Goal: Information Seeking & Learning: Learn about a topic

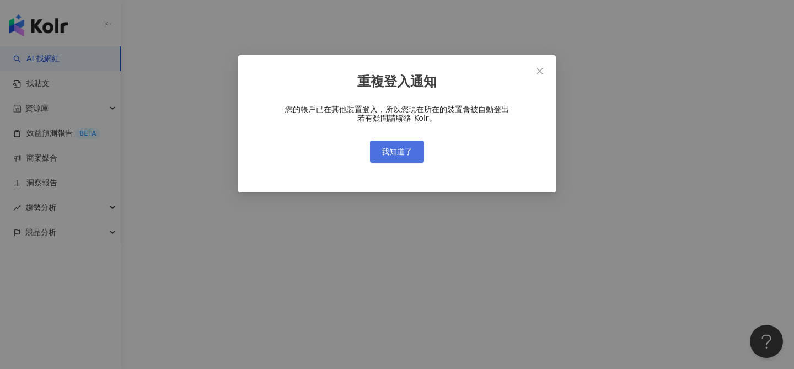
click at [400, 148] on span "我知道了" at bounding box center [397, 151] width 31 height 9
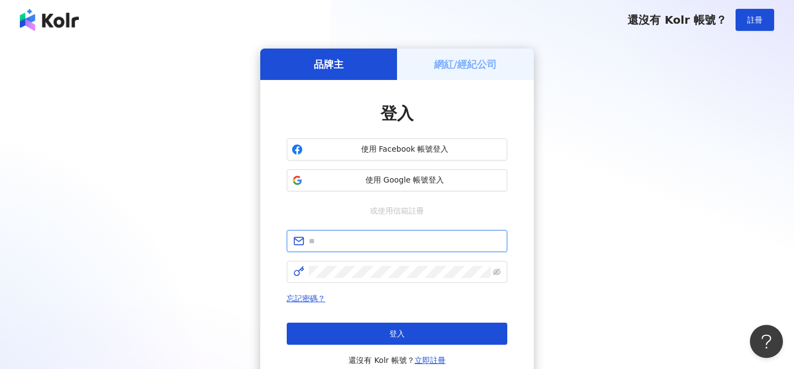
type input "**********"
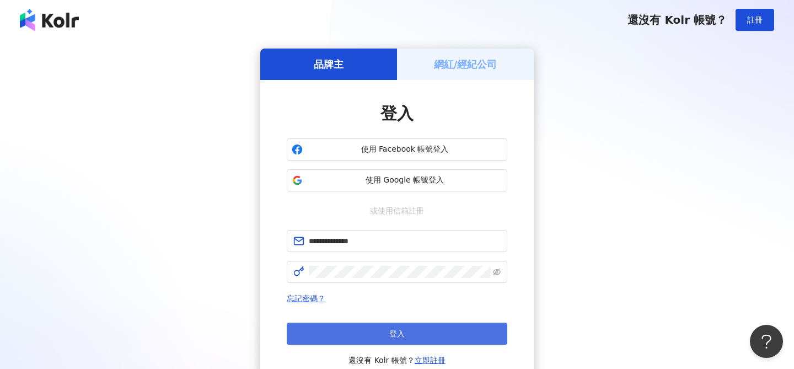
click at [345, 332] on button "登入" at bounding box center [397, 334] width 221 height 22
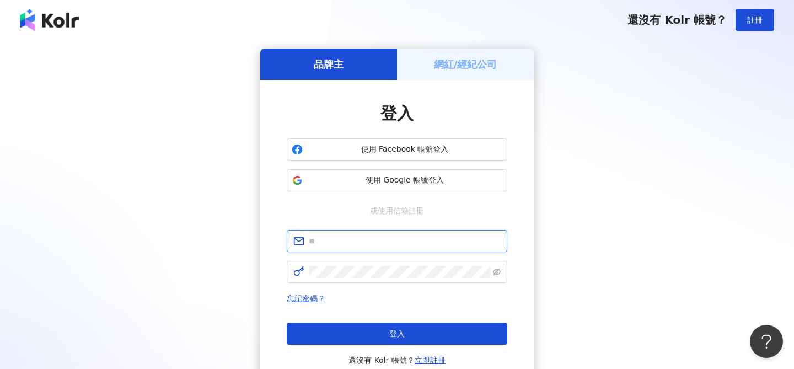
type input "**********"
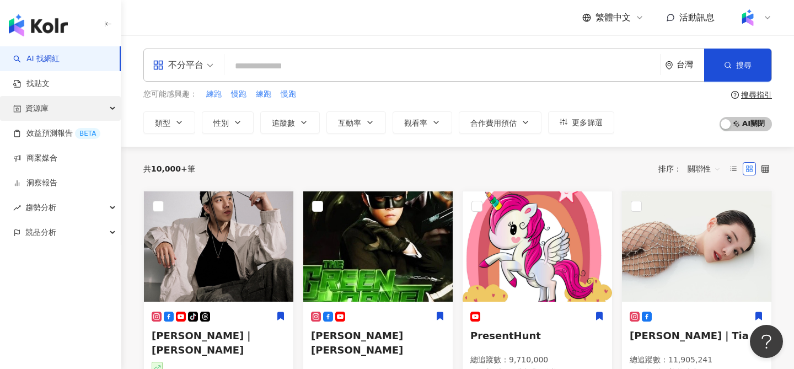
click at [62, 108] on div "資源庫" at bounding box center [60, 108] width 121 height 25
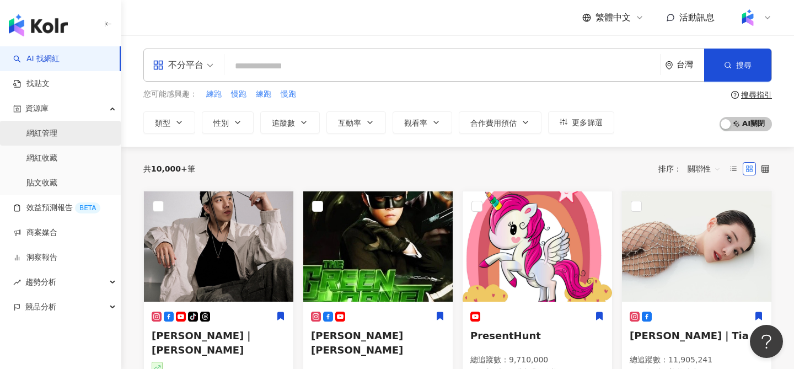
click at [42, 139] on link "網紅管理" at bounding box center [41, 133] width 31 height 11
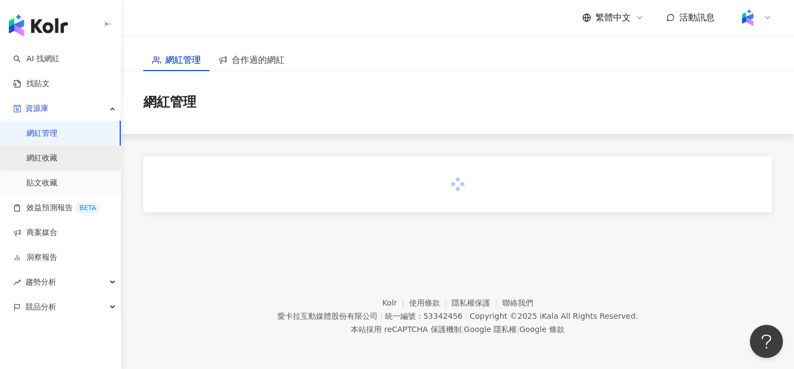
click at [57, 153] on link "網紅收藏" at bounding box center [41, 158] width 31 height 11
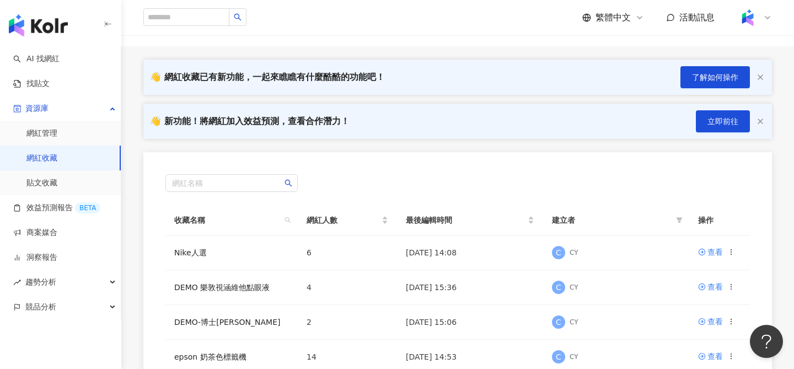
scroll to position [60, 0]
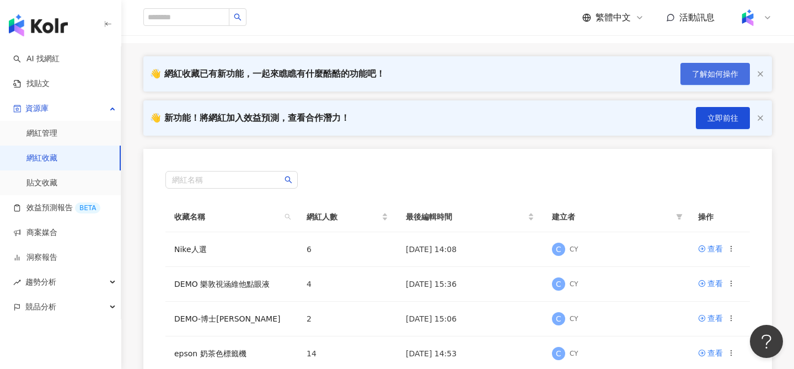
click at [721, 75] on span "了解如何操作" at bounding box center [715, 74] width 46 height 9
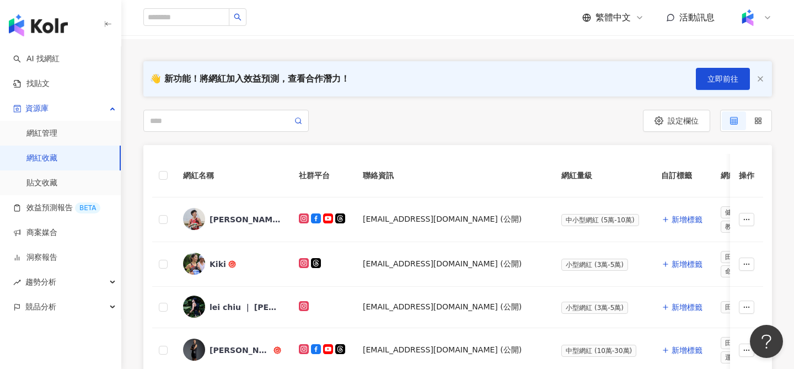
scroll to position [91, 0]
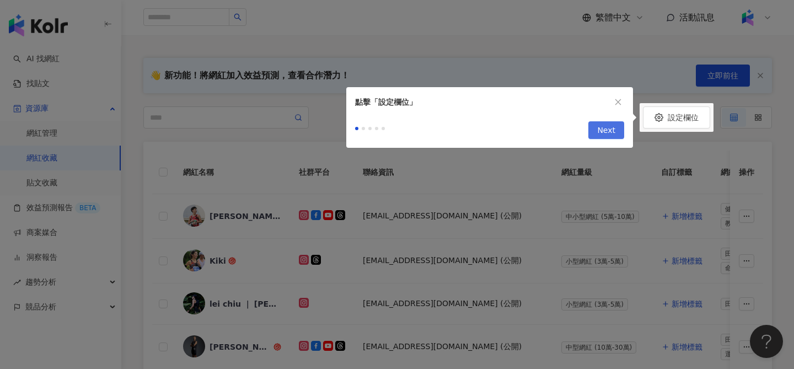
click at [610, 134] on span "Next" at bounding box center [606, 131] width 18 height 18
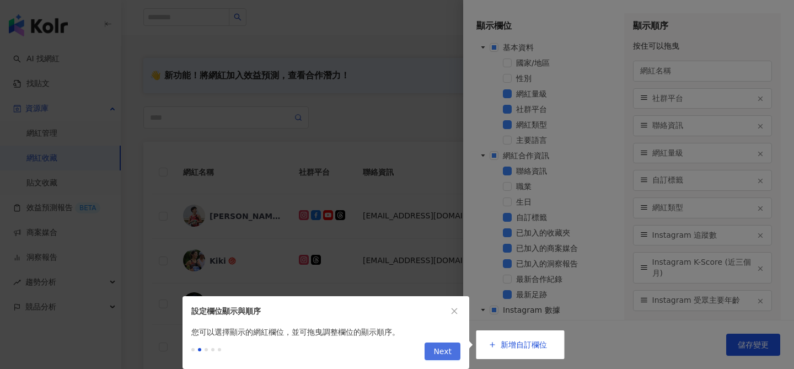
click at [442, 351] on span "Next" at bounding box center [443, 352] width 18 height 18
click at [441, 351] on span "Next" at bounding box center [443, 352] width 18 height 18
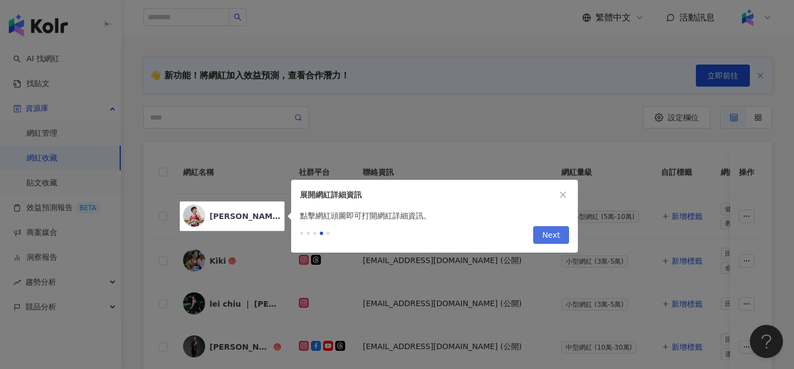
click at [556, 240] on span "Next" at bounding box center [551, 236] width 18 height 18
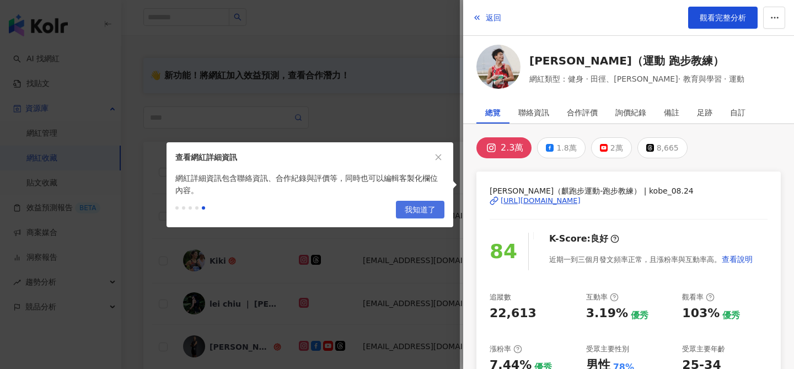
click at [434, 210] on span "我知道了" at bounding box center [420, 210] width 31 height 18
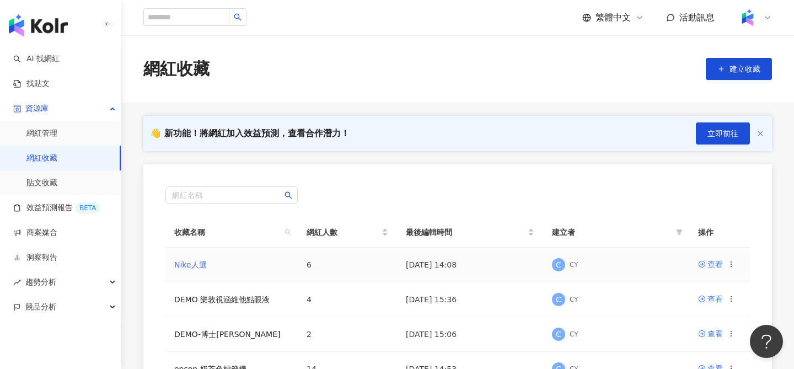
click at [193, 265] on link "Nike人選" at bounding box center [190, 264] width 33 height 9
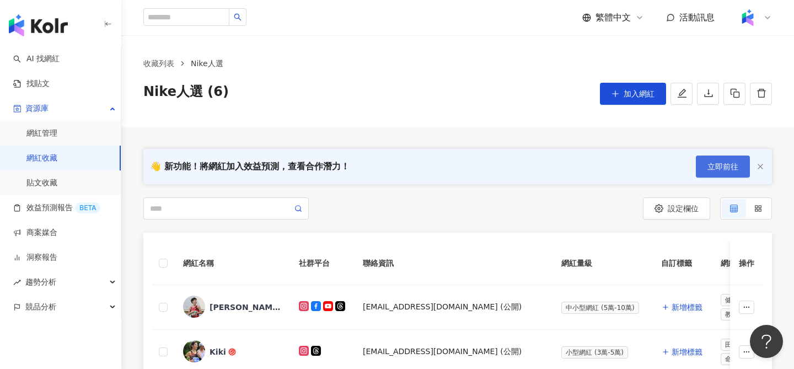
click at [724, 167] on span "立即前往" at bounding box center [723, 166] width 31 height 9
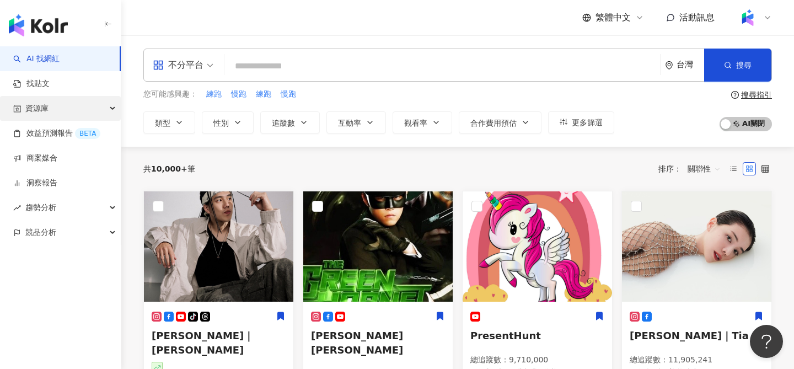
click at [61, 113] on div "資源庫" at bounding box center [60, 108] width 121 height 25
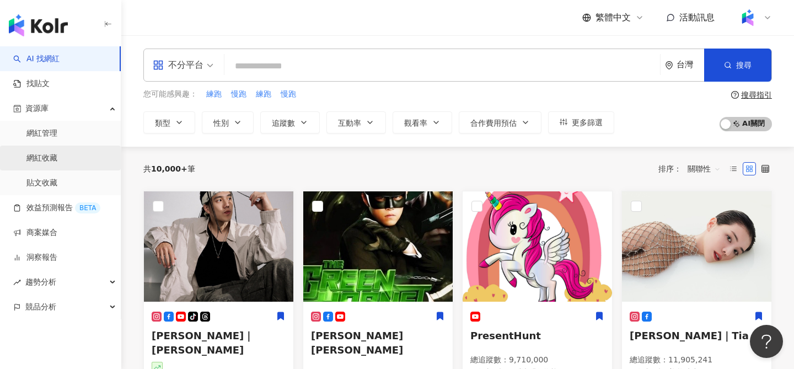
click at [57, 157] on link "網紅收藏" at bounding box center [41, 158] width 31 height 11
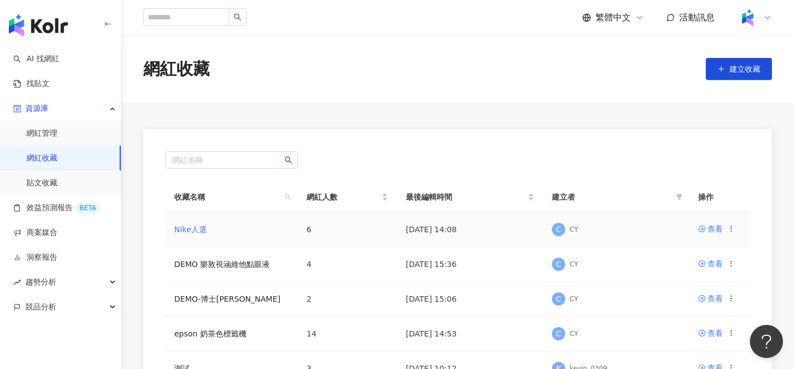
click at [193, 229] on link "Nike人選" at bounding box center [190, 229] width 33 height 9
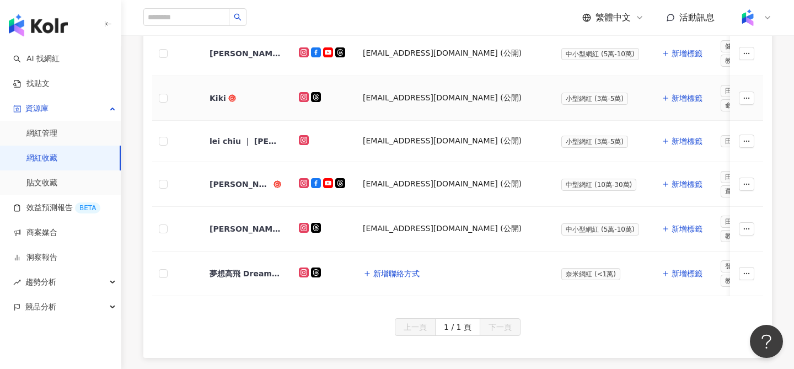
scroll to position [220, 0]
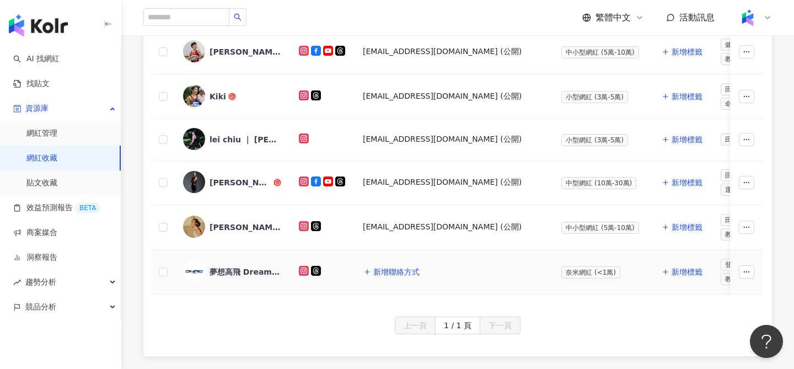
click at [234, 271] on div "夢想高飛 Dream High Running Club" at bounding box center [246, 271] width 72 height 11
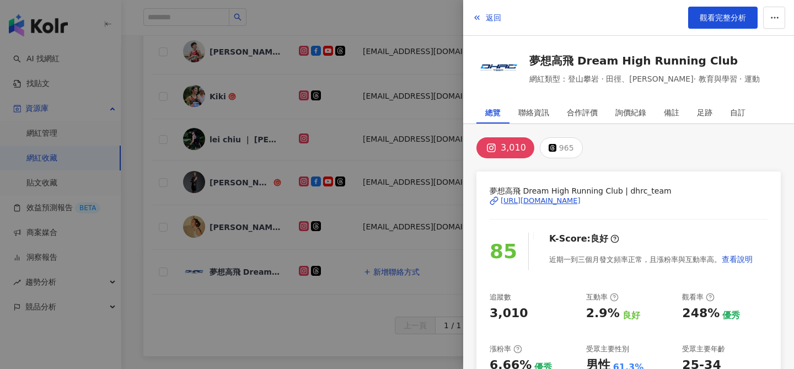
click at [372, 41] on div at bounding box center [397, 184] width 794 height 369
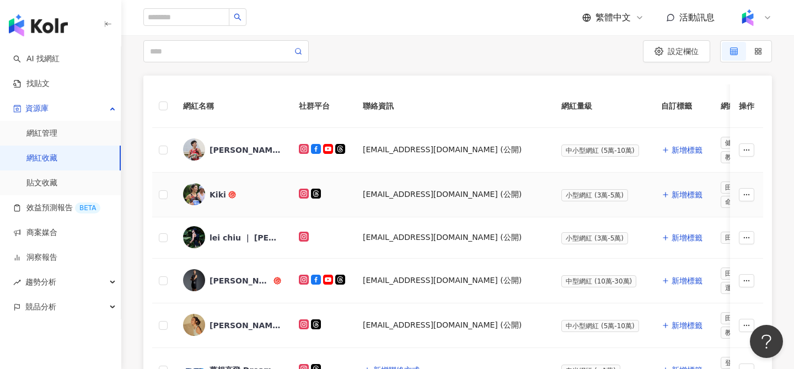
scroll to position [0, 0]
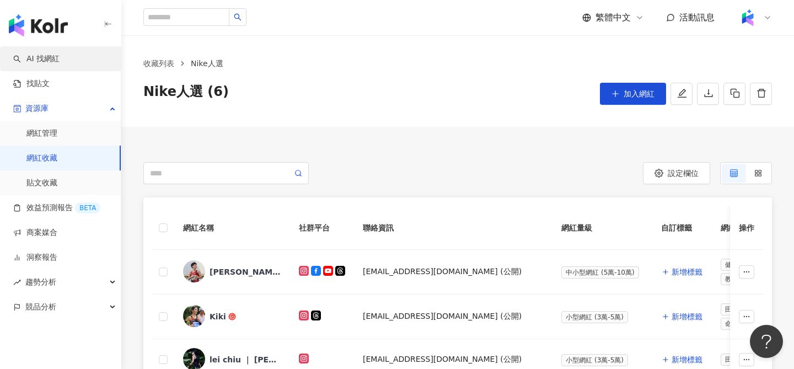
click at [60, 54] on link "AI 找網紅" at bounding box center [36, 59] width 46 height 11
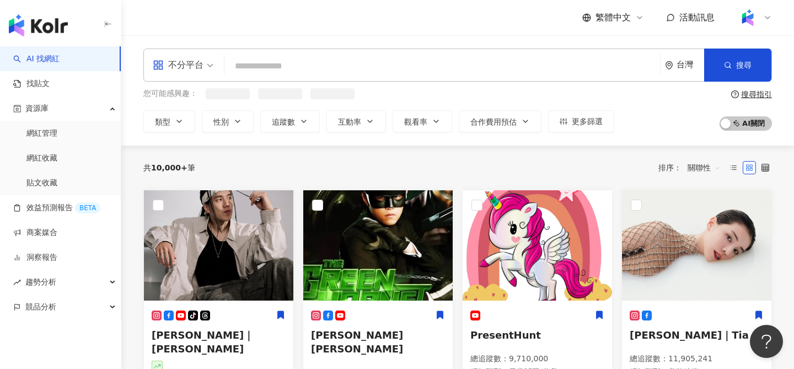
click at [290, 55] on div "不分平台 台灣 搜尋" at bounding box center [457, 65] width 629 height 33
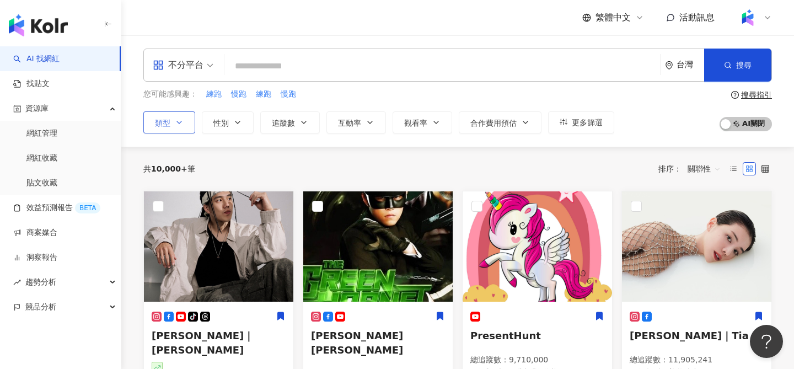
click at [180, 123] on icon "button" at bounding box center [179, 122] width 9 height 9
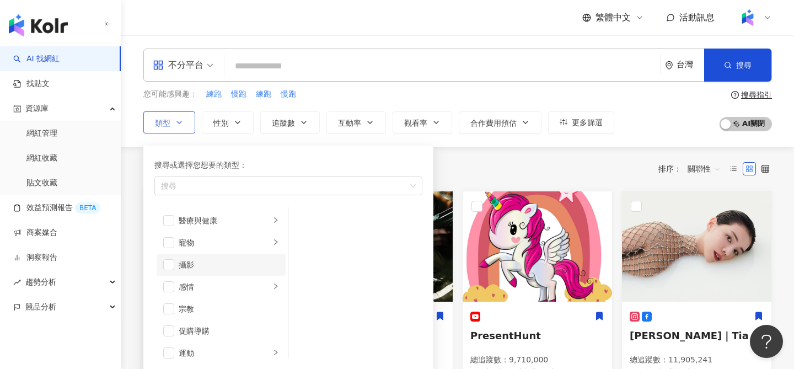
scroll to position [311, 0]
click at [216, 330] on div "運動" at bounding box center [225, 329] width 92 height 12
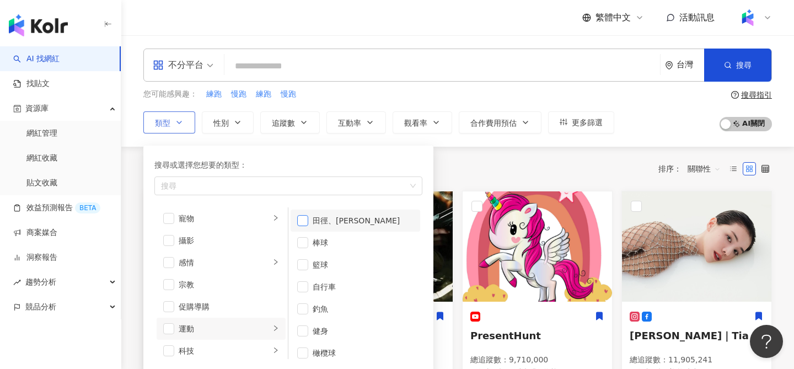
click at [304, 218] on span "button" at bounding box center [302, 220] width 11 height 11
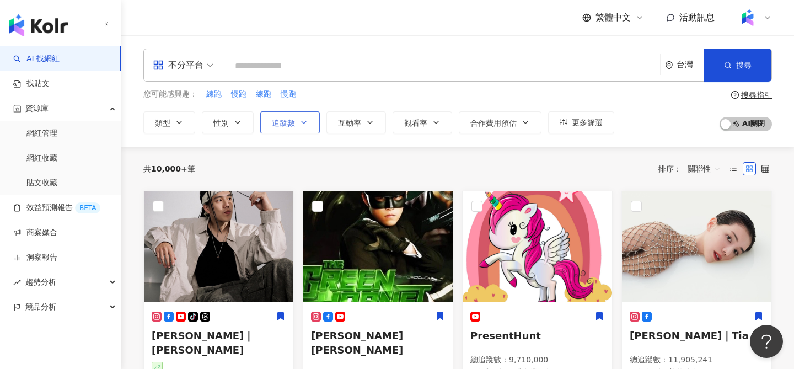
click at [293, 131] on button "追蹤數" at bounding box center [290, 122] width 60 height 22
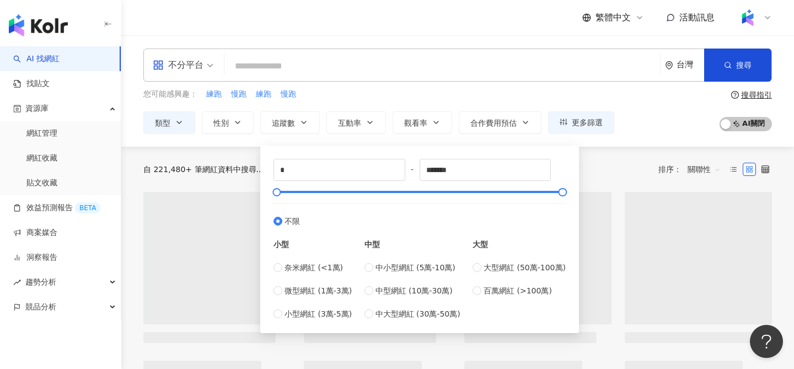
click at [330, 187] on div "* - ******* 不限 小型 奈米網紅 (<1萬) 微型網紅 (1萬-3萬) 小型網紅 (3萬-5萬) 中型 中小型網紅 (5萬-10萬) 中型網紅 (…" at bounding box center [420, 239] width 292 height 161
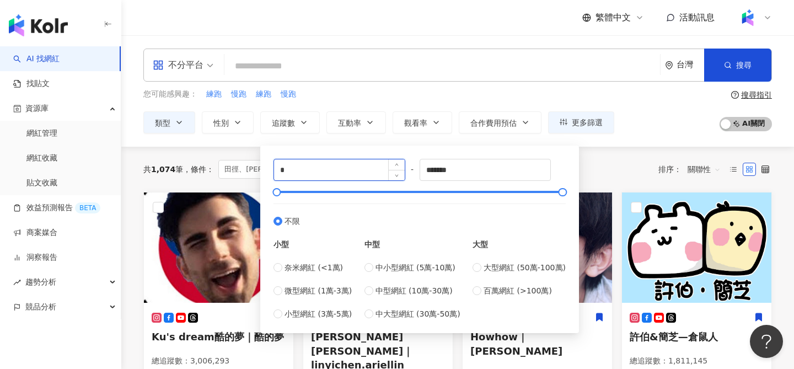
click at [319, 170] on input "*" at bounding box center [339, 169] width 131 height 21
type input "*****"
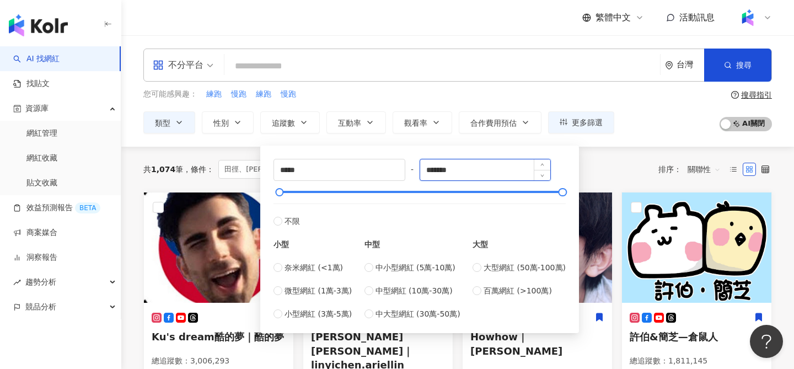
click at [482, 170] on input "*******" at bounding box center [485, 169] width 131 height 21
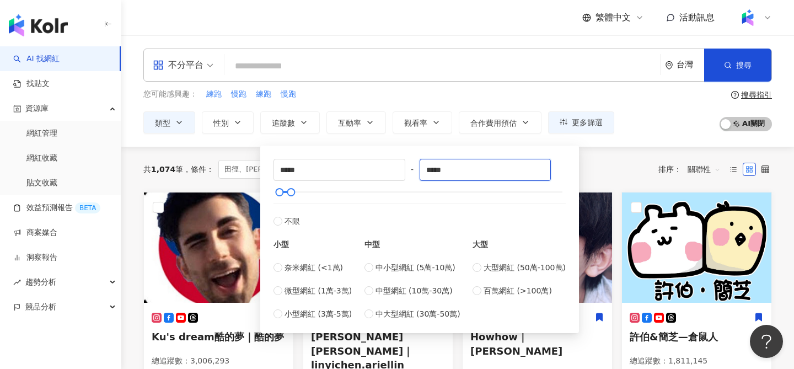
type input "*****"
click at [414, 183] on div "***** - ***** 不限 小型 奈米網紅 (<1萬) 微型網紅 (1萬-3萬) 小型網紅 (3萬-5萬) 中型 中小型網紅 (5萬-10萬) 中型網紅…" at bounding box center [420, 239] width 292 height 161
click at [320, 58] on input "search" at bounding box center [442, 66] width 427 height 21
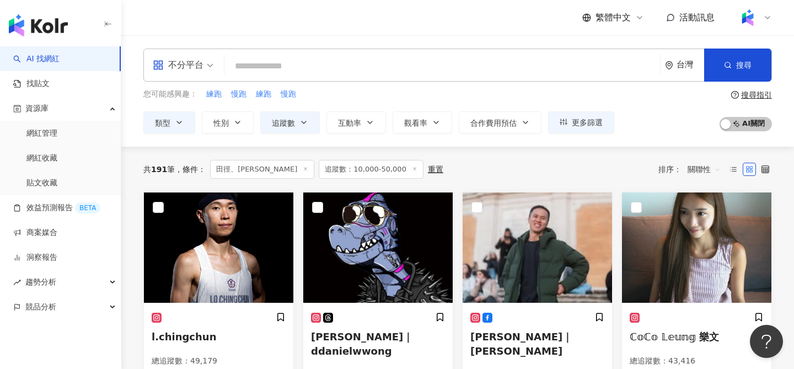
click at [292, 76] on input "search" at bounding box center [442, 66] width 427 height 21
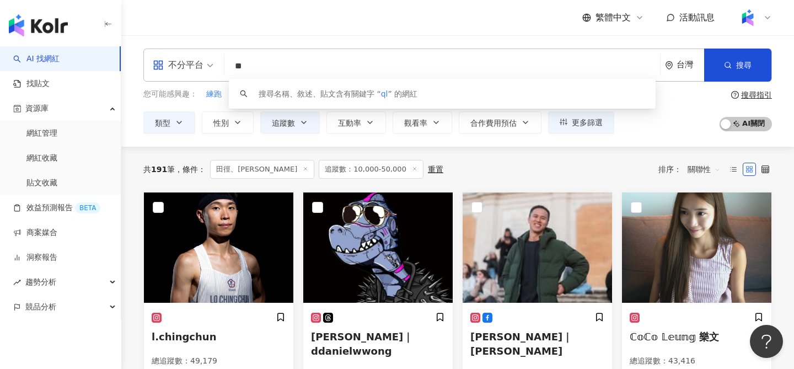
type input "*"
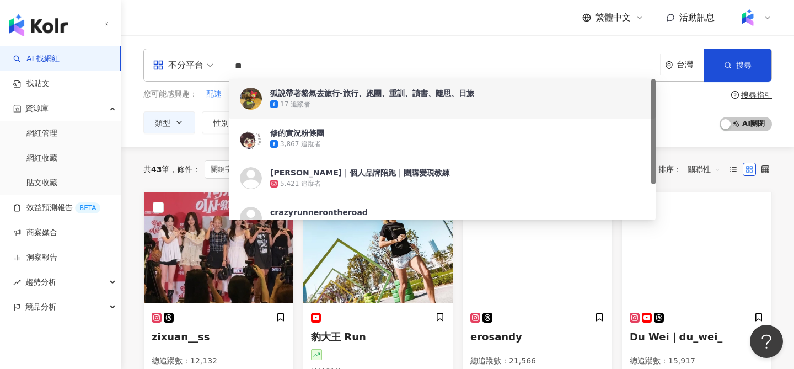
type input "**"
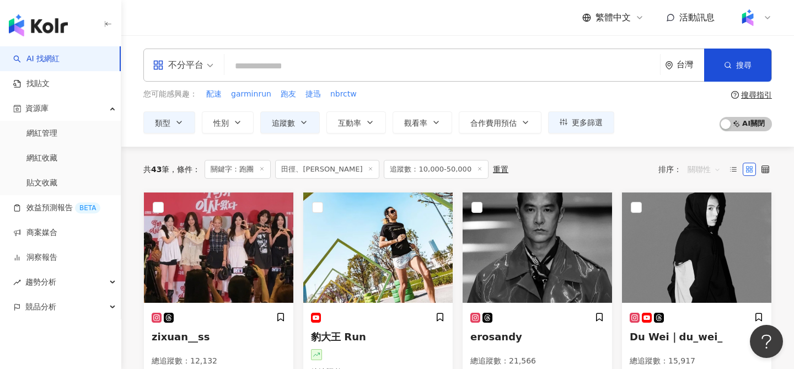
click at [694, 172] on span "關聯性" at bounding box center [704, 170] width 33 height 18
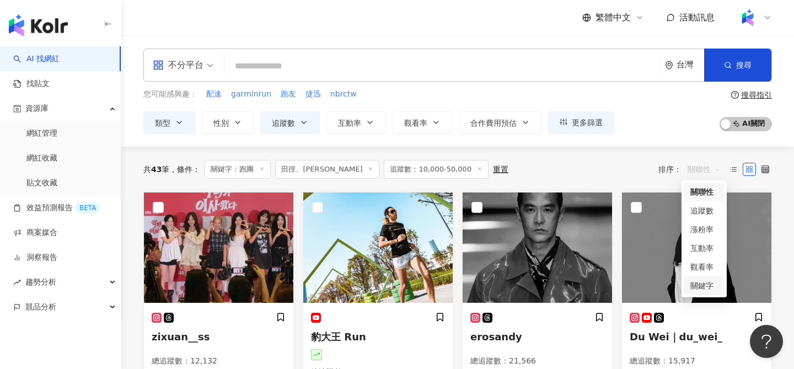
click at [708, 285] on div "關鍵字" at bounding box center [705, 286] width 28 height 12
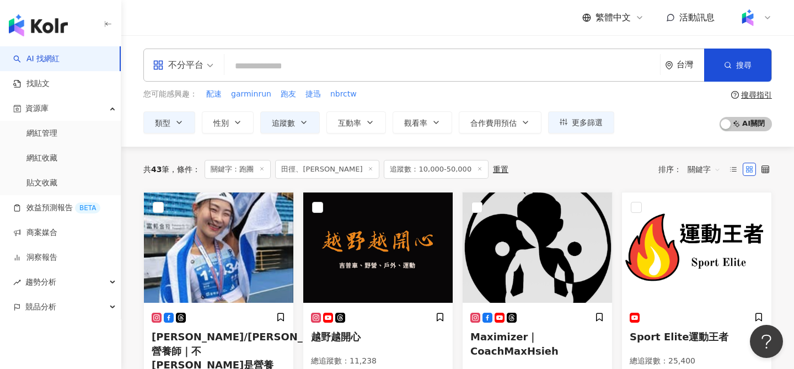
click at [342, 63] on input "search" at bounding box center [442, 66] width 427 height 21
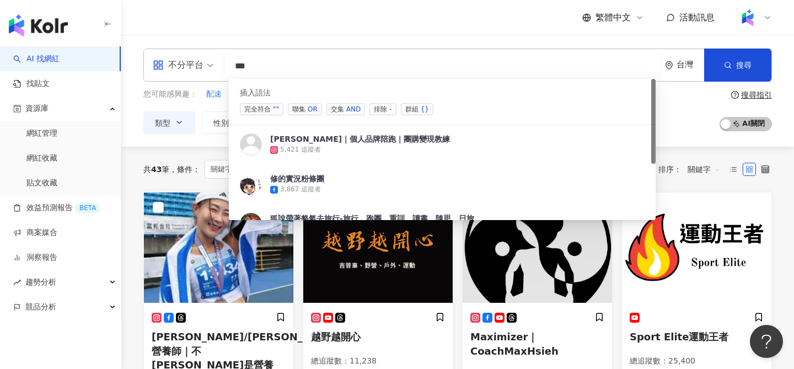
click at [384, 106] on span "排除 -" at bounding box center [383, 109] width 26 height 12
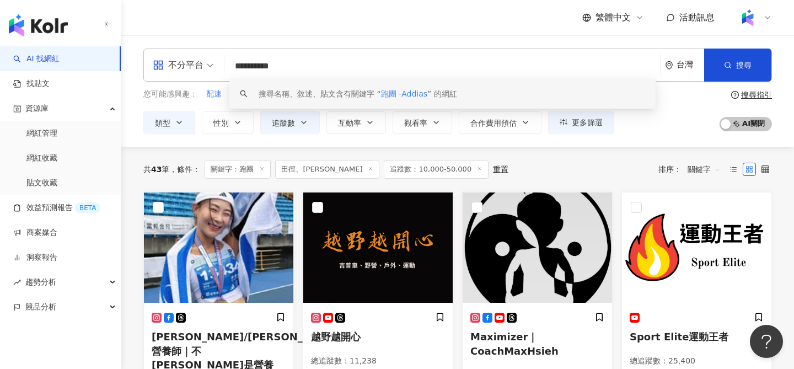
drag, startPoint x: 262, startPoint y: 67, endPoint x: 308, endPoint y: 70, distance: 45.9
click at [308, 70] on input "**********" at bounding box center [442, 66] width 427 height 21
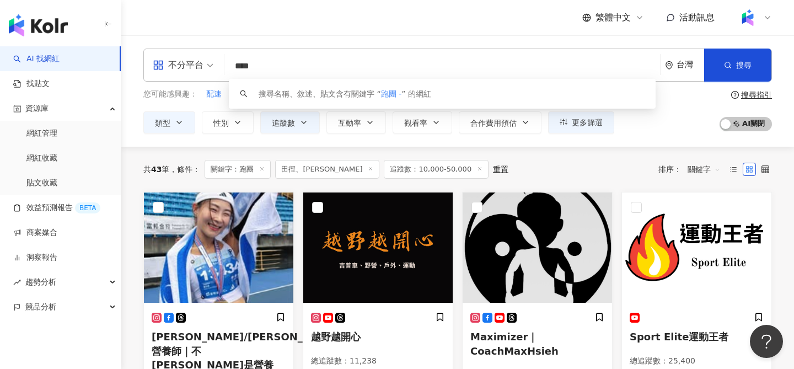
paste input "******"
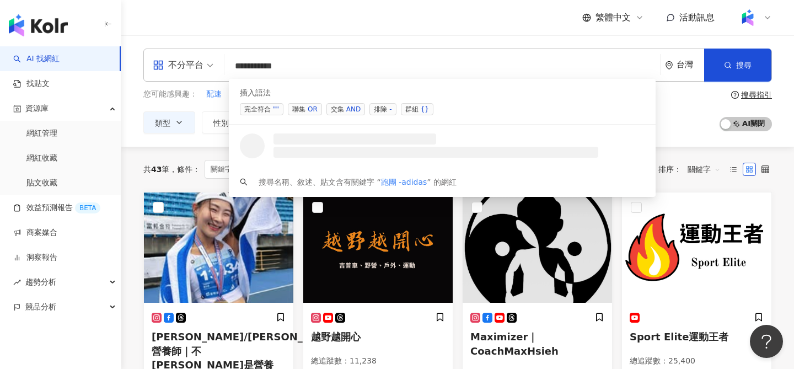
click at [379, 111] on span "排除 -" at bounding box center [383, 109] width 26 height 12
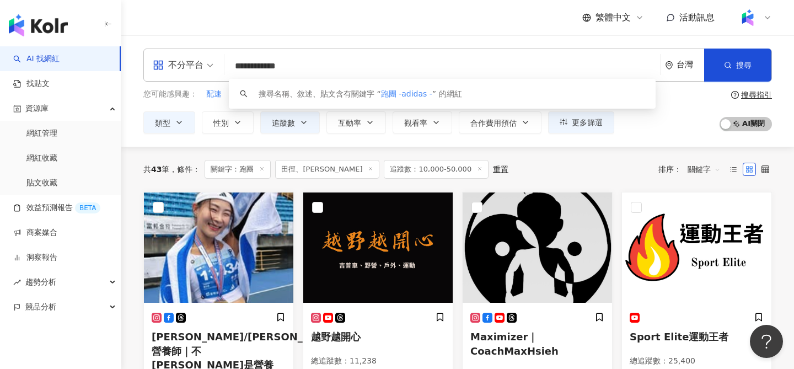
paste input "******"
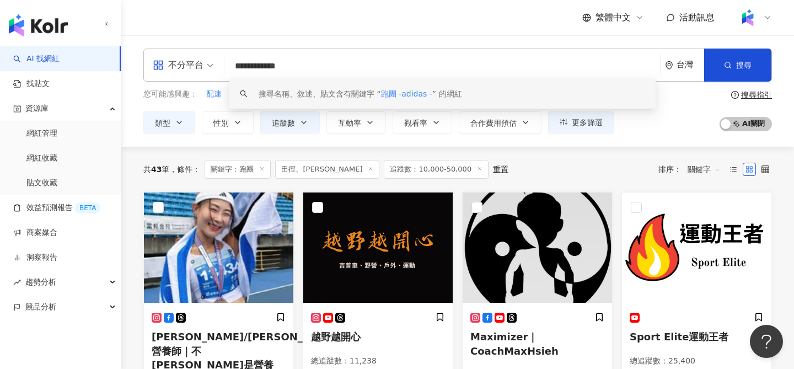
click at [311, 65] on input "**********" at bounding box center [442, 66] width 427 height 21
paste input "***"
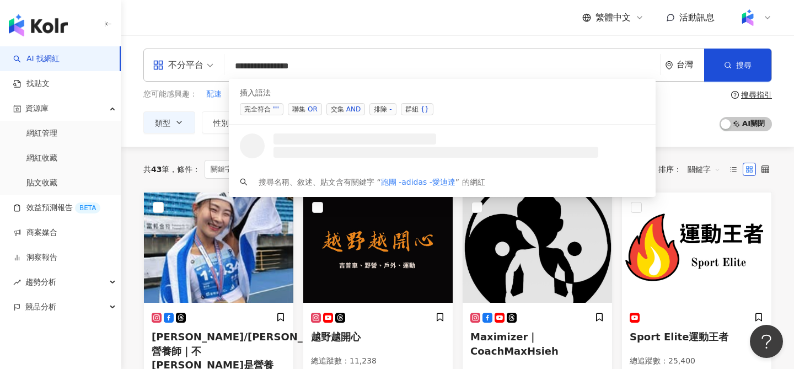
click at [386, 112] on span "排除 -" at bounding box center [383, 109] width 26 height 12
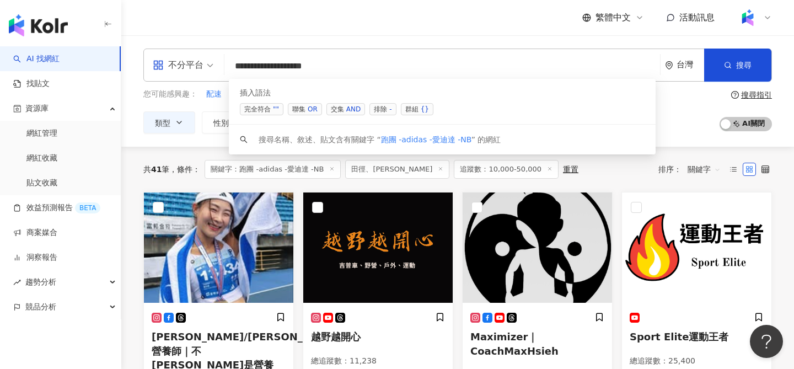
click at [382, 110] on span "排除 -" at bounding box center [383, 109] width 26 height 12
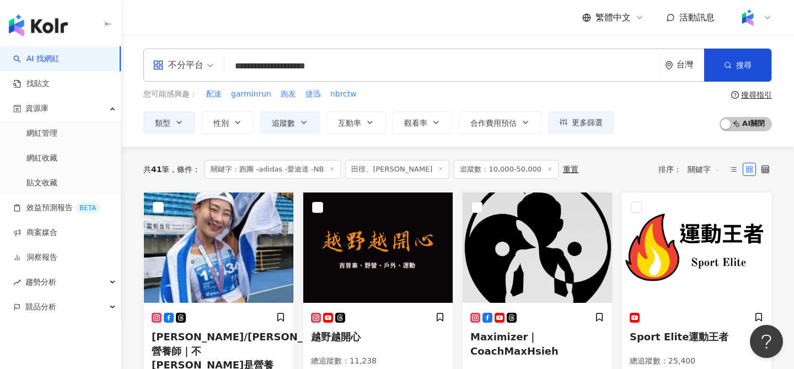
paste input "**********"
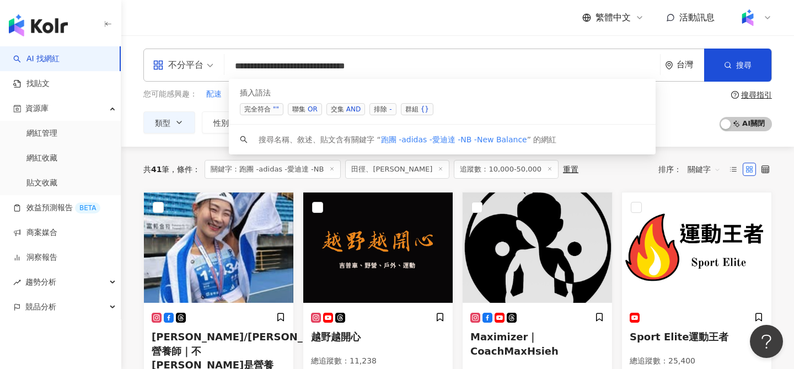
click at [365, 67] on input "**********" at bounding box center [442, 66] width 427 height 21
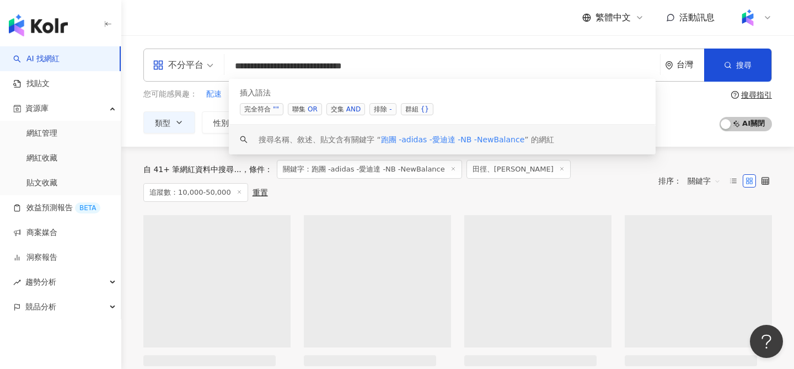
type input "**********"
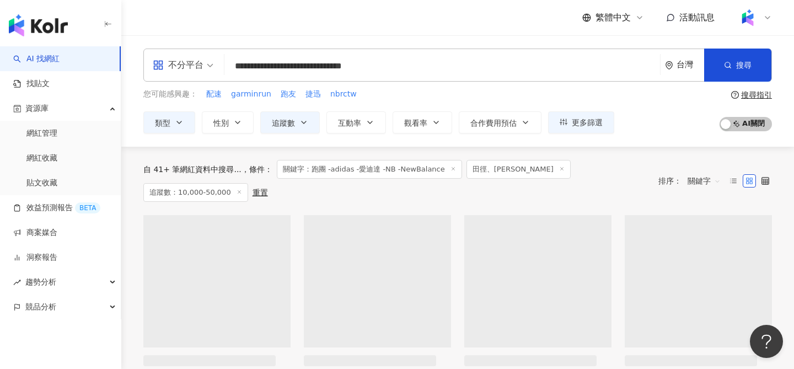
click at [683, 137] on div "**********" at bounding box center [457, 90] width 673 height 111
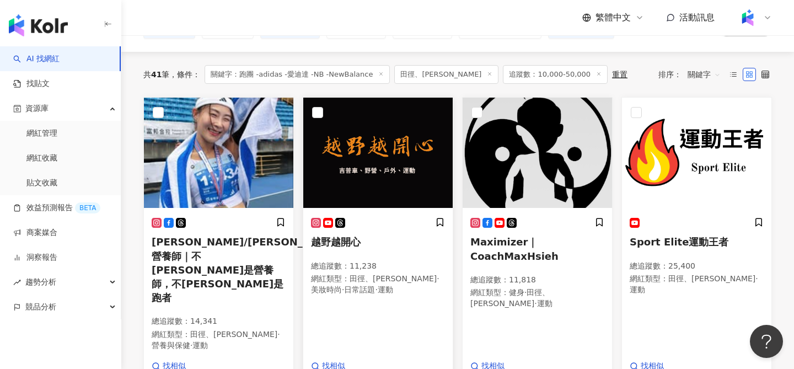
scroll to position [97, 0]
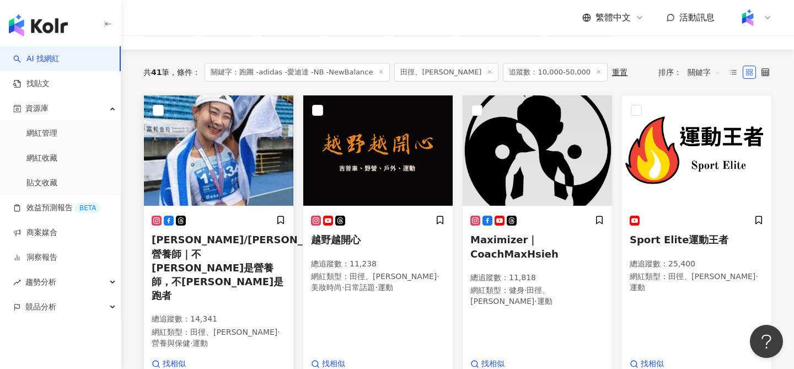
click at [205, 118] on img at bounding box center [218, 150] width 149 height 110
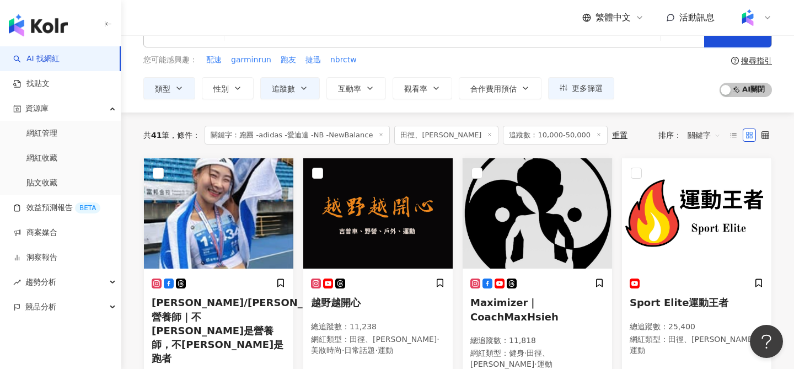
scroll to position [0, 0]
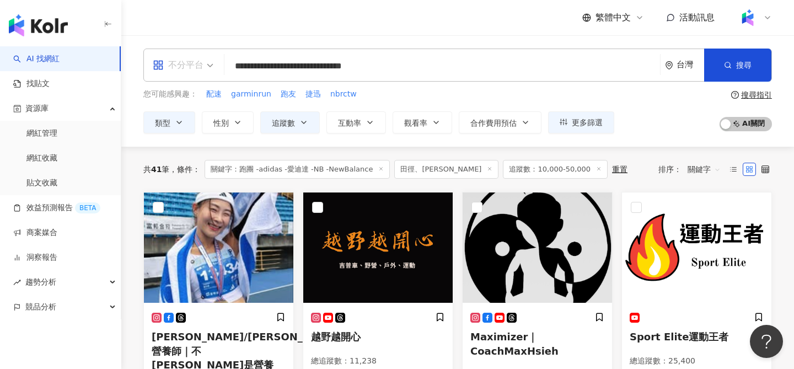
click at [186, 66] on div "不分平台" at bounding box center [178, 65] width 51 height 18
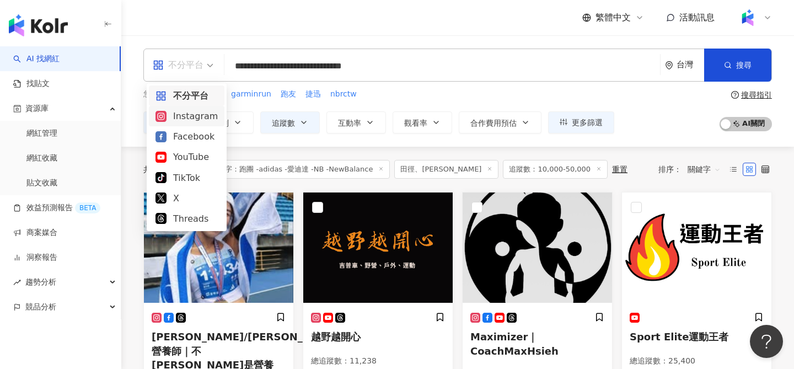
click at [190, 119] on div "Instagram" at bounding box center [187, 116] width 62 height 14
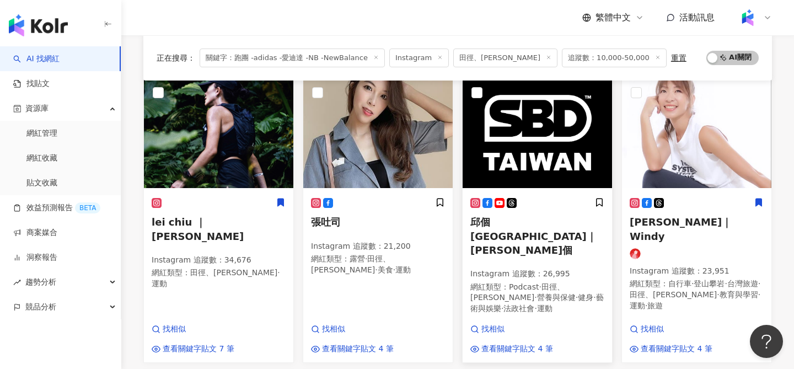
scroll to position [114, 0]
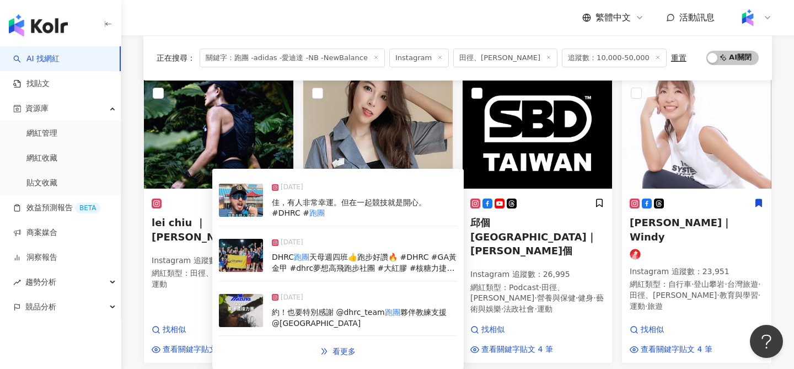
click at [249, 258] on img at bounding box center [241, 255] width 44 height 33
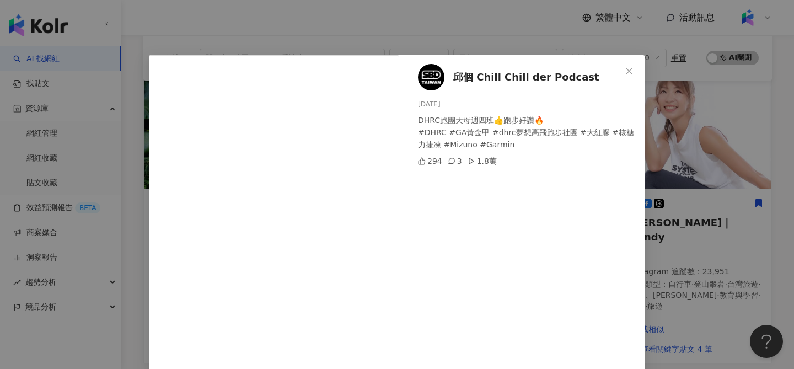
click at [474, 74] on span "邱個 Chill Chill der Podcast" at bounding box center [526, 77] width 146 height 15
click at [668, 105] on div "邱個 Chill Chill der Podcast 2025/6/20 DHRC跑團天母週四班👍跑步好讚🔥 #DHRC #GA黃金甲 #dhrc夢想高飛跑步…" at bounding box center [397, 184] width 794 height 369
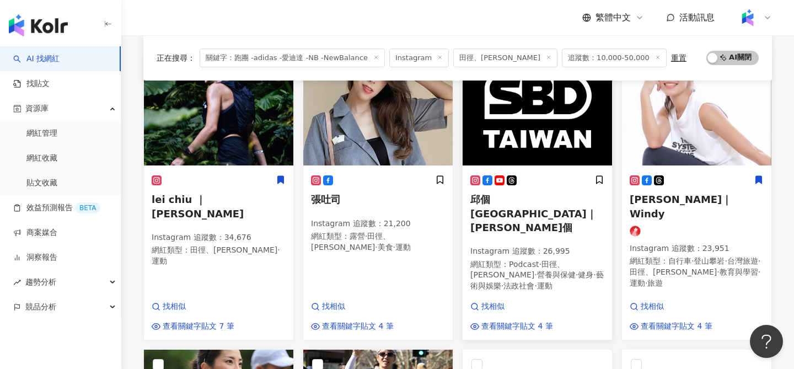
scroll to position [138, 0]
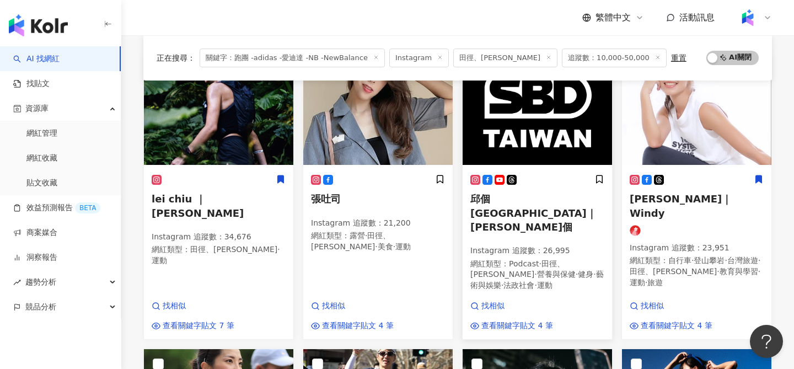
drag, startPoint x: 468, startPoint y: 196, endPoint x: 512, endPoint y: 209, distance: 46.3
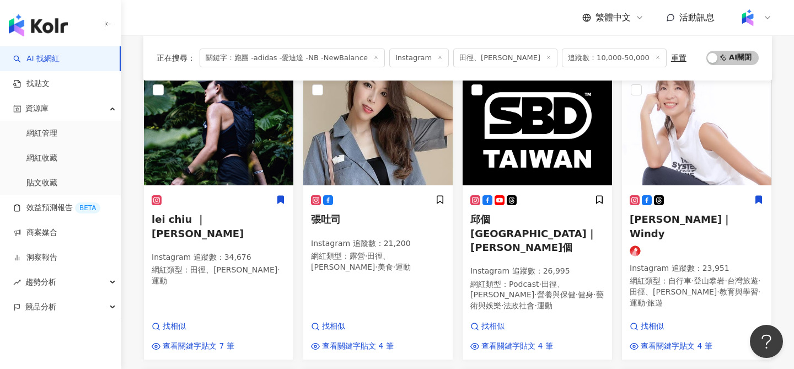
scroll to position [115, 0]
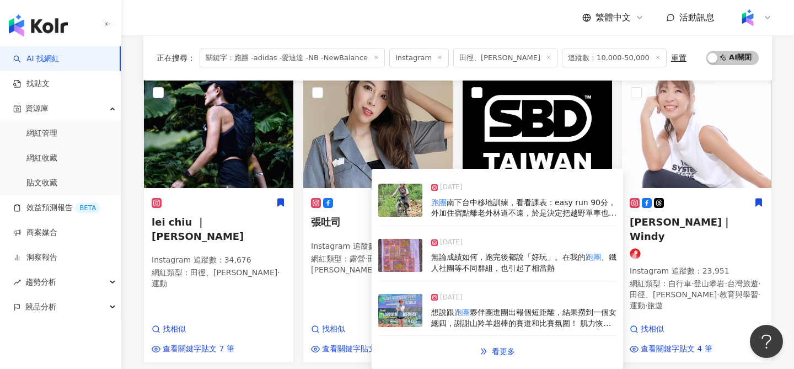
click at [405, 313] on img at bounding box center [400, 310] width 44 height 33
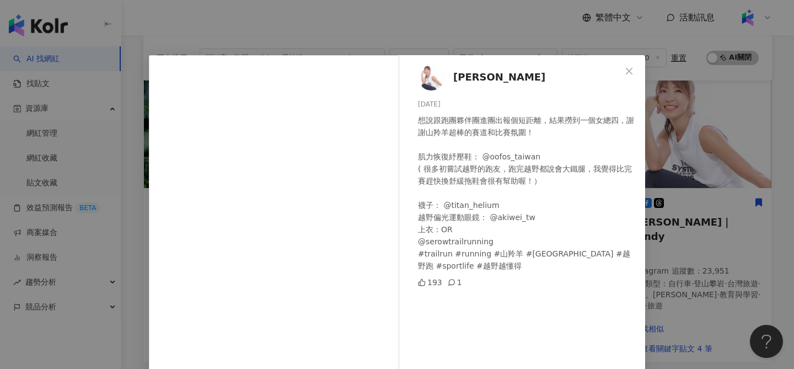
click at [472, 76] on span "段慧琳" at bounding box center [499, 77] width 92 height 15
click at [449, 40] on div "段慧琳 2025/2/22 想說跟跑團夥伴團進團出報個短距離，結果撈到一個女總四，謝謝山羚羊超棒的賽道和比賽氛圍！ 肌力恢復紓壓鞋： @oofos_taiwa…" at bounding box center [397, 184] width 794 height 369
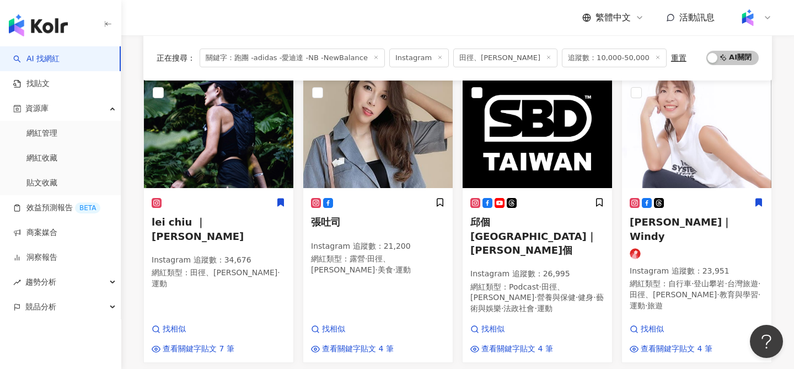
scroll to position [0, 0]
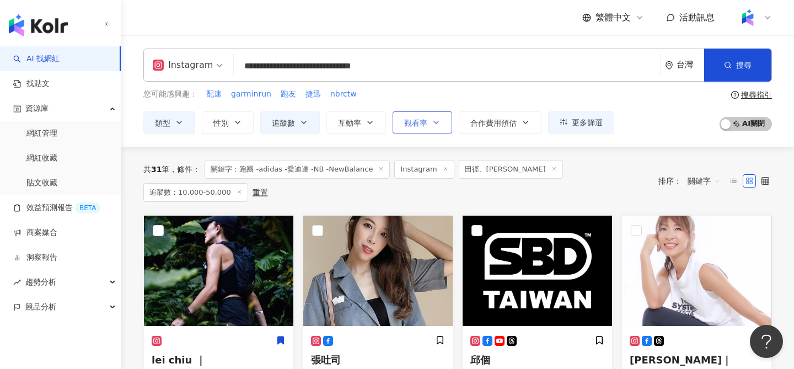
click at [418, 122] on span "觀看率" at bounding box center [415, 123] width 23 height 9
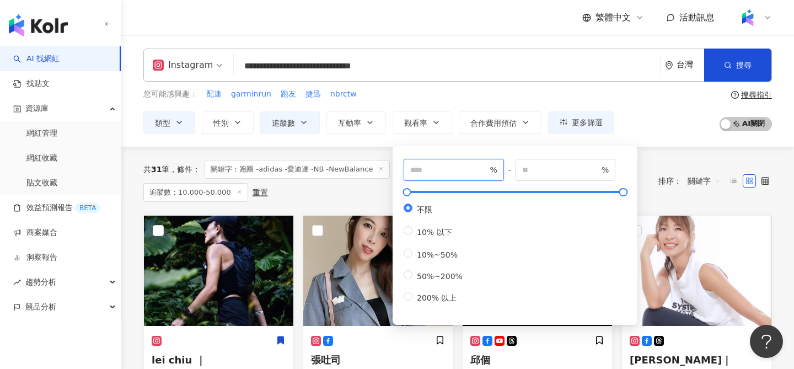
click at [464, 169] on input "number" at bounding box center [448, 170] width 77 height 12
type input "**"
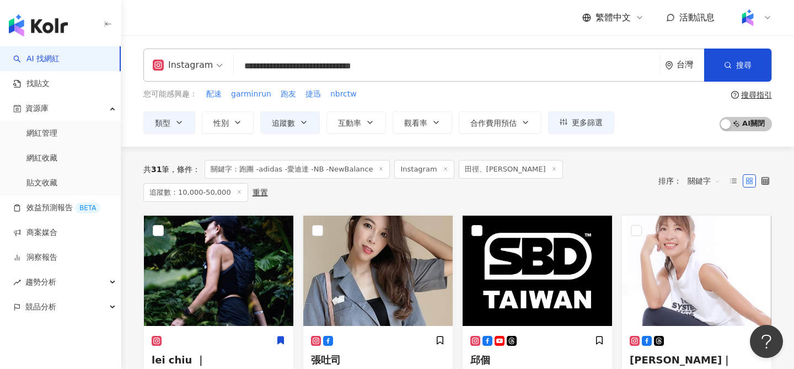
click at [444, 103] on div "您可能感興趣： 配速 garminrun 跑友 捷迅 nbrctw 類型 性別 追蹤數 互動率 觀看率 合作費用預估 更多篩選 ***** - ***** 不…" at bounding box center [378, 110] width 471 height 45
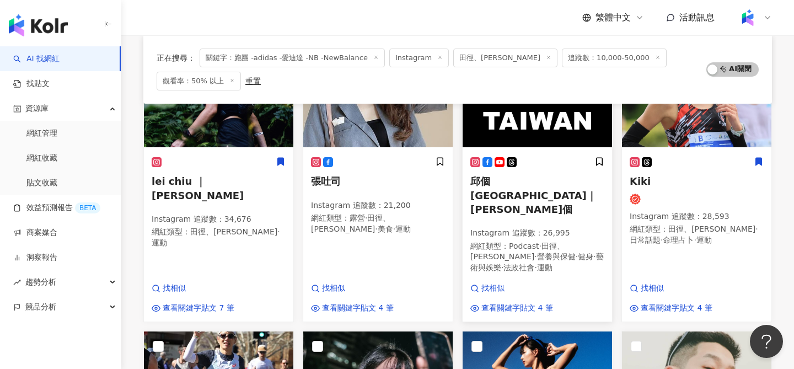
scroll to position [183, 0]
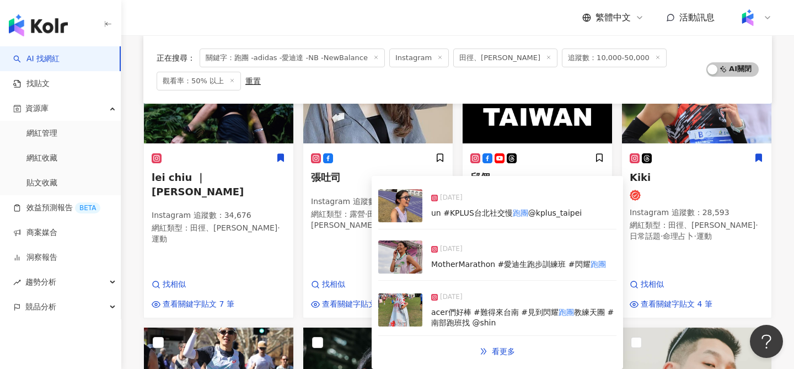
click at [409, 305] on img at bounding box center [400, 309] width 44 height 33
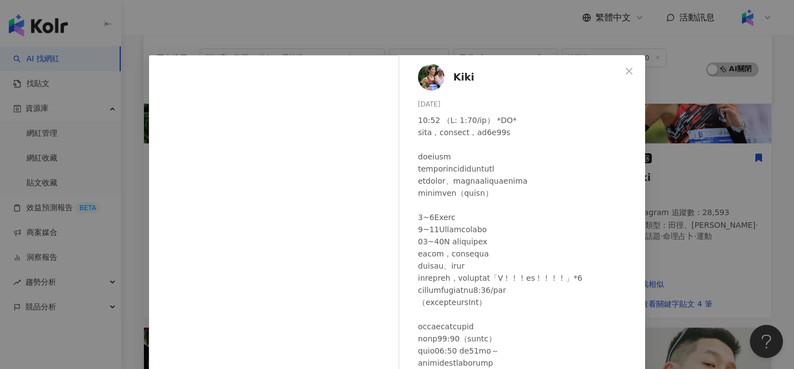
click at [461, 79] on span "Kiki" at bounding box center [463, 77] width 21 height 15
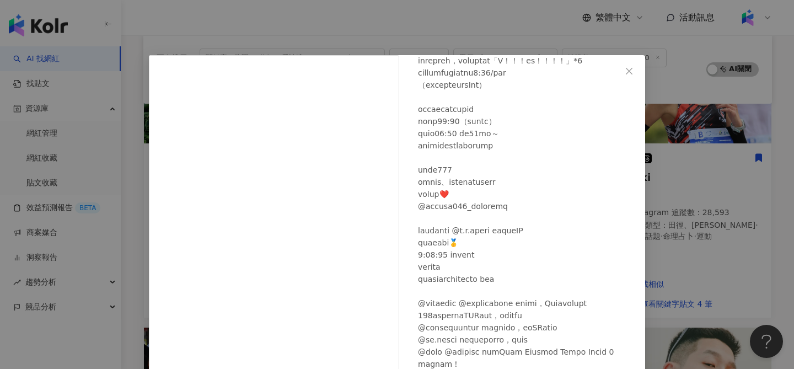
scroll to position [270, 0]
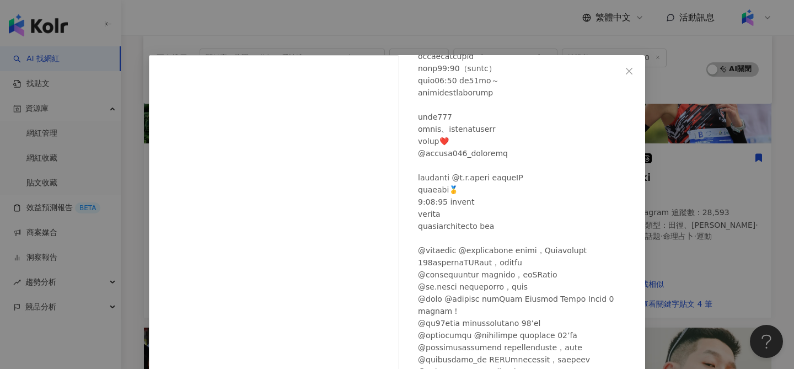
click at [517, 4] on div "Kiki 2024/11/24 1,465 65 查看原始貼文" at bounding box center [397, 184] width 794 height 369
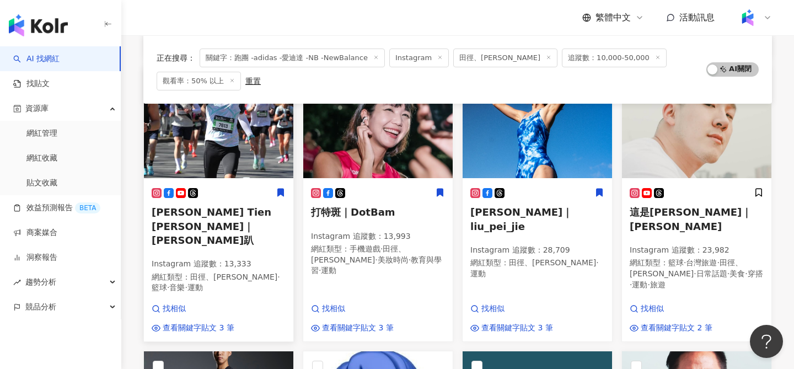
scroll to position [443, 0]
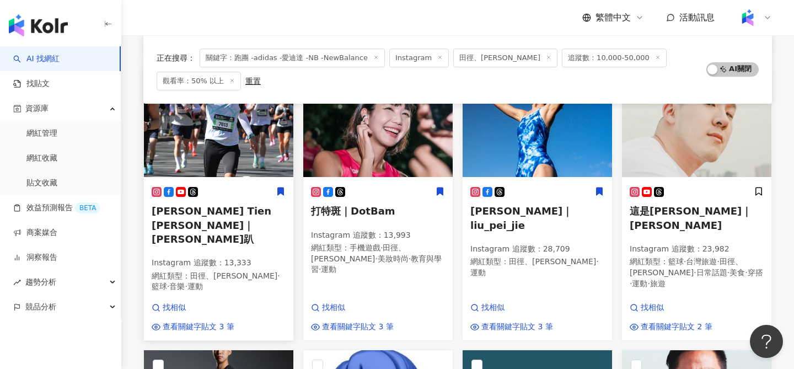
click at [252, 133] on img at bounding box center [218, 122] width 149 height 110
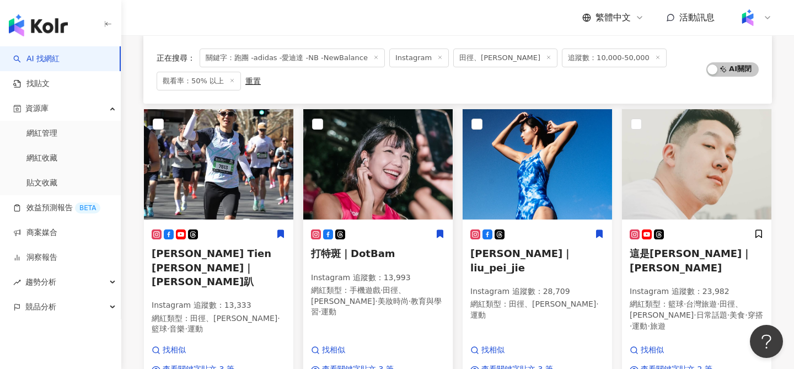
scroll to position [399, 0]
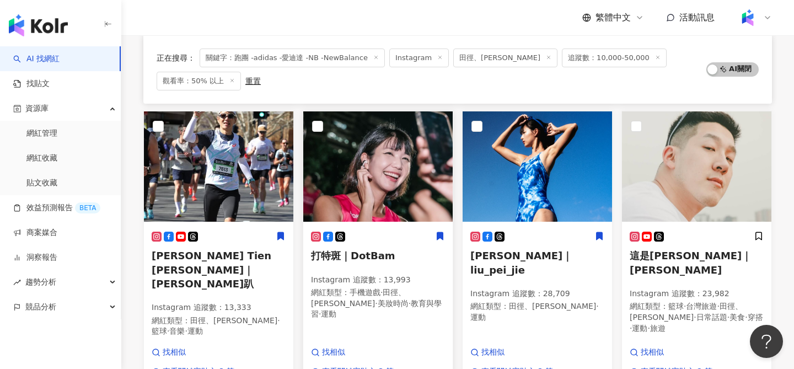
click at [402, 159] on img at bounding box center [377, 166] width 149 height 110
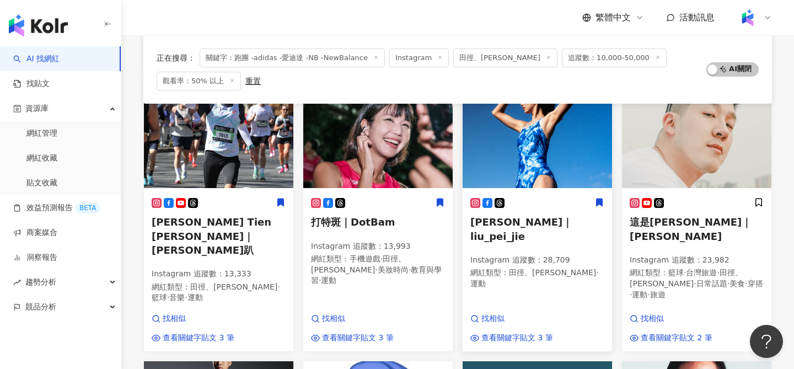
scroll to position [445, 0]
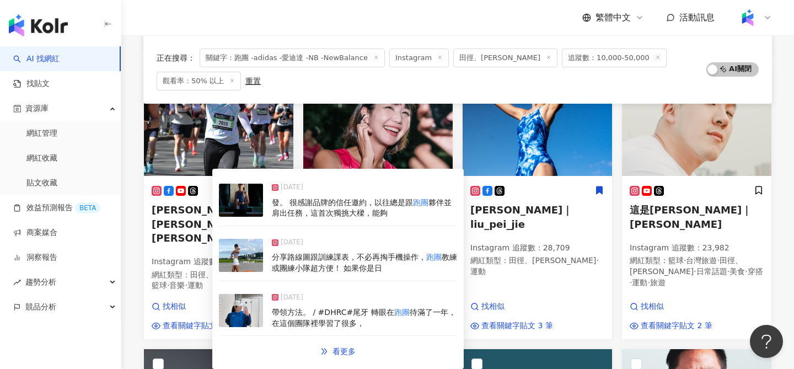
click at [246, 205] on img at bounding box center [241, 200] width 44 height 33
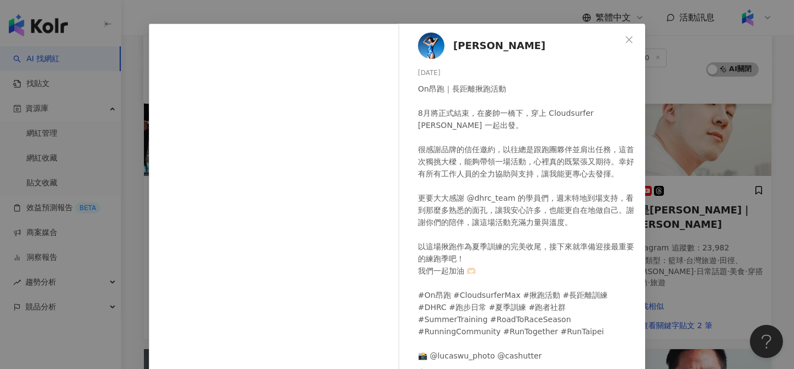
scroll to position [0, 0]
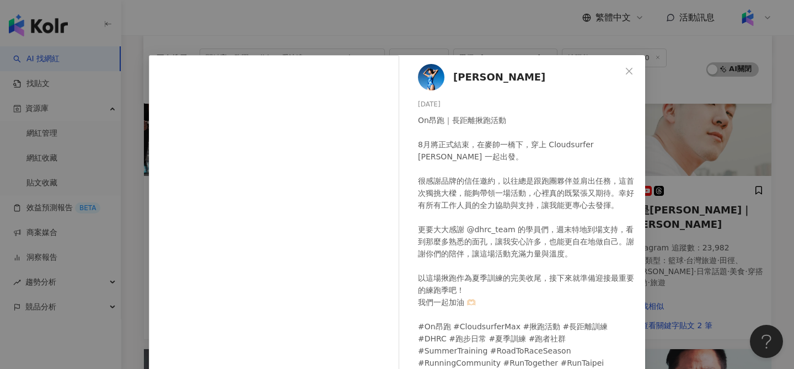
click at [461, 82] on span "劉霈潔" at bounding box center [499, 77] width 92 height 15
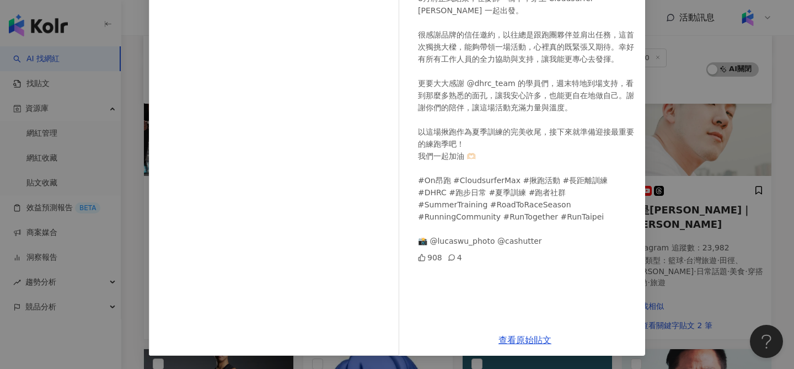
click at [670, 170] on div "劉霈潔 2025/8/31 On昂跑｜長距離揪跑活動 8月將正式結束，在麥帥一橋下，穿上 Cloudsurfer Max 一起出發。 很感謝品牌的信任邀約，以…" at bounding box center [397, 184] width 794 height 369
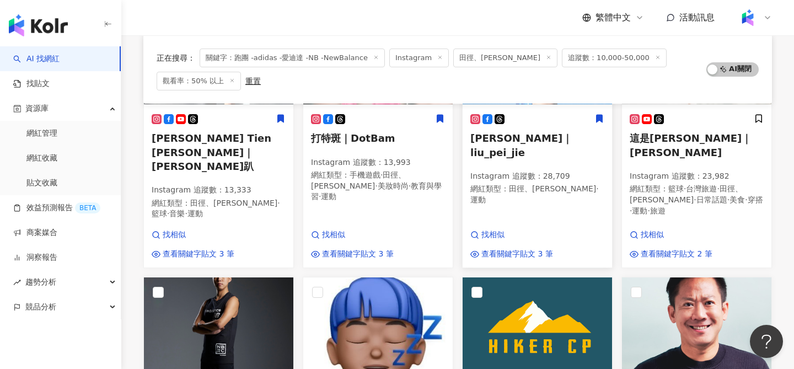
scroll to position [517, 0]
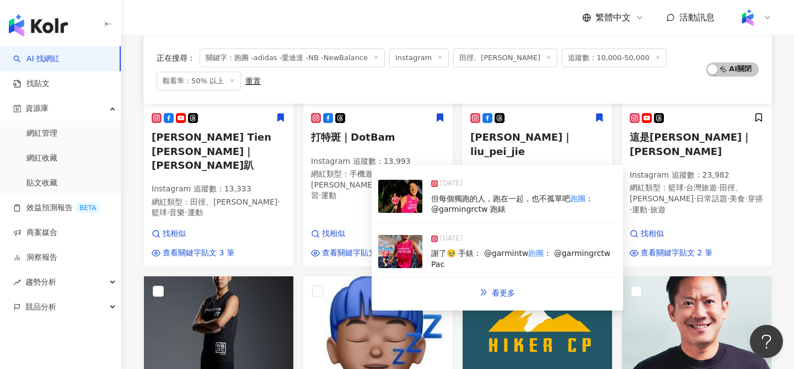
click at [399, 194] on img at bounding box center [400, 196] width 44 height 33
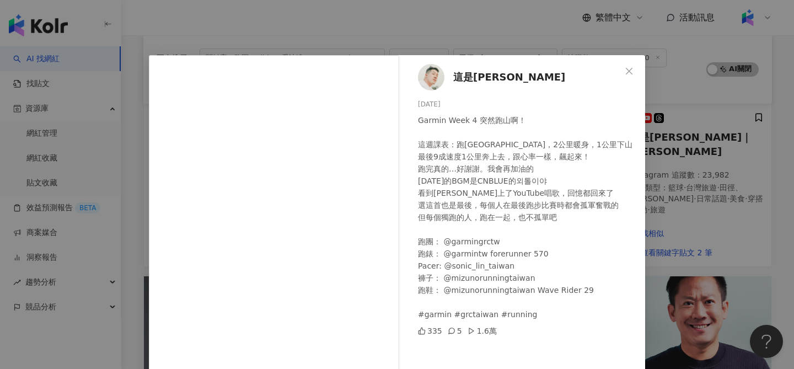
click at [471, 78] on span "這是丹尼Shoeperman" at bounding box center [509, 77] width 112 height 15
click at [464, 38] on div "這是丹尼Shoeperman 2025/8/10 Garmin Week 4 突然跑山啊！ 這週課表：跑劍南路上山，2公里暖身，1公里下山 最後9成速度1公里…" at bounding box center [397, 184] width 794 height 369
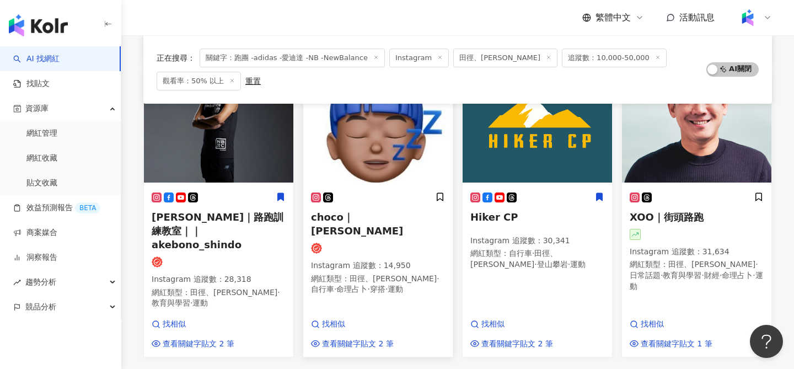
scroll to position [728, 0]
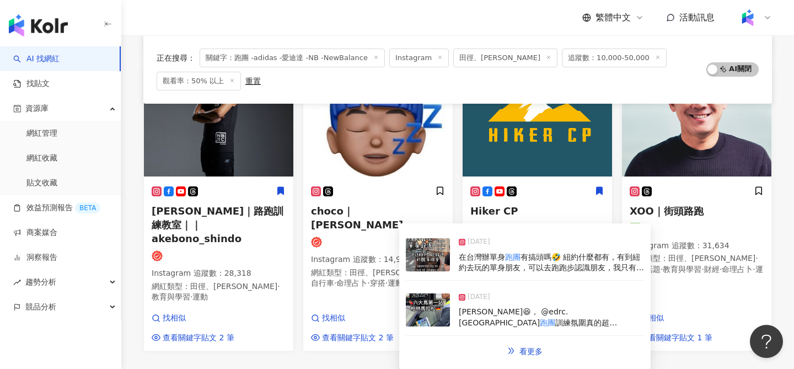
click at [438, 269] on img at bounding box center [428, 254] width 44 height 33
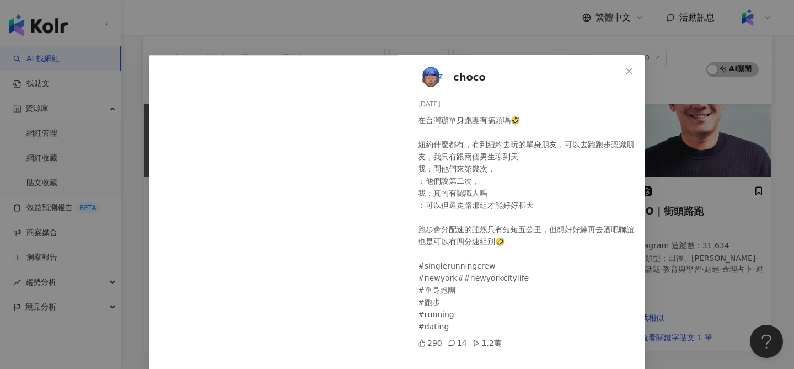
click at [461, 77] on span "choco" at bounding box center [469, 77] width 33 height 15
click at [691, 181] on div "choco 2024/11/1 在台灣辦單身跑團有搞頭嗎🤣 紐約什麼都有，有到紐約去玩的單身朋友，可以去跑跑步認識朋友，我只有跟兩個男生聊到天 我：問他們來第…" at bounding box center [397, 184] width 794 height 369
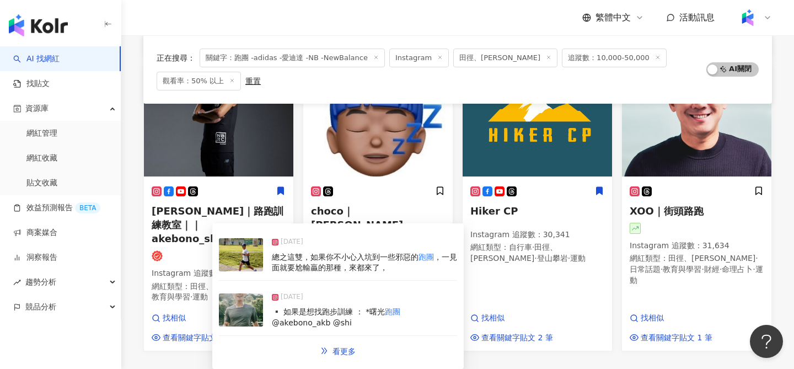
click at [244, 255] on img at bounding box center [241, 254] width 44 height 33
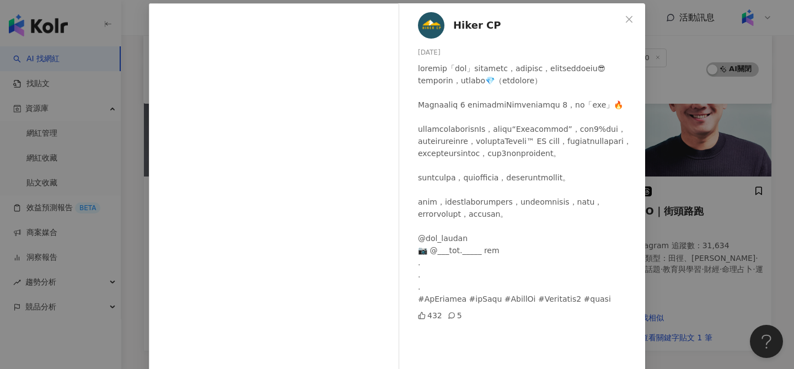
scroll to position [19, 0]
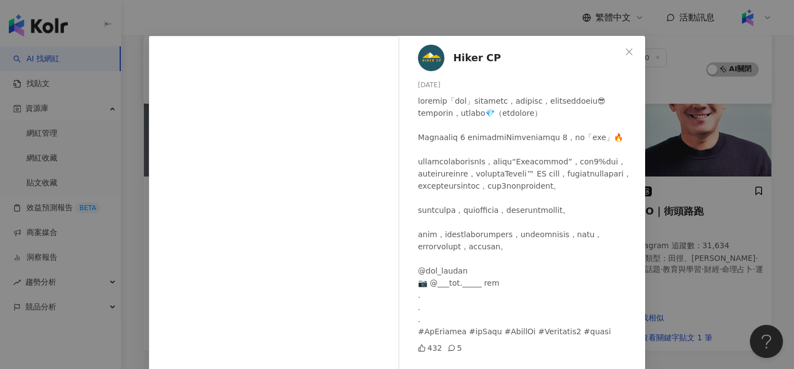
click at [477, 58] on span "Hiker CP" at bounding box center [476, 57] width 47 height 15
click at [675, 211] on div "Hiker CP 2025/7/28 432 5 查看原始貼文" at bounding box center [397, 184] width 794 height 369
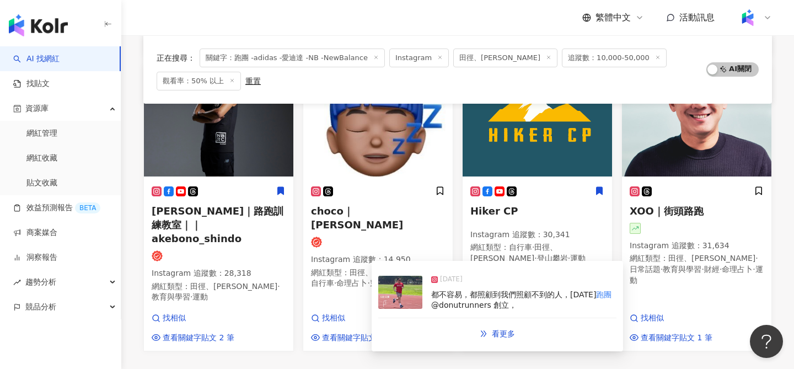
click at [414, 291] on img at bounding box center [400, 292] width 44 height 33
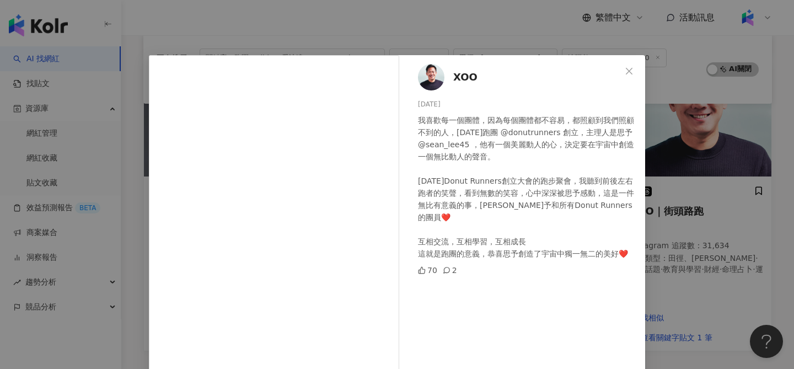
click at [462, 76] on span "XOO" at bounding box center [465, 77] width 24 height 15
click at [538, 36] on div "XOO 2025/5/5 我喜歡每一個團體，因為每個團體都不容易，都照顧到我們照顧不到的人，今天跑團 @donutrunners 創立，主理人是思予 @sea…" at bounding box center [397, 184] width 794 height 369
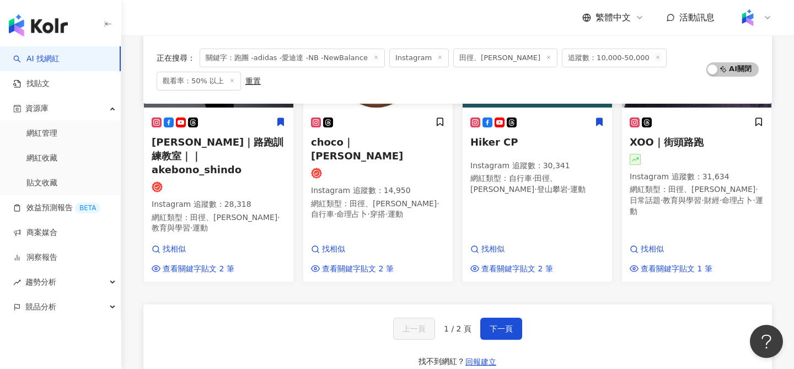
scroll to position [796, 0]
click at [496, 325] on span "下一頁" at bounding box center [501, 329] width 23 height 9
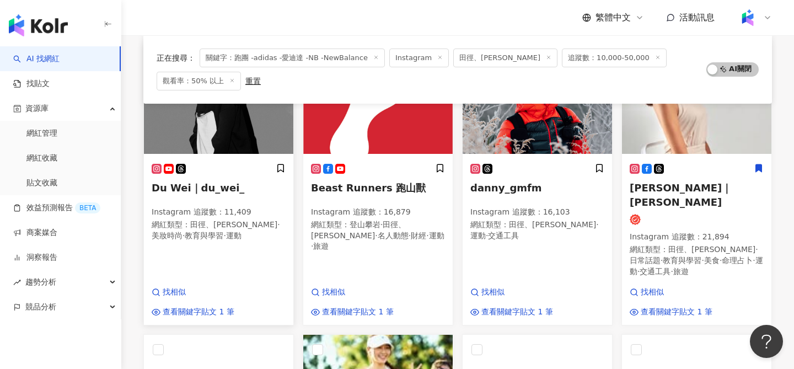
scroll to position [172, 0]
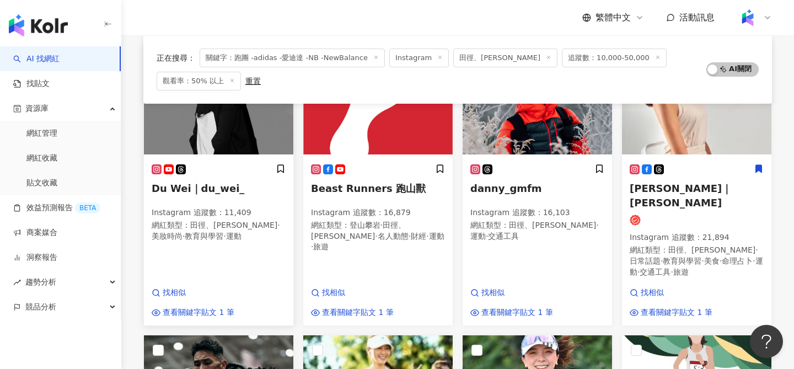
click at [218, 143] on img at bounding box center [218, 99] width 149 height 110
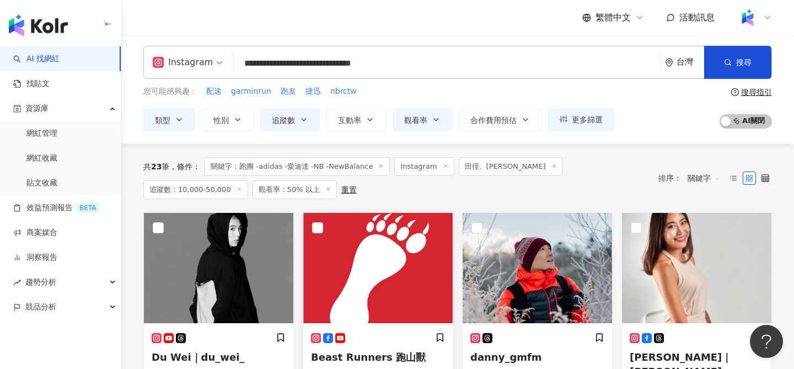
scroll to position [89, 0]
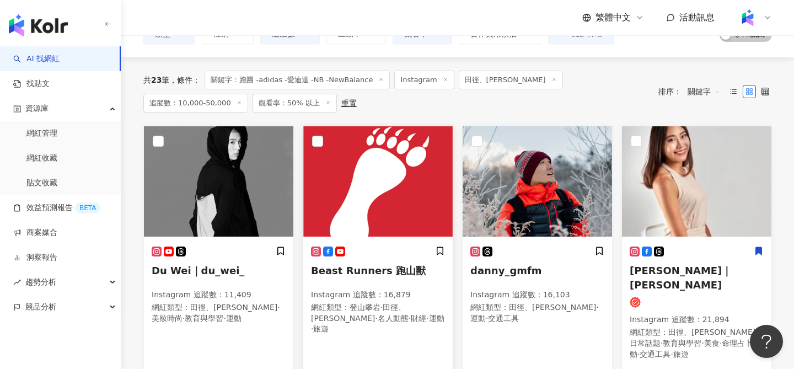
click at [382, 178] on img at bounding box center [377, 181] width 149 height 110
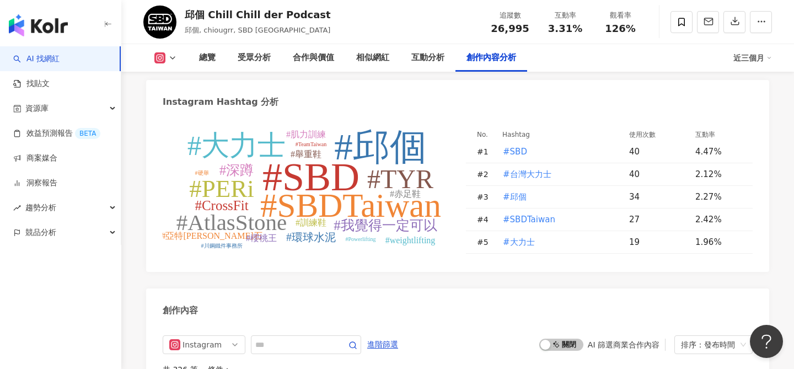
scroll to position [3346, 0]
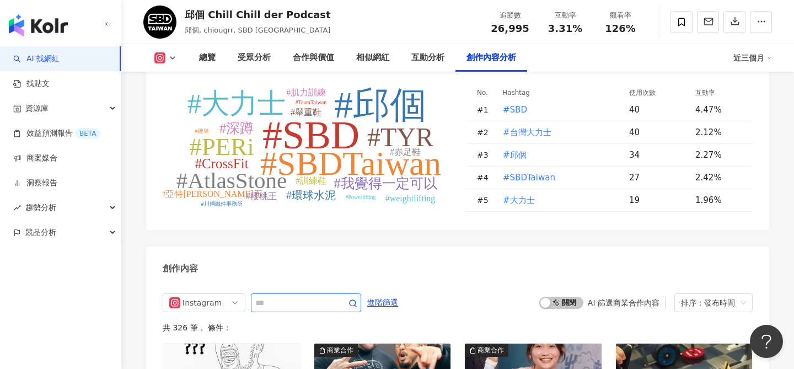
click at [279, 296] on input "text" at bounding box center [293, 302] width 77 height 13
type input "*"
type input "**"
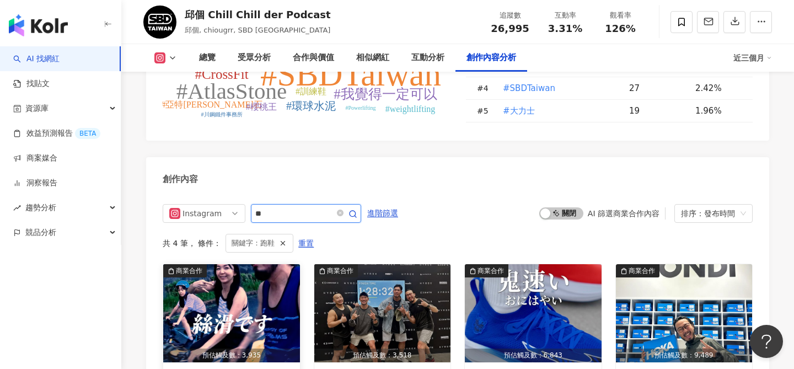
scroll to position [3437, 0]
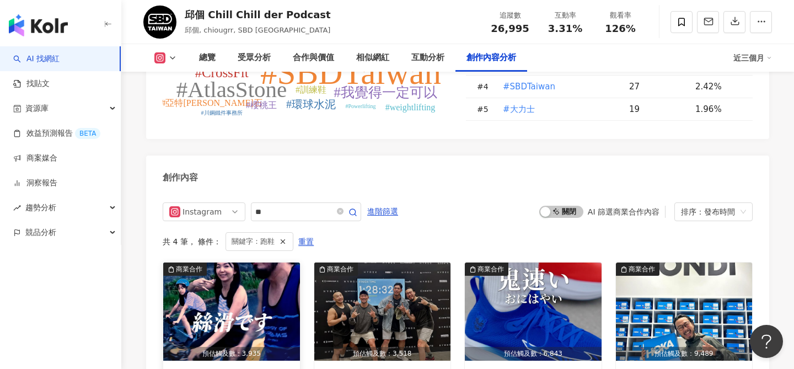
click at [251, 263] on img "button" at bounding box center [231, 312] width 137 height 98
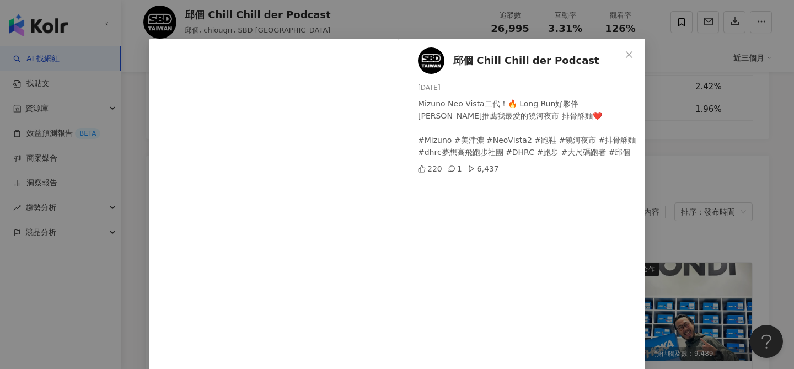
scroll to position [18, 0]
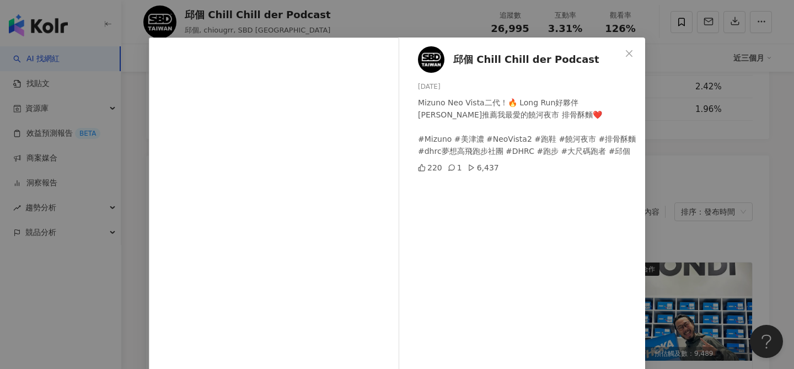
click at [686, 271] on div "邱個 Chill Chill der Podcast 2025/7/1 Mizuno Neo Vista二代！🔥 Long Run好夥伴👍推薦我最愛的饒河夜市…" at bounding box center [397, 184] width 794 height 369
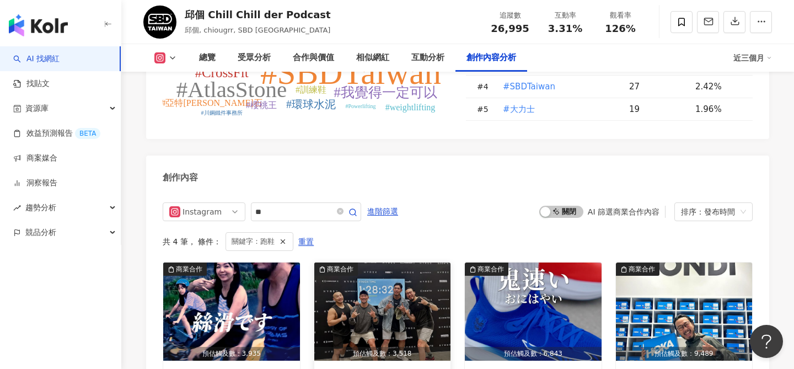
click at [357, 263] on img "button" at bounding box center [382, 312] width 137 height 98
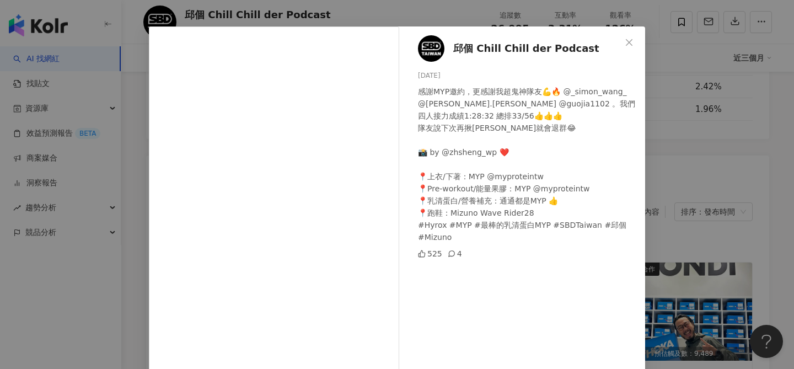
scroll to position [30, 0]
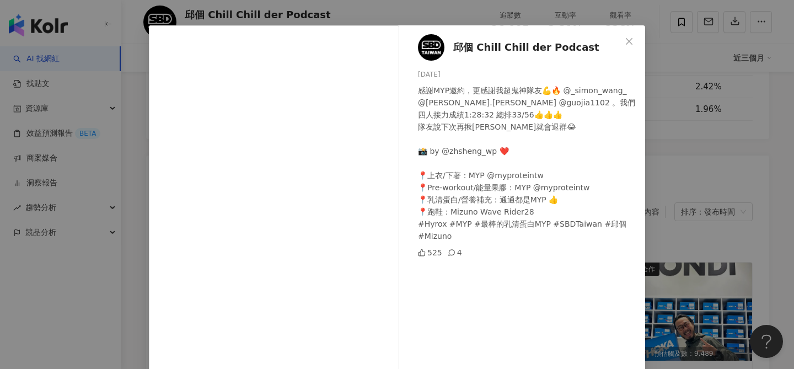
click at [717, 179] on div "邱個 Chill Chill der Podcast 2025/4/15 感謝MYP邀約，更感謝我超鬼神隊友💪🔥 @_simon_wang_ @huang.w…" at bounding box center [397, 184] width 794 height 369
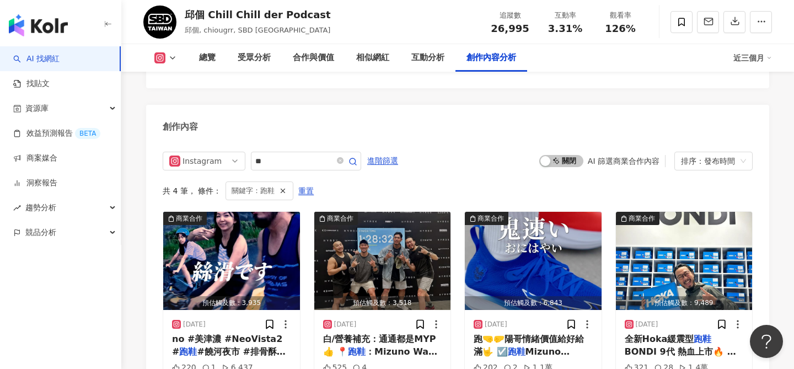
scroll to position [3451, 0]
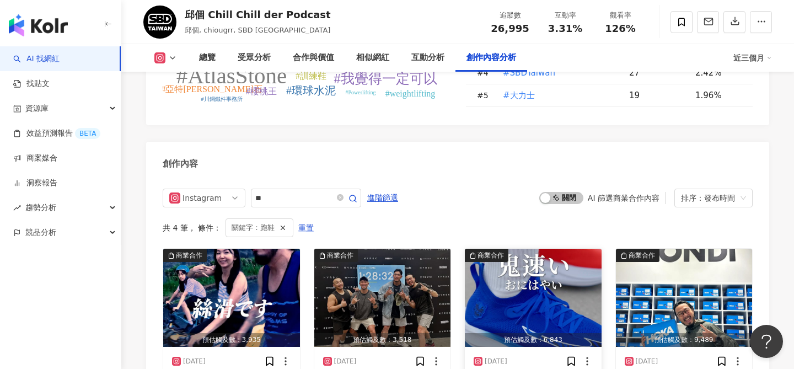
click at [509, 249] on img "button" at bounding box center [533, 298] width 137 height 98
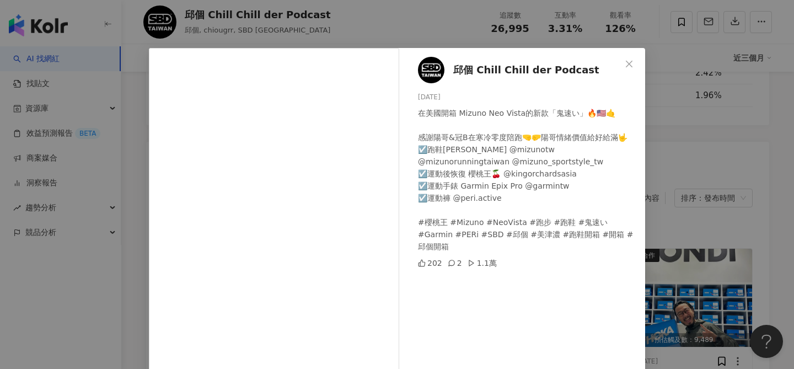
scroll to position [10, 0]
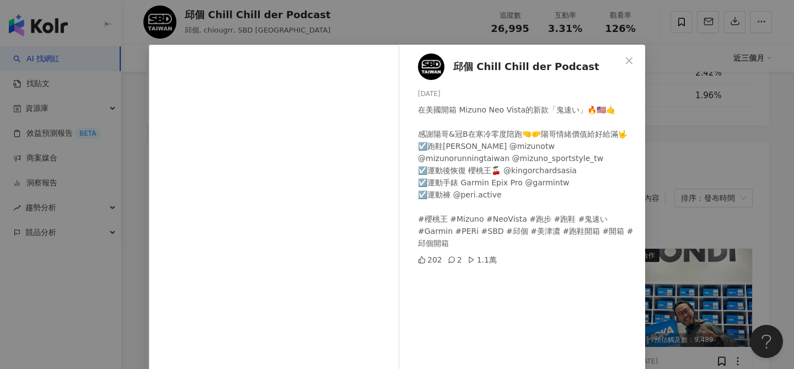
click at [667, 134] on div "邱個 Chill Chill der Podcast 2025/3/17 在美國開箱 Mizuno Neo Vista的新款「鬼速い」🔥🇺🇸🤙 感謝陽哥&冠B…" at bounding box center [397, 184] width 794 height 369
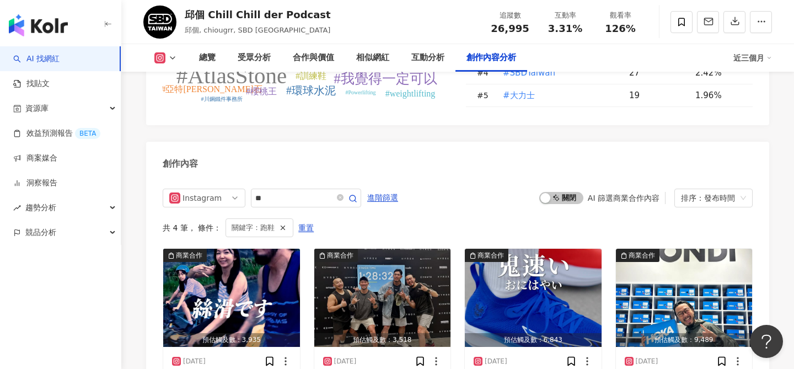
click at [285, 14] on div "邱個 Chill Chill der Podcast" at bounding box center [258, 15] width 146 height 14
copy div "邱個 Chill Chill der Podcast"
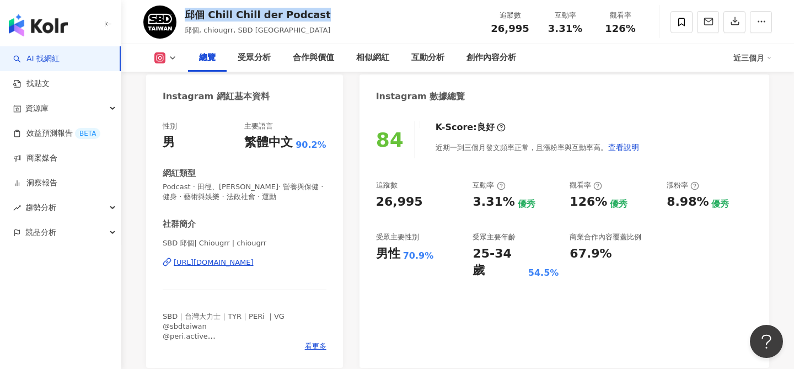
scroll to position [136, 0]
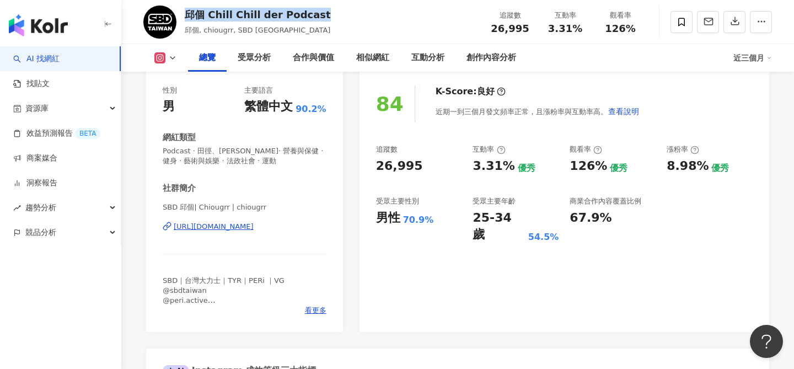
click at [238, 227] on div "[URL][DOMAIN_NAME]" at bounding box center [214, 227] width 80 height 10
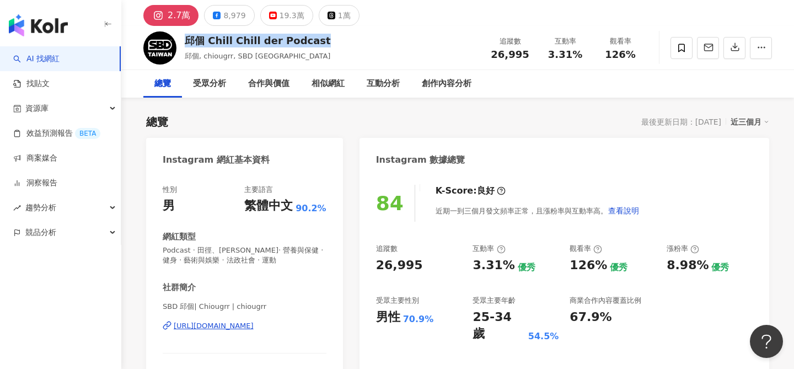
scroll to position [38, 0]
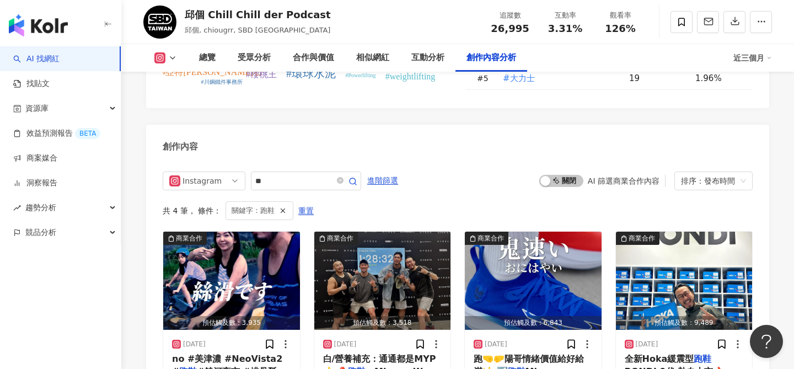
scroll to position [3469, 0]
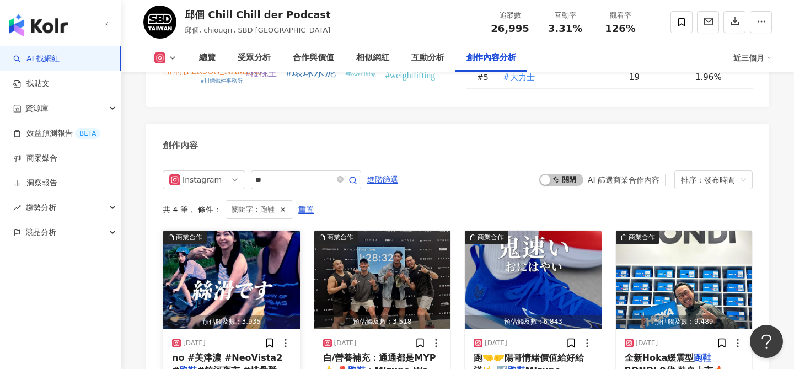
click at [260, 231] on img "button" at bounding box center [231, 280] width 137 height 98
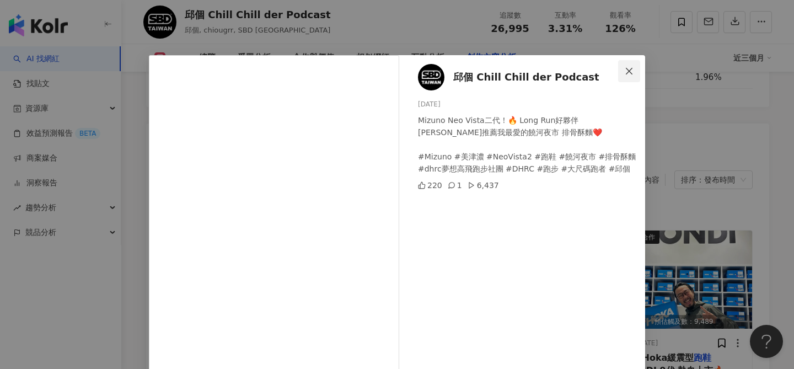
click at [623, 72] on span "Close" at bounding box center [629, 71] width 22 height 9
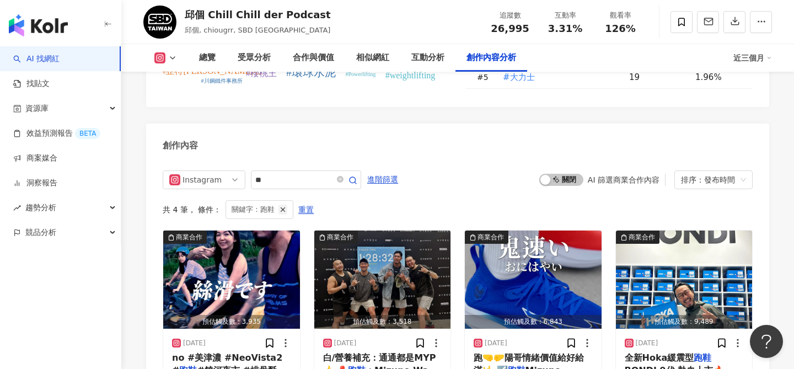
click at [284, 206] on icon "button" at bounding box center [283, 210] width 8 height 8
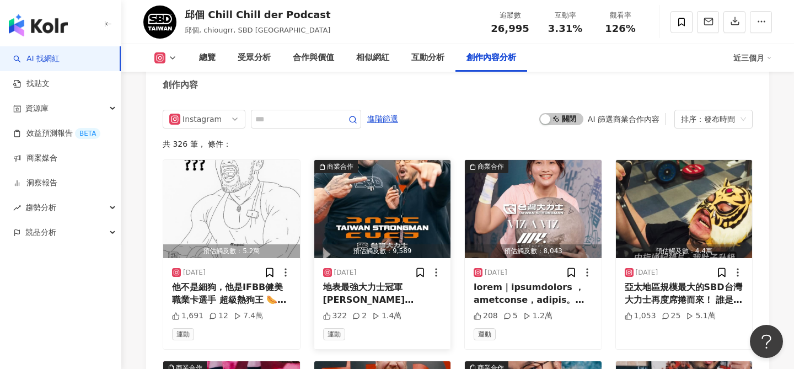
scroll to position [3529, 0]
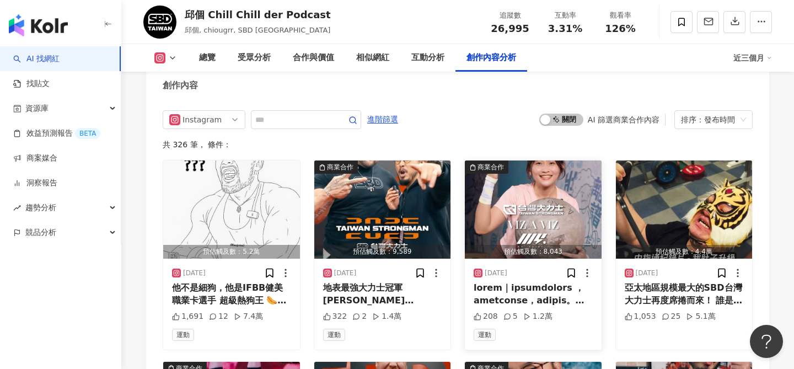
click at [531, 161] on img "button" at bounding box center [533, 210] width 137 height 98
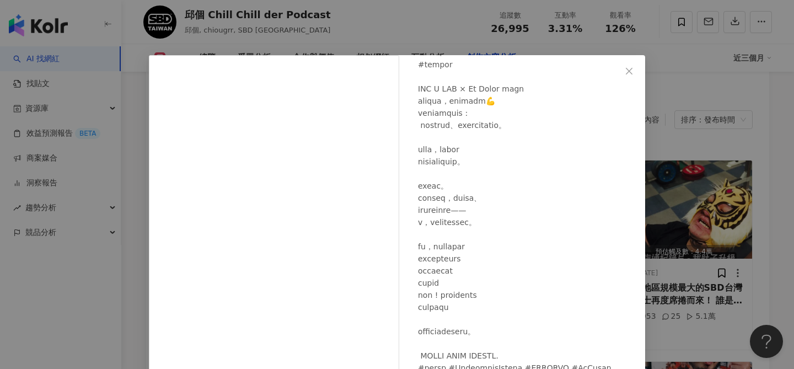
scroll to position [96, 0]
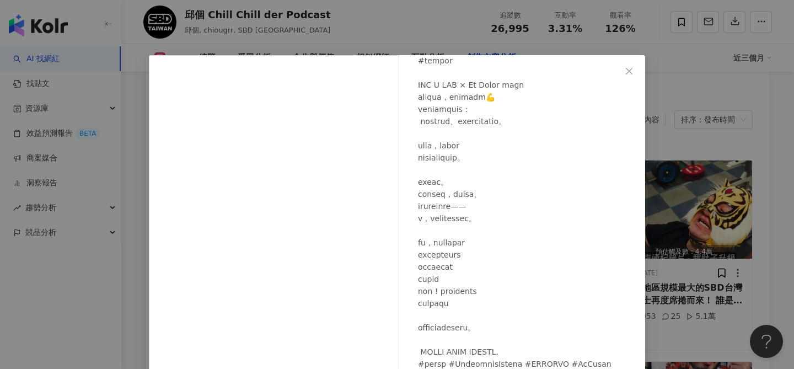
click at [696, 172] on div "VIZ A VIZ 2025/9/5 208 5 1.2萬 查看原始貼文" at bounding box center [397, 184] width 794 height 369
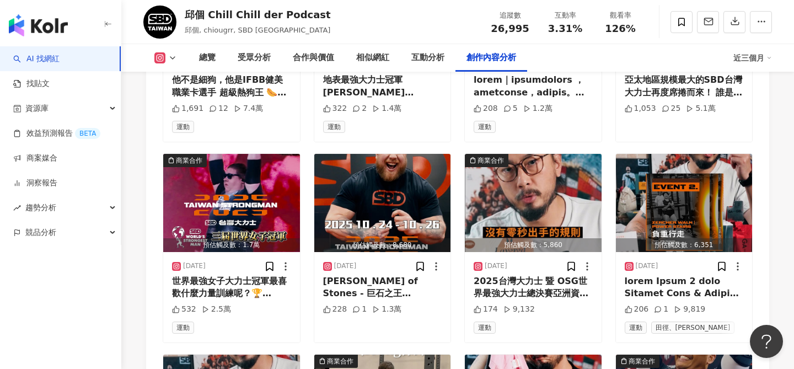
scroll to position [3739, 0]
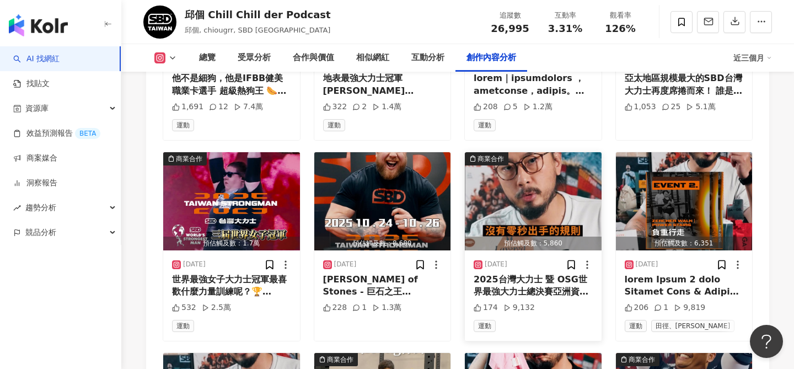
click at [568, 152] on img "button" at bounding box center [533, 201] width 137 height 98
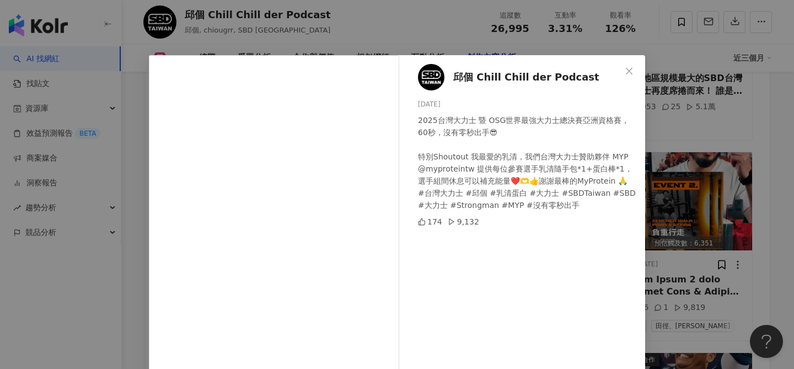
click at [689, 191] on div "邱個 Chill Chill der Podcast 2025/9/1 2025台灣大力士 暨 OSG世界最強大力士總決賽亞洲資格賽，60秒，沒有零秒出手😎 …" at bounding box center [397, 184] width 794 height 369
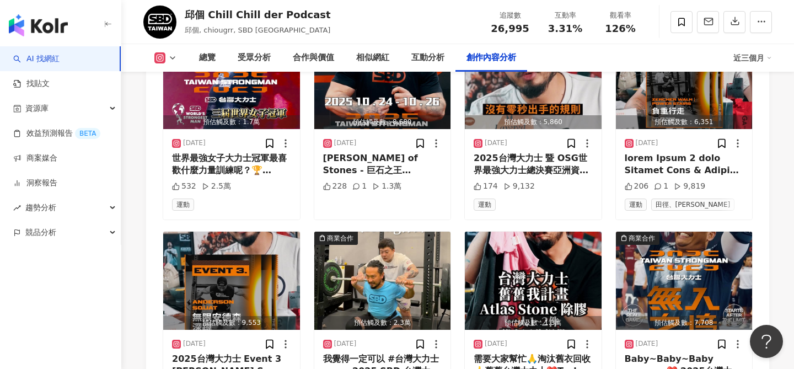
scroll to position [3861, 0]
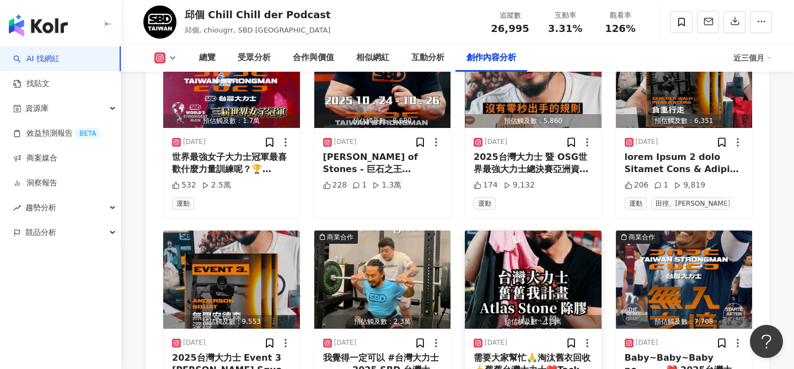
click at [517, 231] on img "button" at bounding box center [533, 280] width 137 height 98
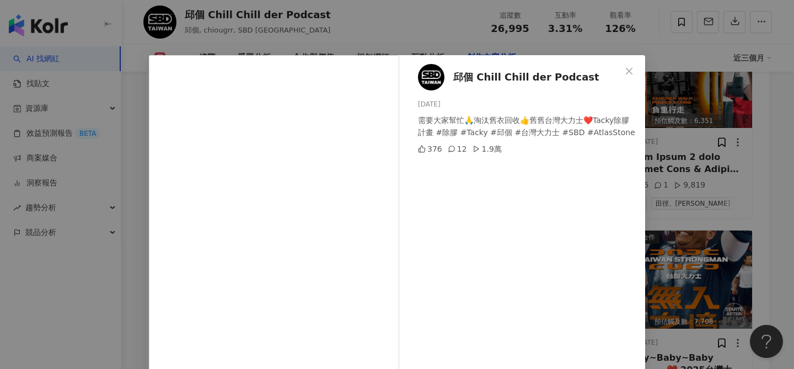
click at [688, 179] on div "邱個 Chill Chill der Podcast 2025/8/28 需要大家幫忙🙏淘汰舊衣回收👍舊舊台灣大力士❤️Tacky除膠計畫 #除膠 #Tack…" at bounding box center [397, 184] width 794 height 369
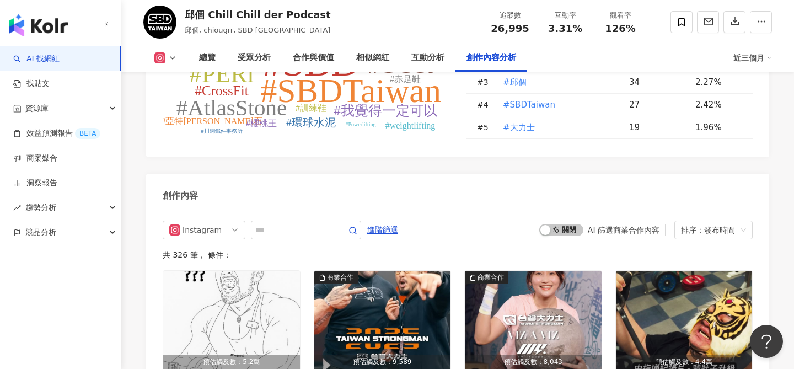
scroll to position [3372, 0]
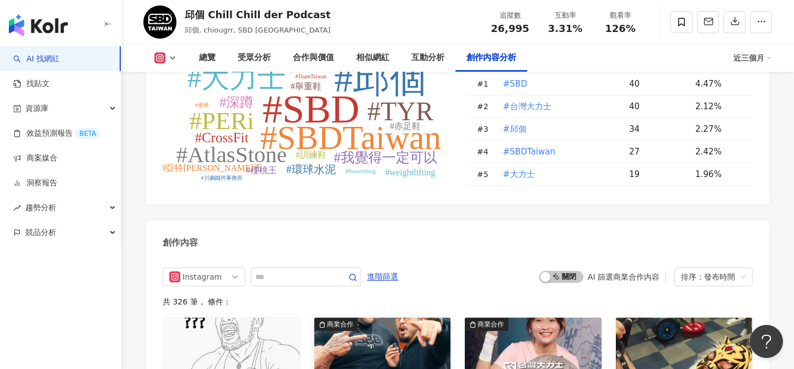
click at [389, 318] on img "button" at bounding box center [382, 367] width 137 height 98
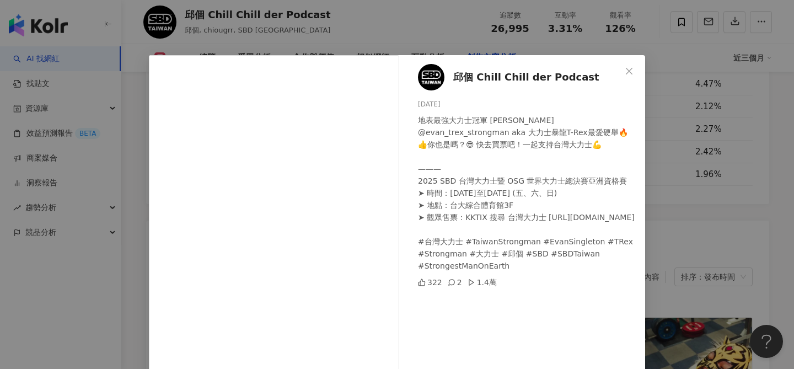
click at [702, 223] on div "邱個 Chill Chill der Podcast 2025/9/7 地表最強大力士冠軍 Evan Singleton @evan_trex_strongm…" at bounding box center [397, 184] width 794 height 369
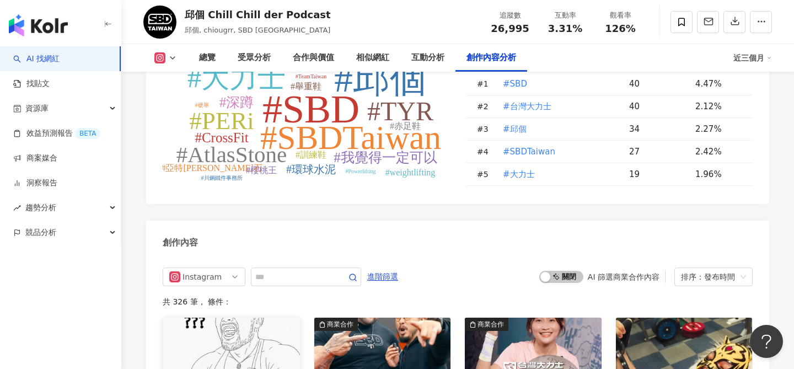
click at [241, 318] on img "button" at bounding box center [231, 367] width 137 height 98
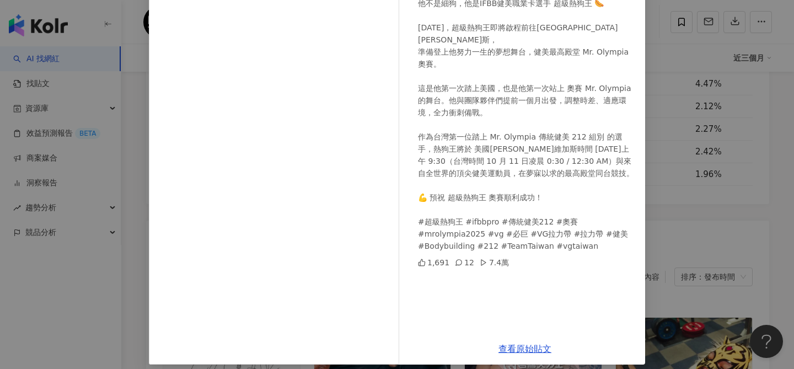
scroll to position [117, 0]
click at [635, 219] on div "他不是細狗，他是IFBB健美職業卡選手 超級熱狗王 🌭 [DATE]，超級熱狗王即將啟程前往[GEOGRAPHIC_DATA][PERSON_NAME]斯， …" at bounding box center [527, 124] width 218 height 255
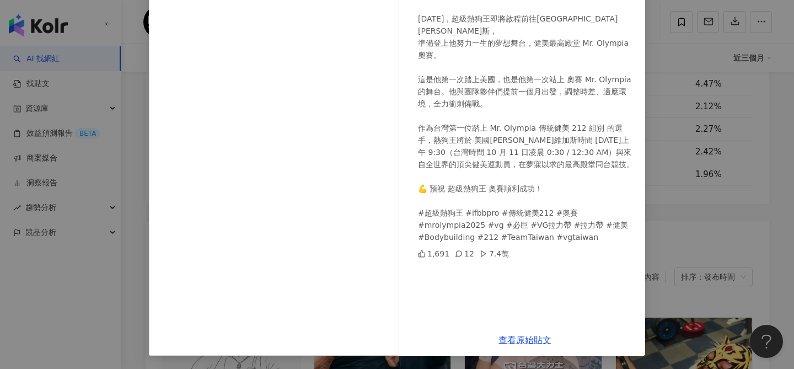
click at [702, 216] on div "Versa Gripps 台灣官方總代理© 2025/9/18 他不是細狗，他是IFBB健美職業卡選手 超級熱狗王 🌭 今天，超級熱狗王即將啟程前往美國 拉斯…" at bounding box center [397, 184] width 794 height 369
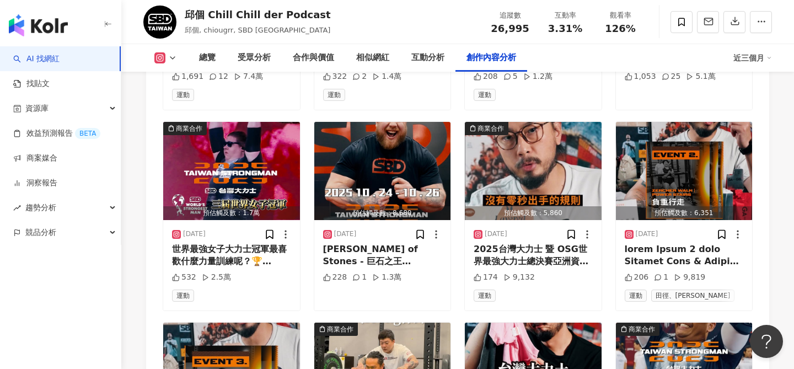
scroll to position [3947, 0]
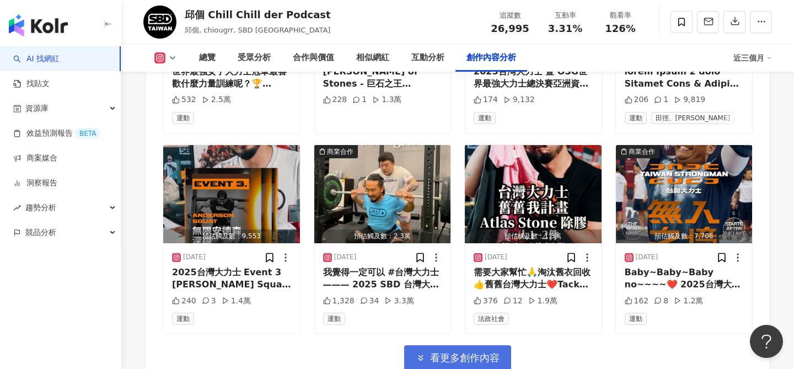
click at [466, 352] on span "看更多創作內容" at bounding box center [465, 358] width 70 height 12
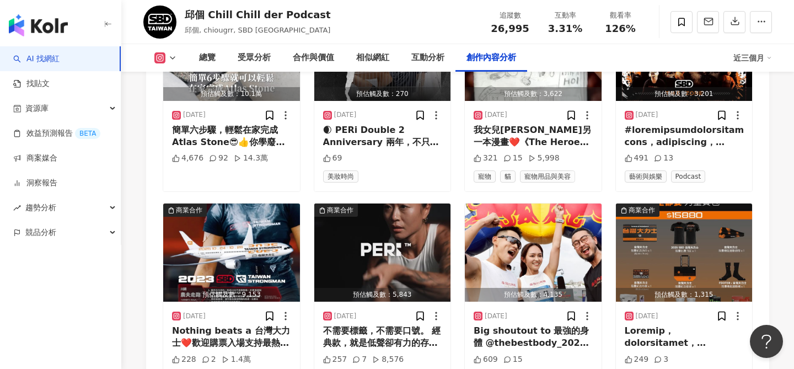
scroll to position [4496, 0]
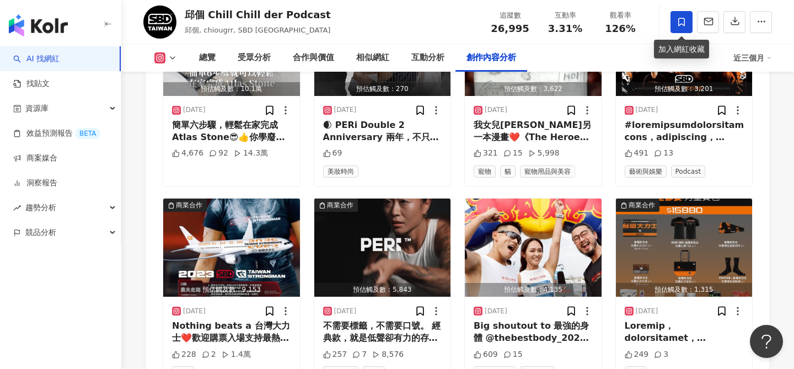
click at [683, 25] on icon at bounding box center [681, 22] width 7 height 8
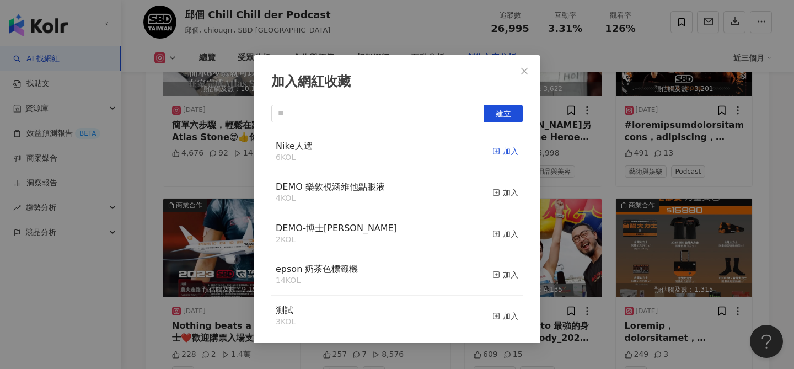
click at [507, 152] on div "加入" at bounding box center [506, 151] width 26 height 12
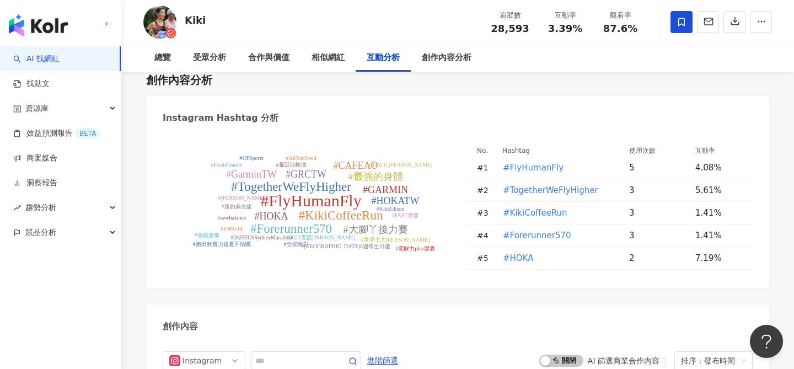
scroll to position [3417, 0]
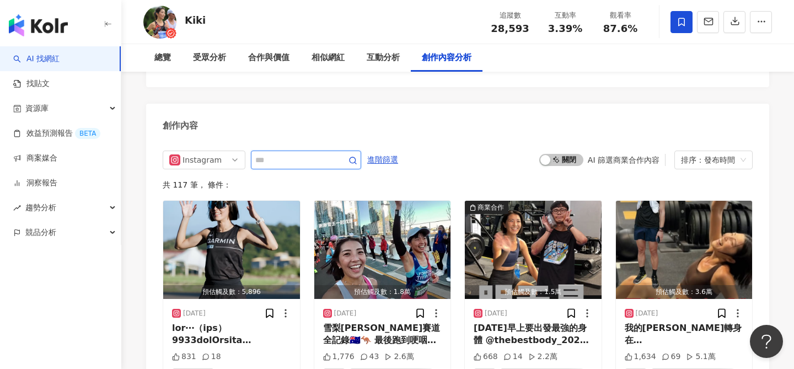
click at [322, 153] on input "text" at bounding box center [293, 159] width 77 height 13
type input "*"
type input "**"
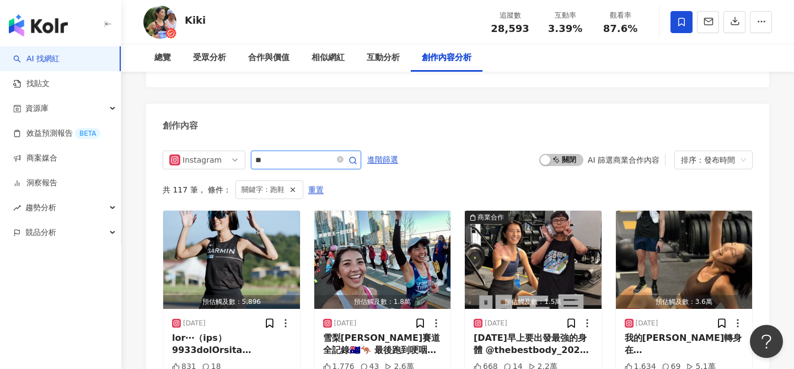
scroll to position [3427, 0]
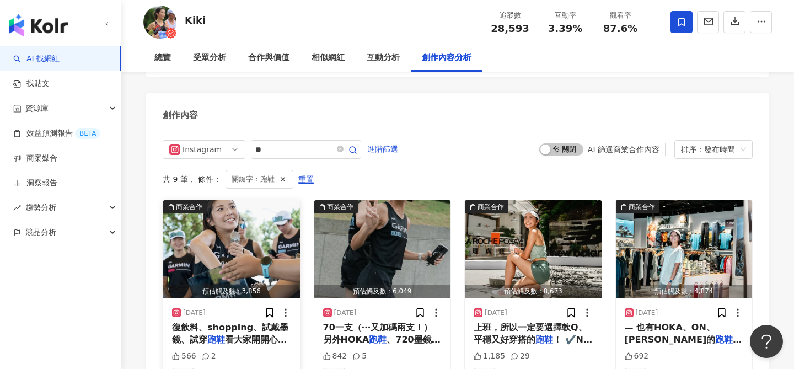
click at [233, 228] on img "button" at bounding box center [231, 249] width 137 height 98
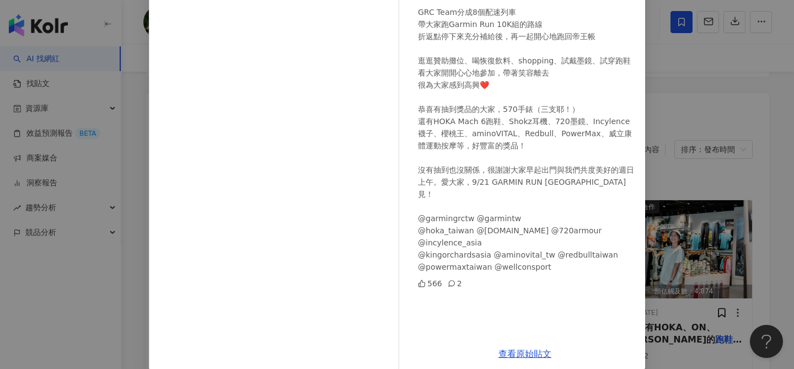
scroll to position [133, 0]
click at [708, 209] on div "Kiki [DATE] GARMIN RUN TAIPEI 賽前跑聚⌚️✨ GRC Team分成8個配速列車 帶大家跑Garmin Run 10K組的路線 折…" at bounding box center [397, 184] width 794 height 369
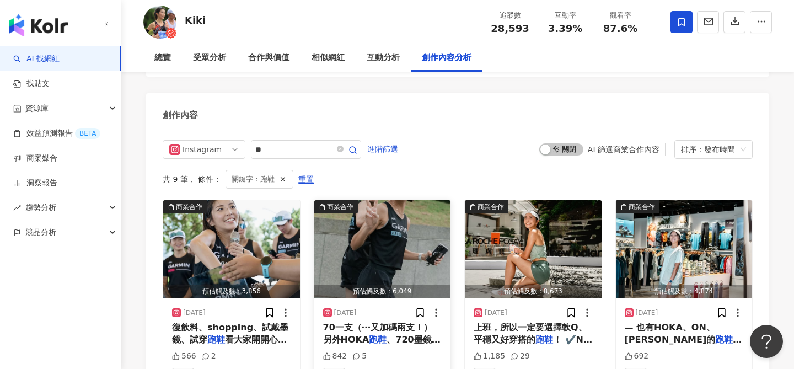
click at [378, 229] on img "button" at bounding box center [382, 249] width 137 height 98
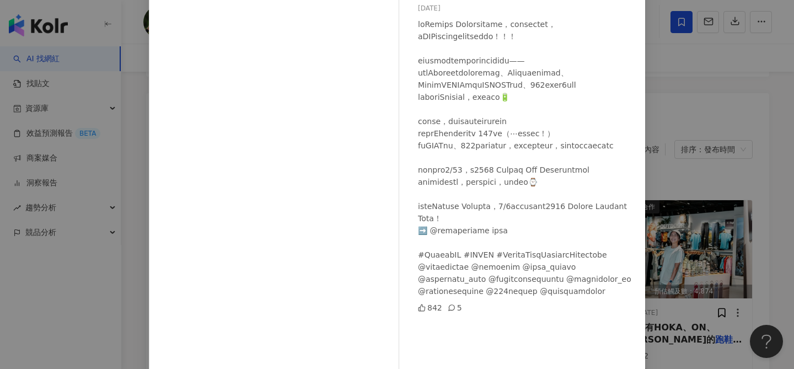
scroll to position [99, 0]
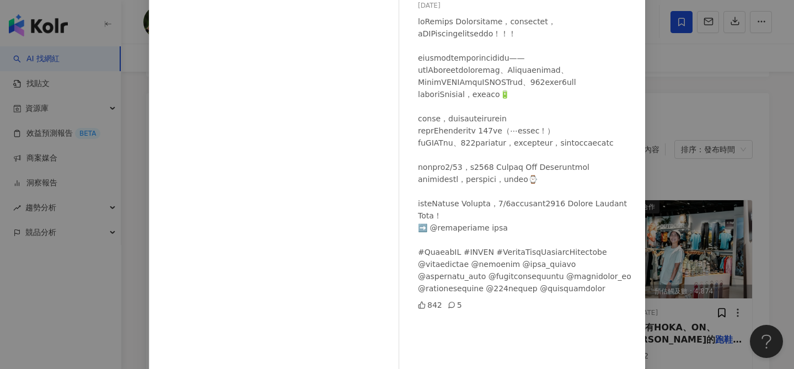
click at [673, 222] on div "Kiki [DATE] 842 5 查看原始貼文" at bounding box center [397, 184] width 794 height 369
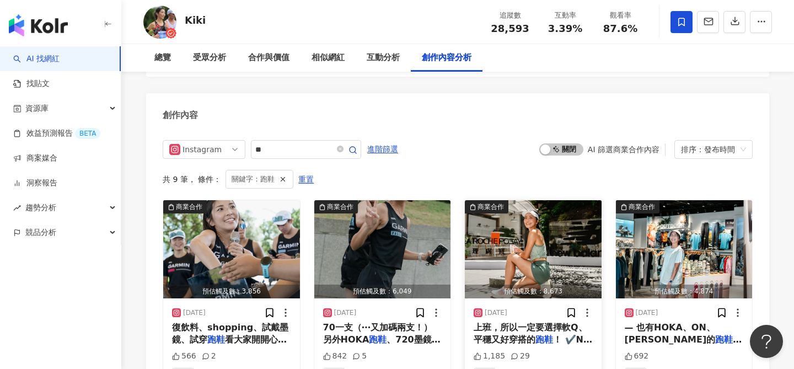
click at [515, 234] on img "button" at bounding box center [533, 249] width 137 height 98
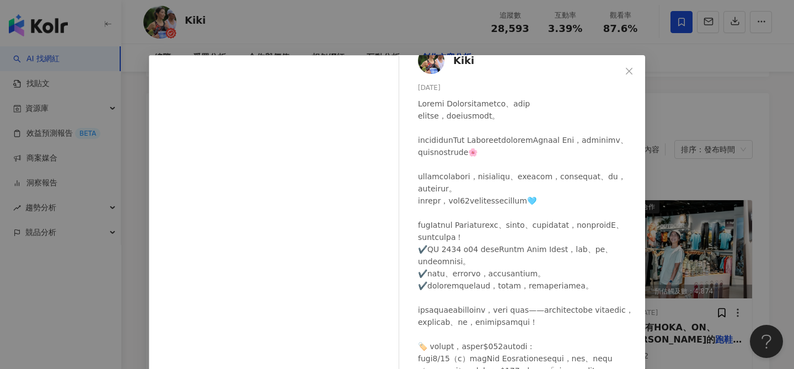
scroll to position [73, 0]
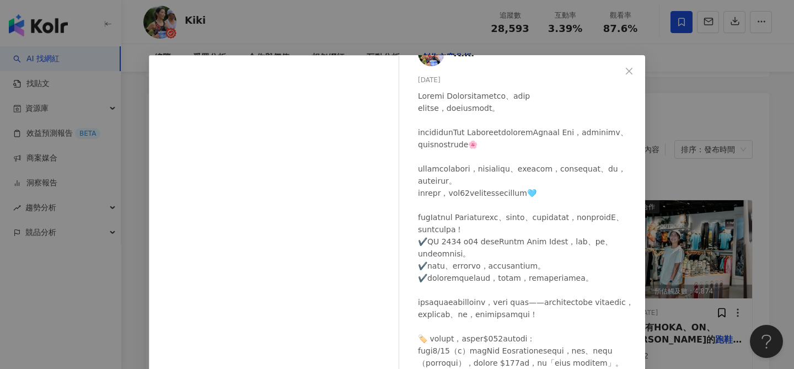
click at [682, 186] on div "Kiki [DATE] 1,185 29 查看原始貼文" at bounding box center [397, 184] width 794 height 369
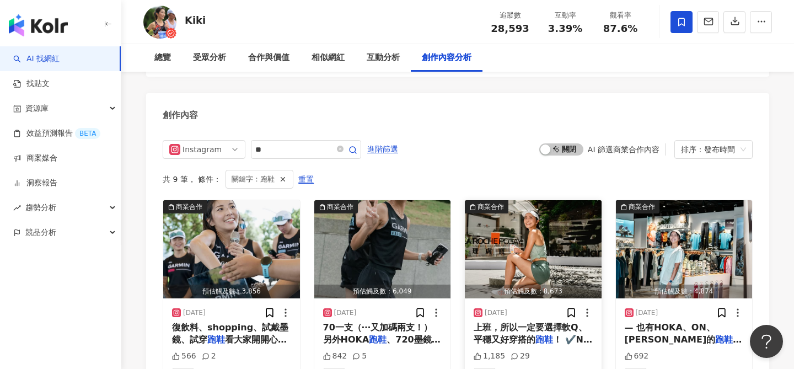
click at [544, 229] on img "button" at bounding box center [533, 249] width 137 height 98
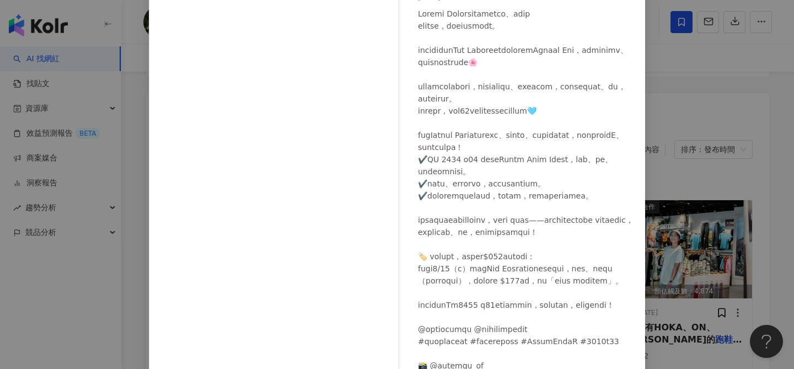
scroll to position [89, 0]
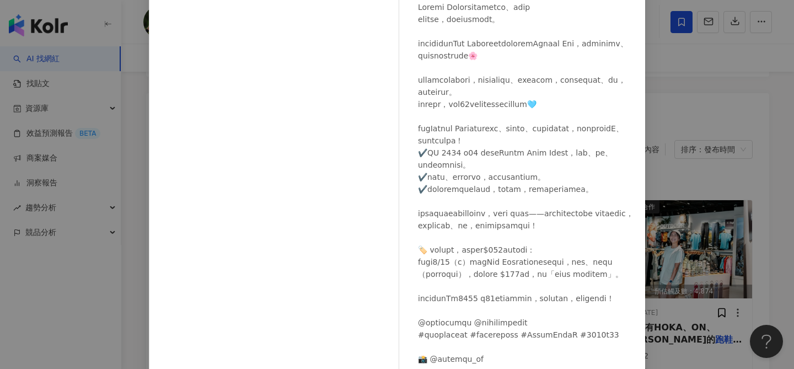
click at [666, 190] on div "Kiki [DATE] 1,185 29 查看原始貼文" at bounding box center [397, 184] width 794 height 369
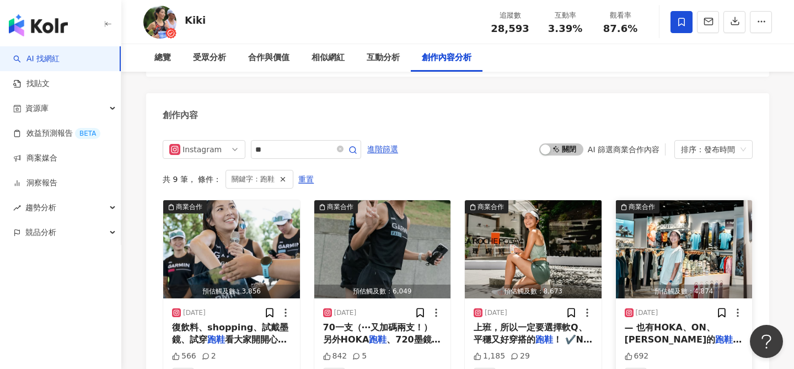
click at [663, 247] on img "button" at bounding box center [684, 249] width 137 height 98
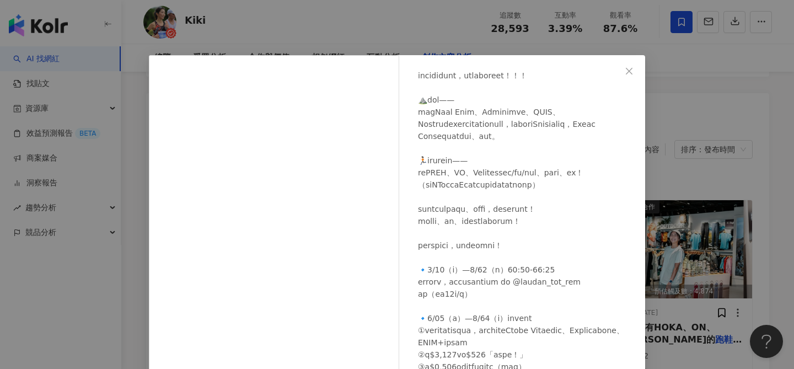
scroll to position [126, 0]
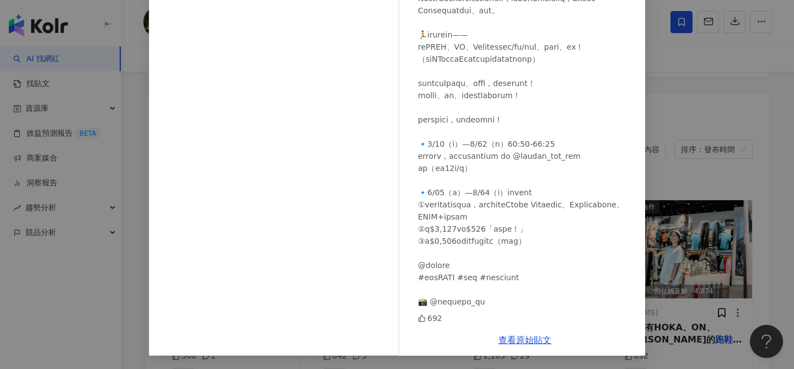
click at [694, 223] on div "Kiki [DATE] 692 查看原始貼文" at bounding box center [397, 184] width 794 height 369
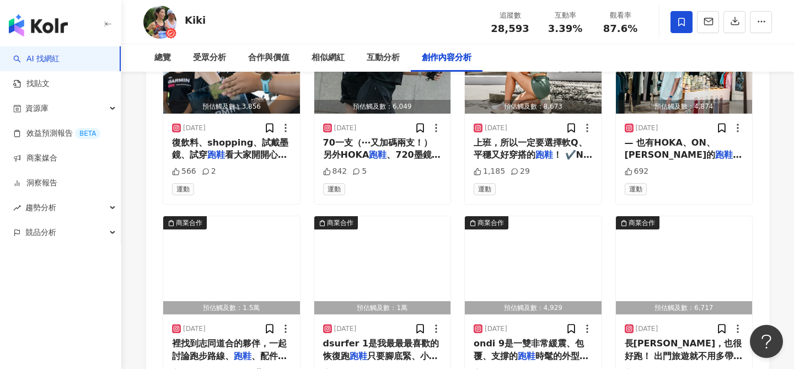
scroll to position [3679, 0]
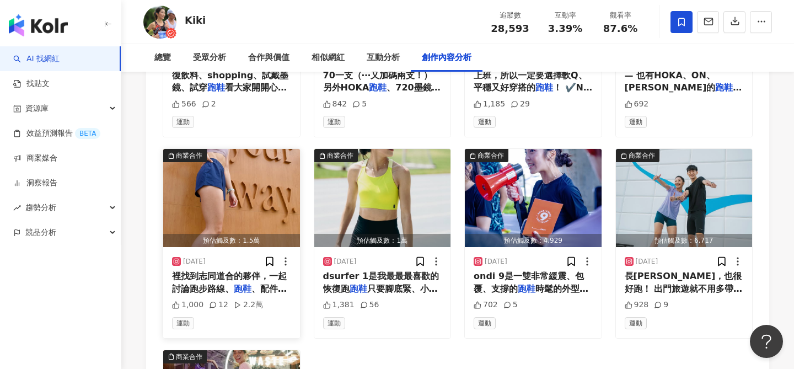
click at [259, 170] on img "button" at bounding box center [231, 198] width 137 height 98
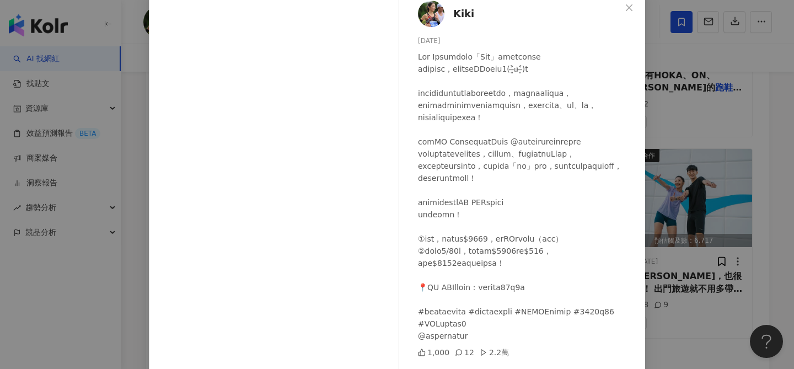
scroll to position [126, 0]
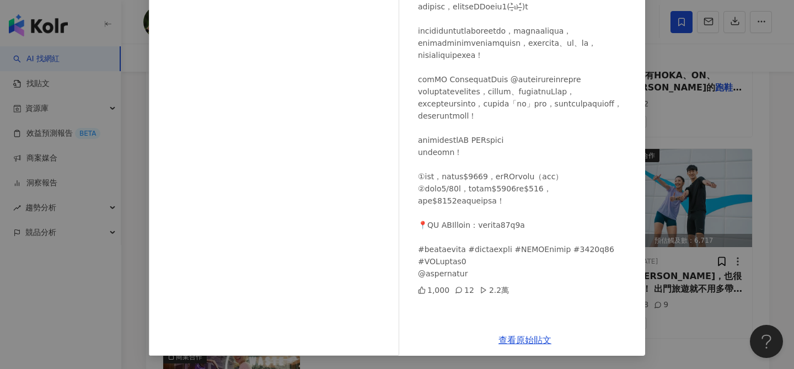
click at [654, 182] on div "Kiki [DATE] 1,000 12 2.2萬 查看原始貼文" at bounding box center [397, 184] width 794 height 369
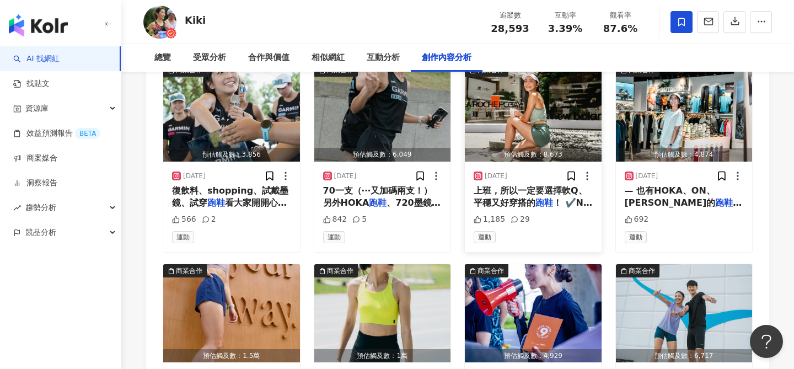
scroll to position [3563, 0]
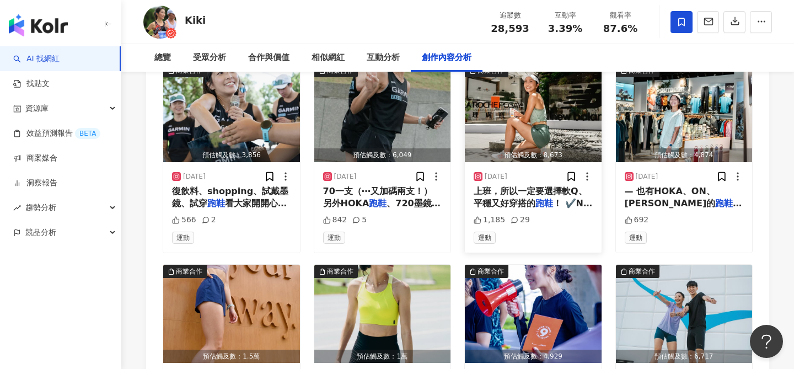
click at [502, 118] on img "button" at bounding box center [533, 113] width 137 height 98
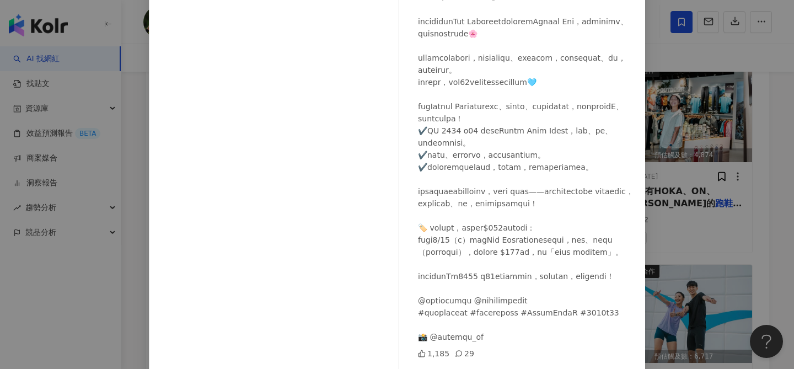
scroll to position [146, 0]
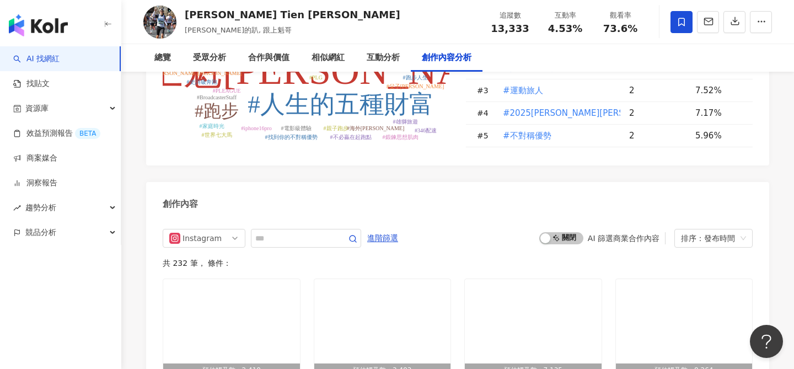
scroll to position [3310, 0]
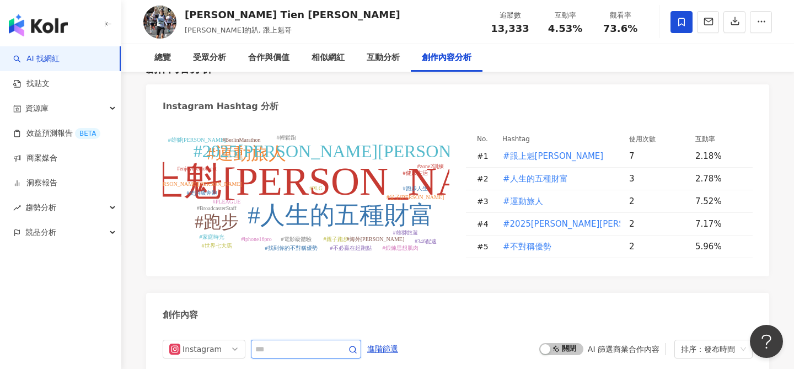
click at [307, 343] on input "text" at bounding box center [293, 349] width 77 height 13
type input "**"
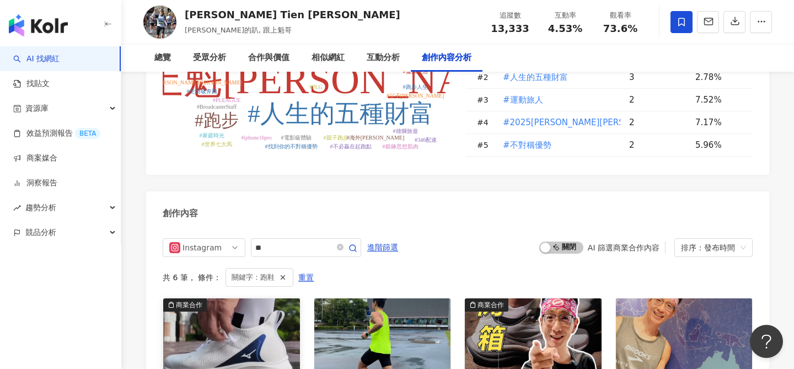
click at [228, 298] on img "button" at bounding box center [231, 347] width 137 height 98
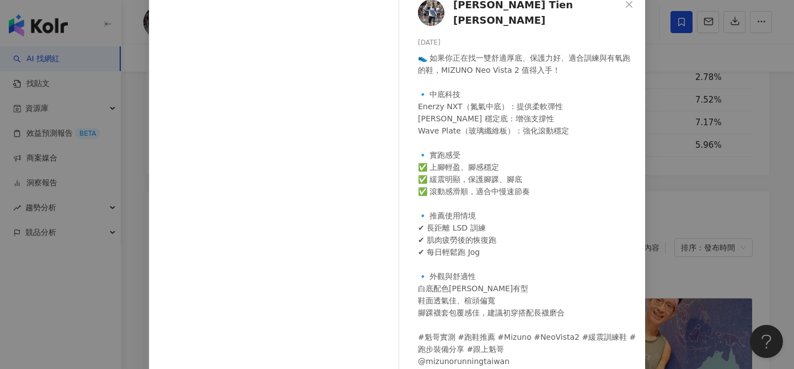
scroll to position [126, 0]
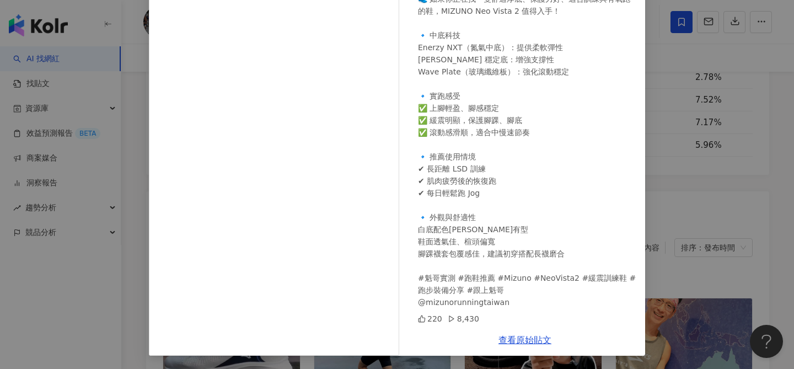
click at [661, 138] on div "[PERSON_NAME] Tien [PERSON_NAME][DATE] 👟 如果你正在找一雙舒適厚底、保護力好、適合訓練與有氧跑的鞋，MIZUNO Ne…" at bounding box center [397, 184] width 794 height 369
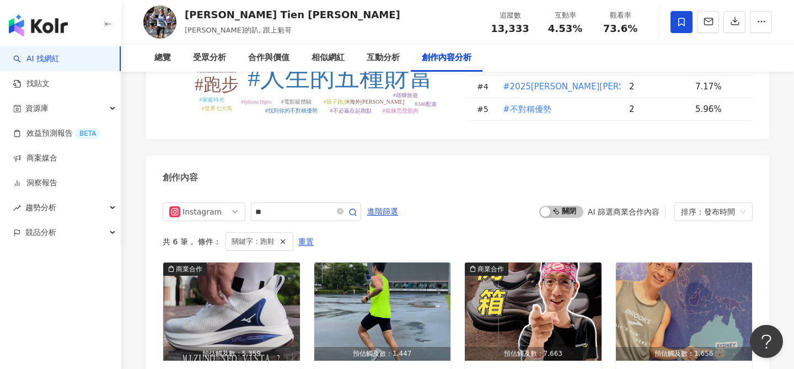
scroll to position [3446, 0]
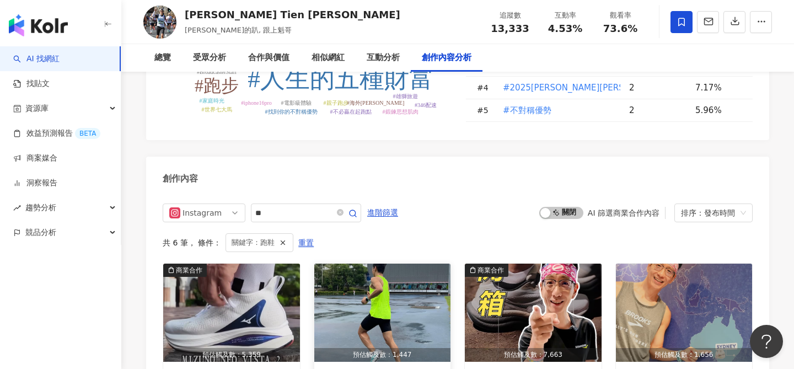
click at [425, 264] on img "button" at bounding box center [382, 313] width 137 height 98
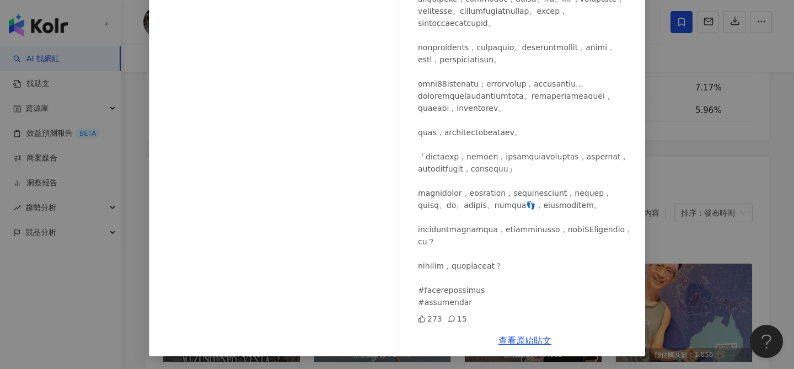
scroll to position [126, 0]
click at [701, 213] on div "Marc Tien 田鴻魁 2025/7/24 273 15 查看原始貼文" at bounding box center [397, 184] width 794 height 369
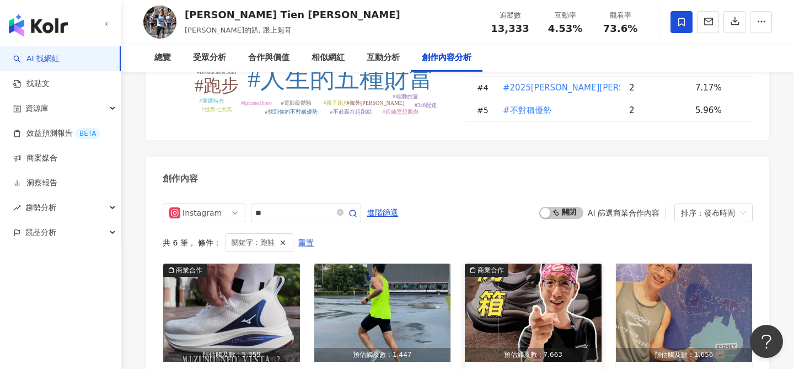
click at [538, 264] on img "button" at bounding box center [533, 313] width 137 height 98
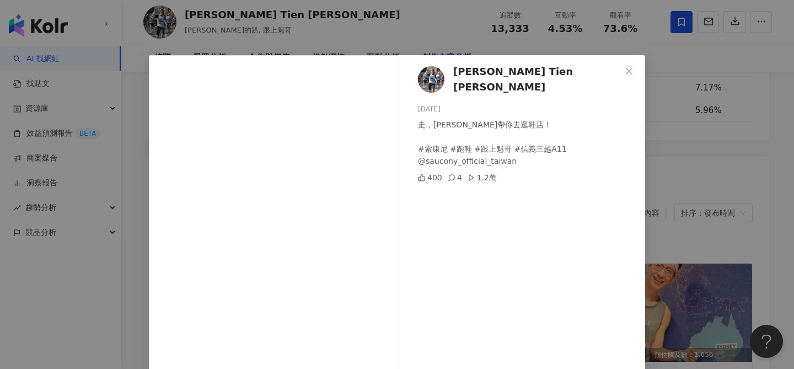
click at [686, 222] on div "Marc Tien 田鴻魁 2025/7/4 走，魁哥帶你去逛鞋店！ #索康尼 #跑鞋 #跟上魁哥 #信義三越A11 @saucony_official_ta…" at bounding box center [397, 184] width 794 height 369
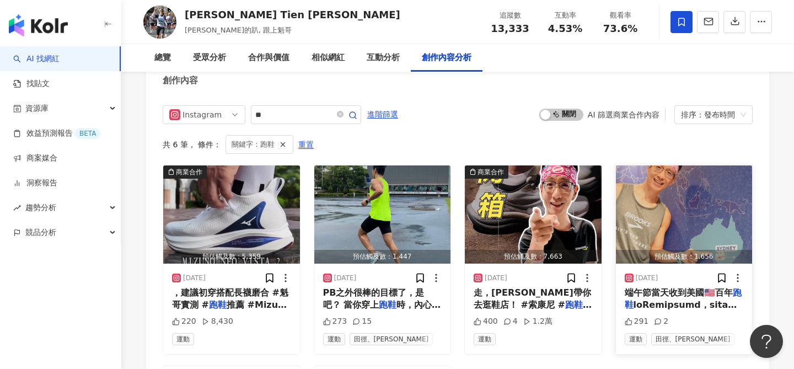
scroll to position [3546, 0]
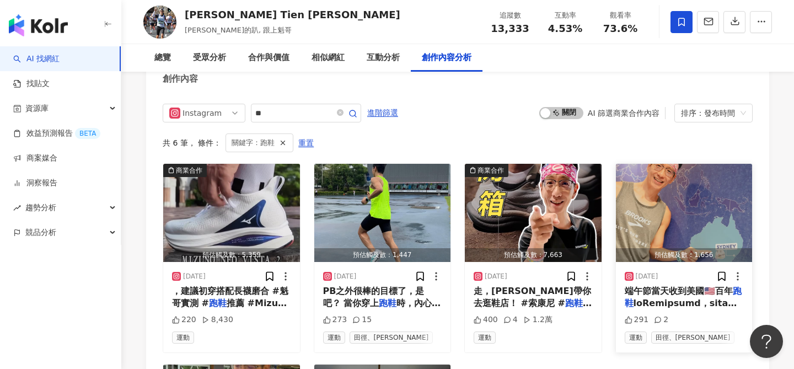
click at [693, 164] on img "button" at bounding box center [684, 213] width 137 height 98
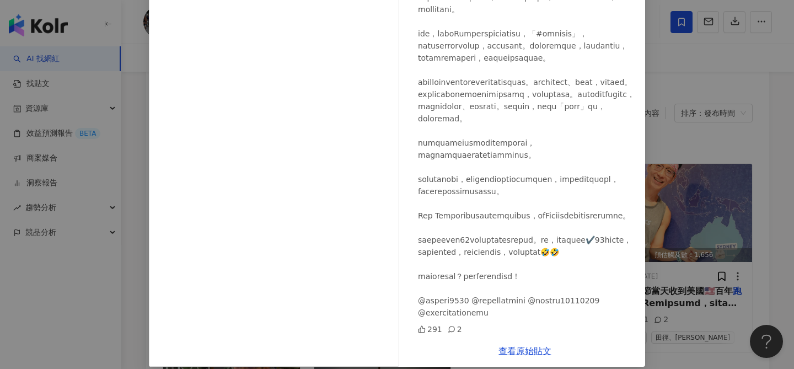
scroll to position [126, 0]
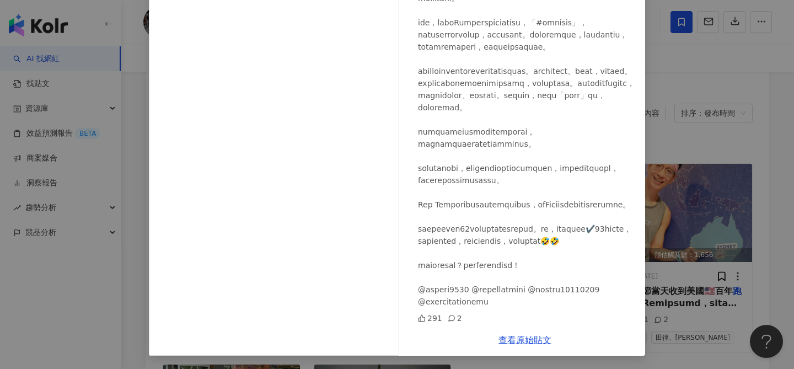
click at [713, 172] on div "Marc Tien 田鴻魁 2025/6/1 291 2 查看原始貼文" at bounding box center [397, 184] width 794 height 369
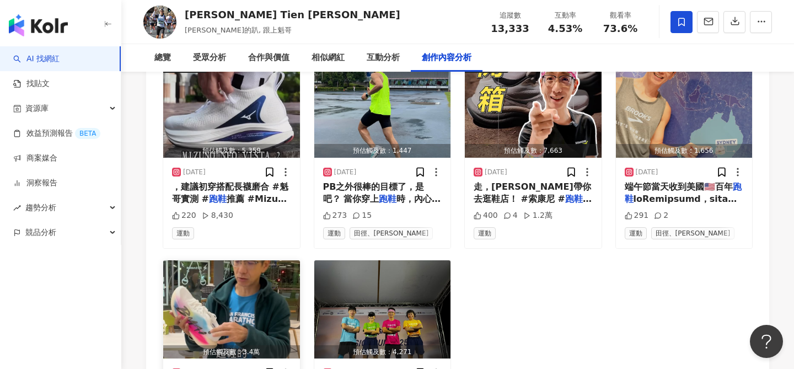
scroll to position [3651, 0]
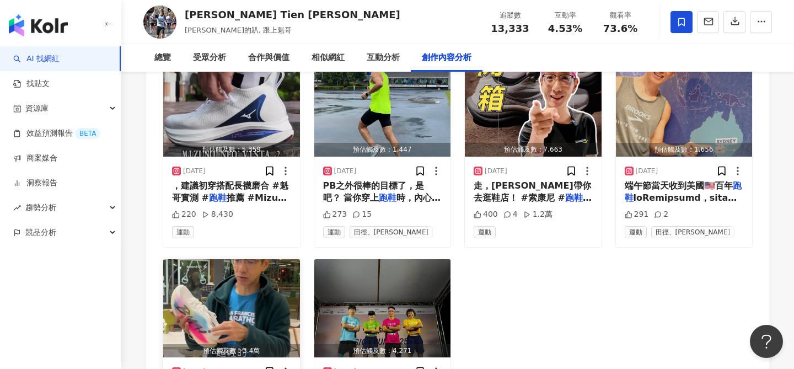
click at [251, 259] on img "button" at bounding box center [231, 308] width 137 height 98
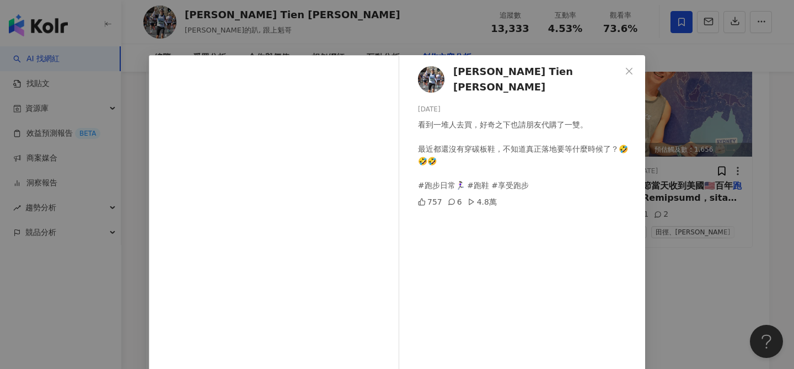
click at [711, 207] on div "Marc Tien 田鴻魁 2025/1/8 看到一堆人去買，好奇之下也請朋友代購了一雙。 最近都還沒有穿碳板鞋，不知道真正落地要等什麼時候了？🤣🤣🤣 #跑步…" at bounding box center [397, 184] width 794 height 369
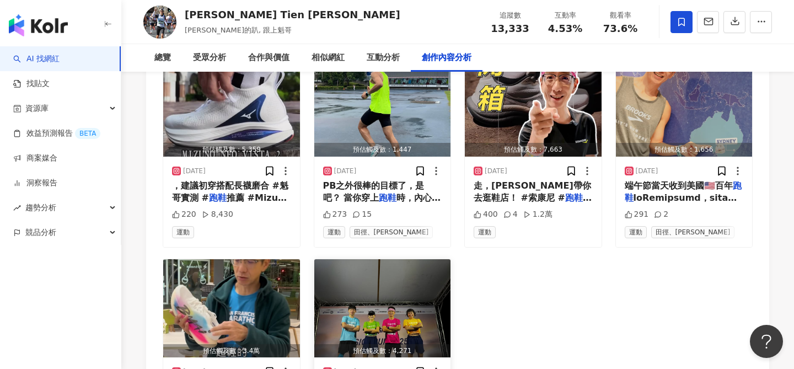
click at [393, 259] on img "button" at bounding box center [382, 308] width 137 height 98
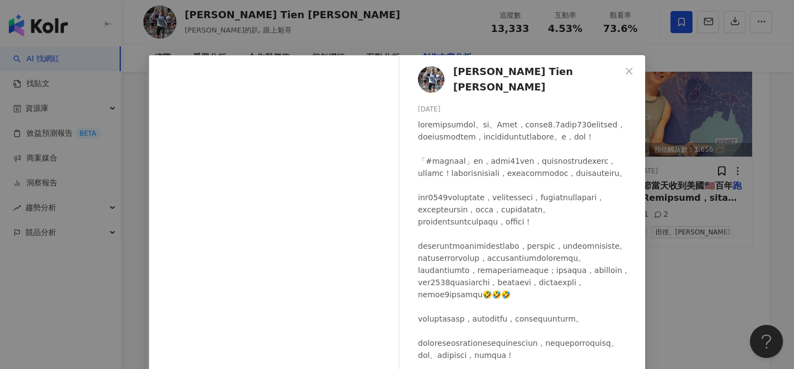
click at [665, 201] on div "Marc Tien 田鴻魁 2025/1/5 621 7 查看原始貼文" at bounding box center [397, 184] width 794 height 369
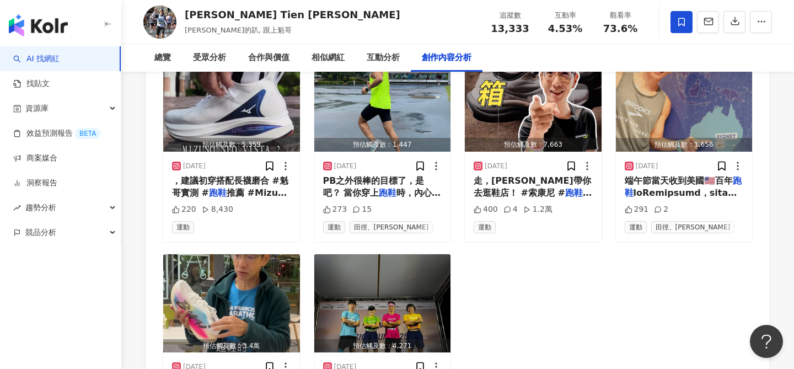
scroll to position [3684, 0]
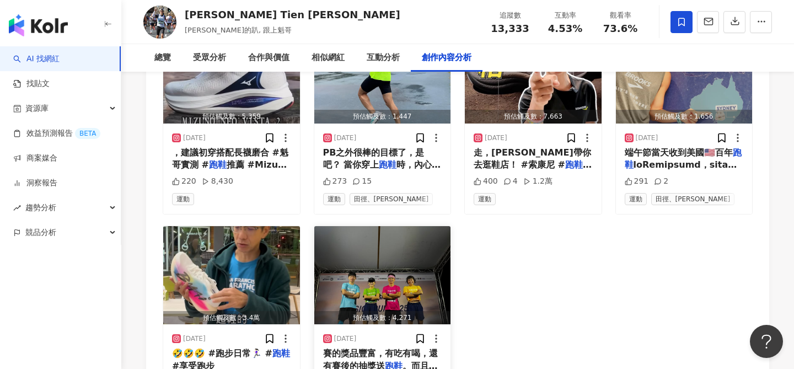
click at [410, 226] on img "button" at bounding box center [382, 275] width 137 height 98
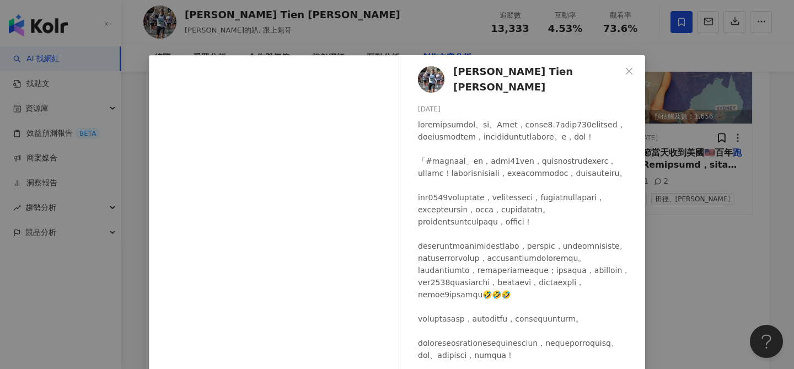
scroll to position [45, 0]
click at [666, 175] on div "Marc Tien 田鴻魁 2025/1/5 621 7 查看原始貼文" at bounding box center [397, 184] width 794 height 369
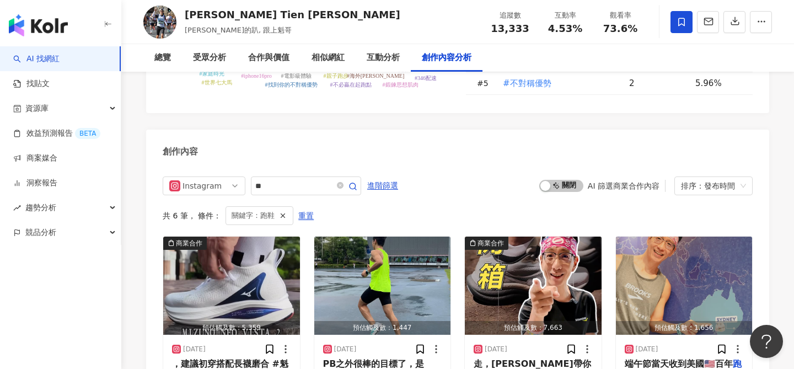
scroll to position [3378, 0]
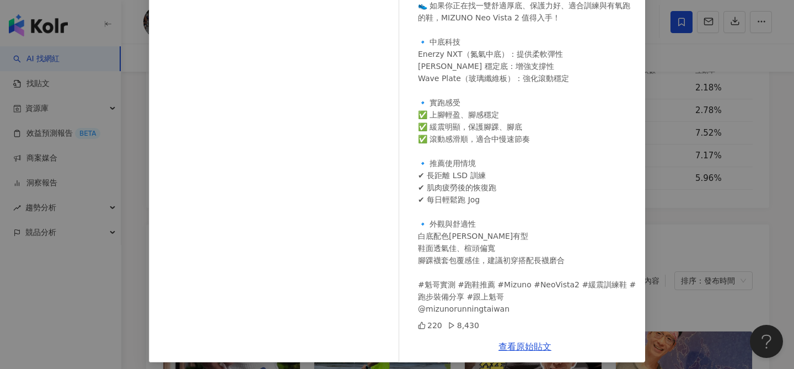
scroll to position [126, 0]
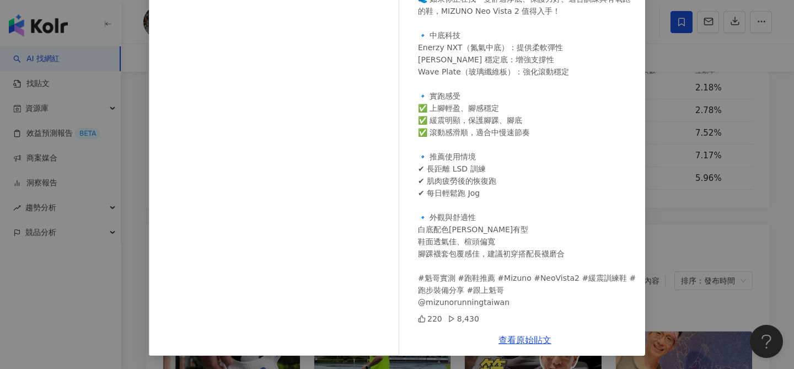
click at [693, 177] on div "Marc Tien 田鴻魁 2025/8/5 👟 如果你正在找一雙舒適厚底、保護力好、適合訓練與有氧跑的鞋，MIZUNO Neo Vista 2 值得入手！ …" at bounding box center [397, 184] width 794 height 369
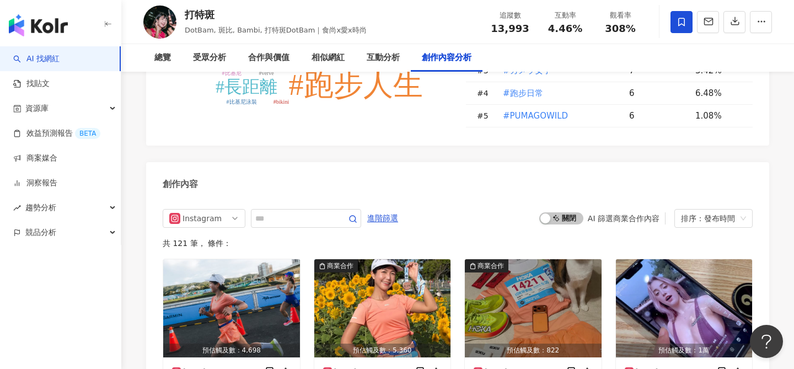
scroll to position [3343, 0]
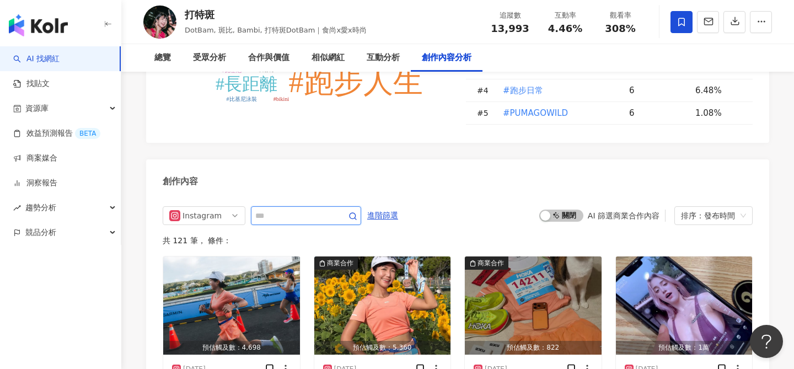
click at [301, 209] on input "text" at bounding box center [293, 215] width 77 height 13
type input "**"
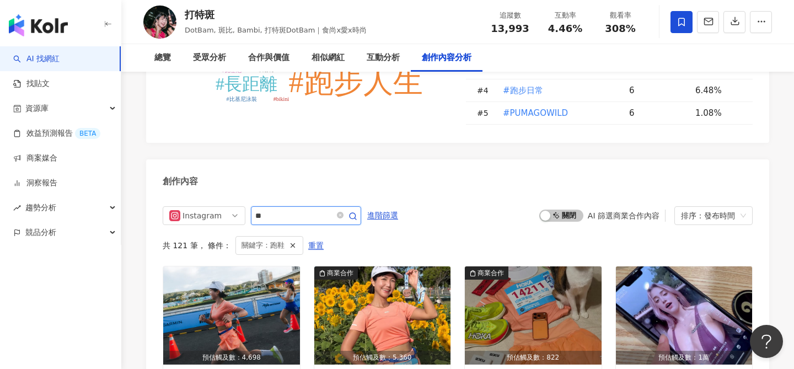
scroll to position [3369, 0]
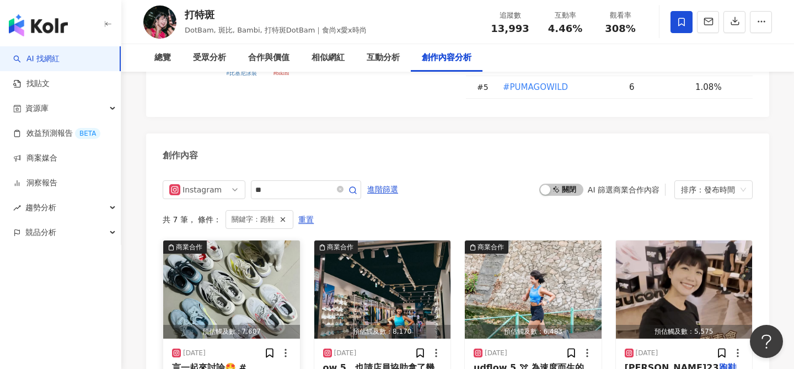
click at [266, 240] on img "button" at bounding box center [231, 289] width 137 height 98
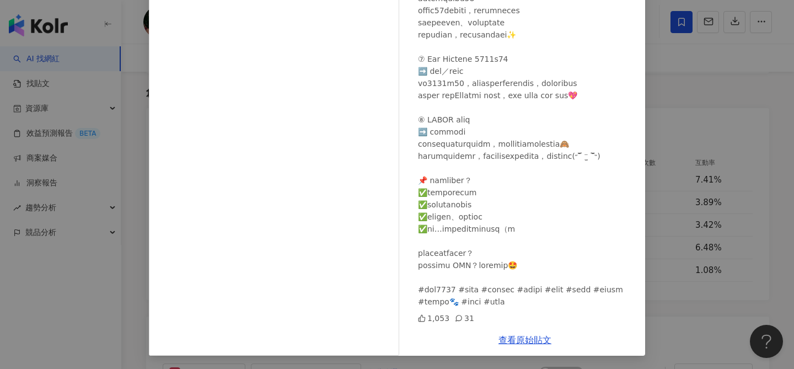
scroll to position [3139, 0]
click at [696, 223] on div "打特斑 [DATE] 1,053 31 查看原始貼文" at bounding box center [397, 184] width 794 height 369
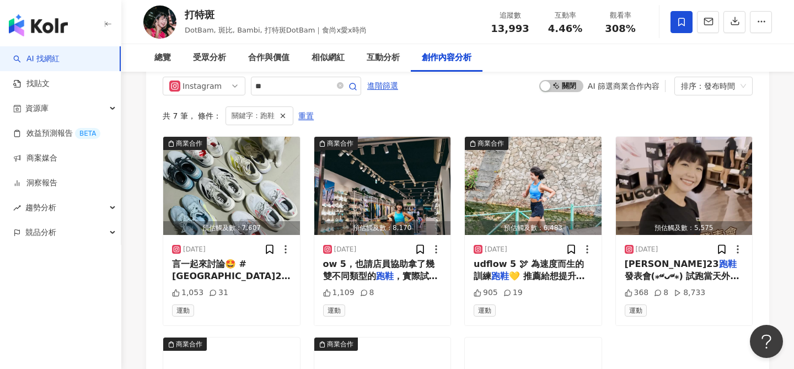
scroll to position [3493, 0]
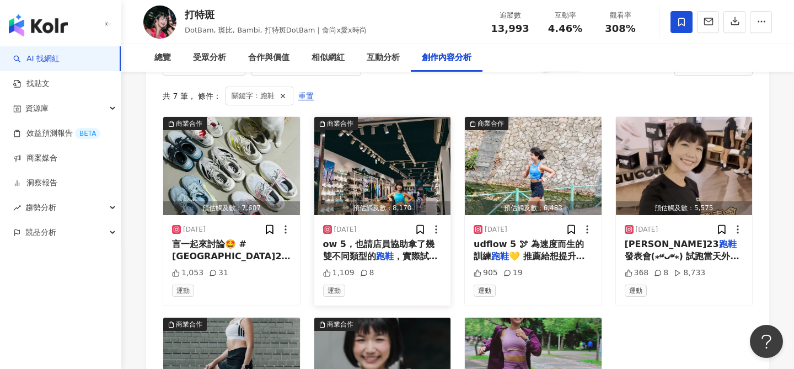
click at [424, 117] on img "button" at bounding box center [382, 166] width 137 height 98
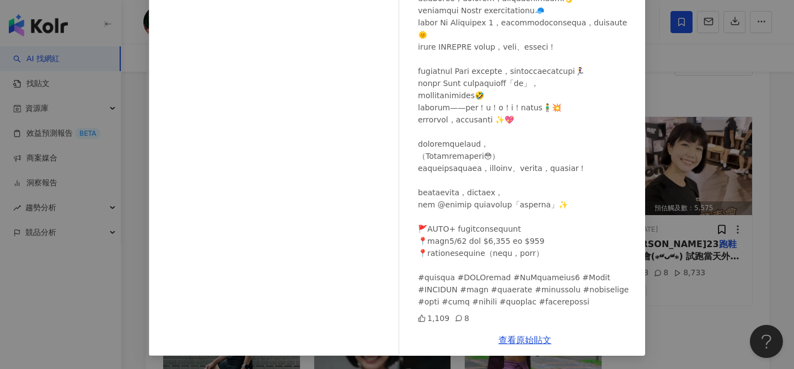
scroll to position [125, 0]
click at [683, 212] on div "打特斑 [DATE] 1,109 8 查看原始貼文" at bounding box center [397, 184] width 794 height 369
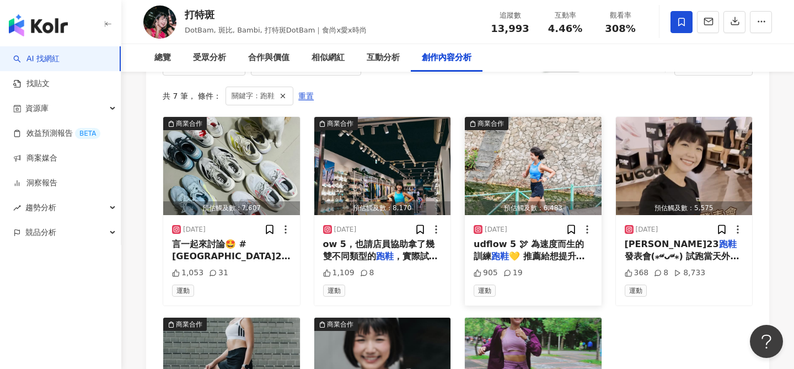
click at [553, 117] on img "button" at bounding box center [533, 166] width 137 height 98
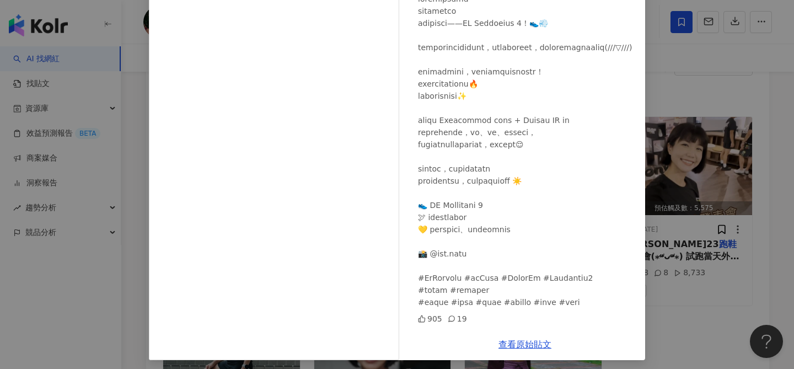
scroll to position [126, 0]
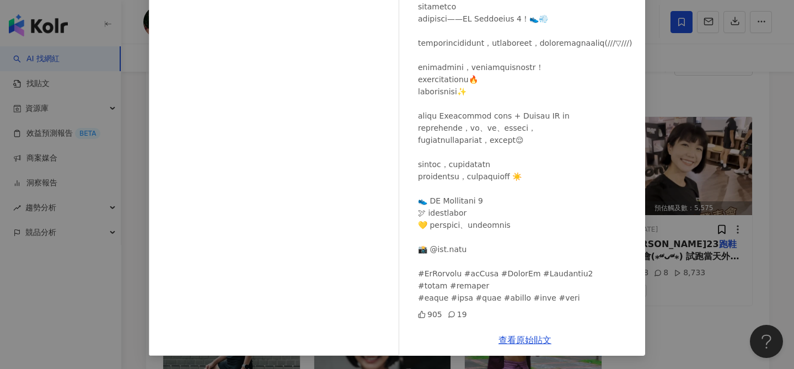
click at [685, 255] on div "打特斑 [DATE] 905 19 查看原始貼文" at bounding box center [397, 184] width 794 height 369
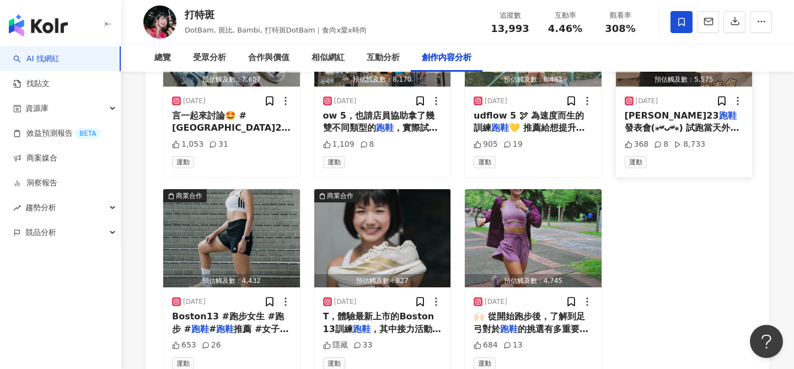
scroll to position [3622, 0]
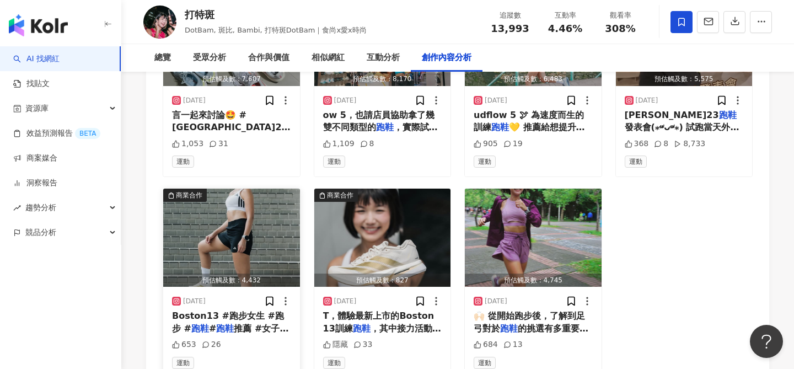
click at [220, 193] on img "button" at bounding box center [231, 238] width 137 height 98
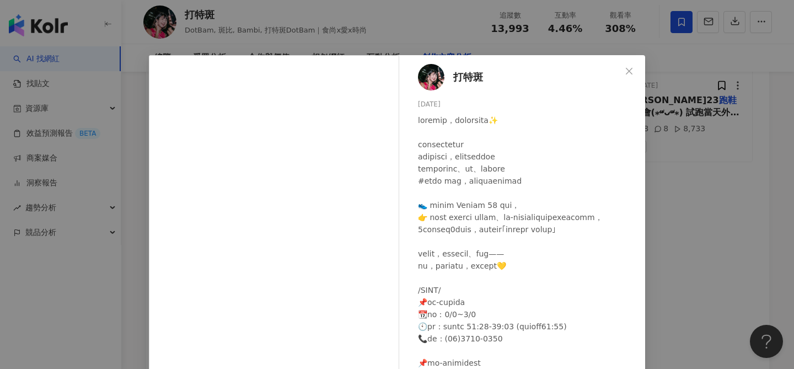
scroll to position [3629, 0]
click at [745, 184] on div "打特斑 [DATE] 653 26 查看原始貼文" at bounding box center [397, 184] width 794 height 369
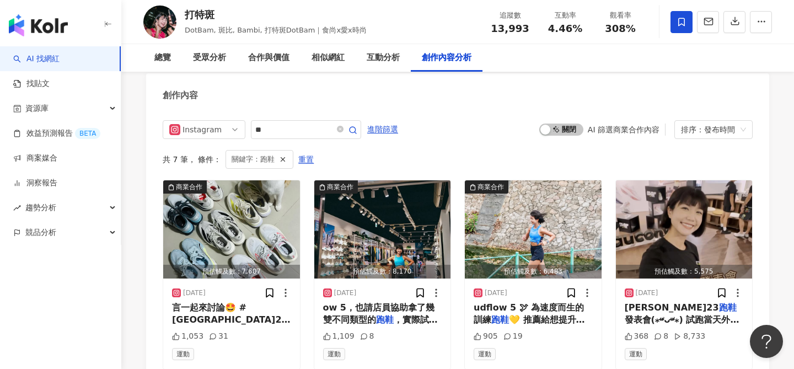
scroll to position [3425, 0]
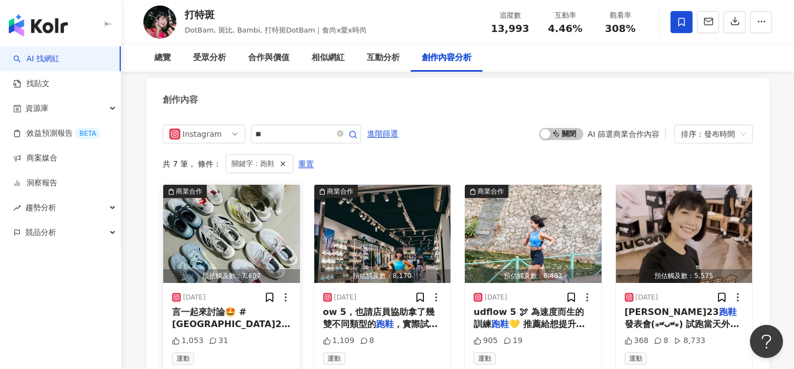
click at [247, 185] on img "button" at bounding box center [231, 234] width 137 height 98
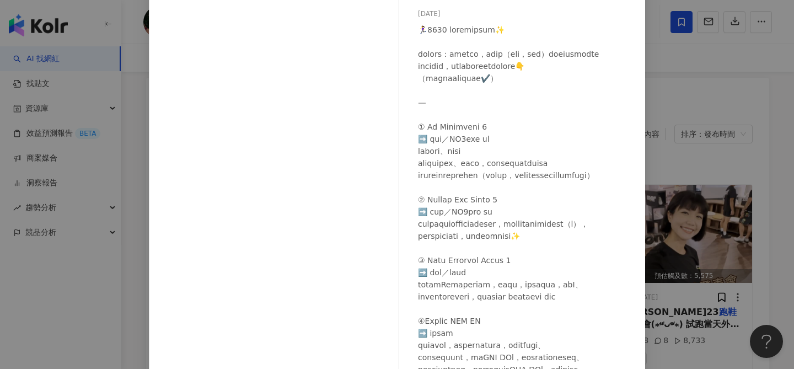
scroll to position [0, 0]
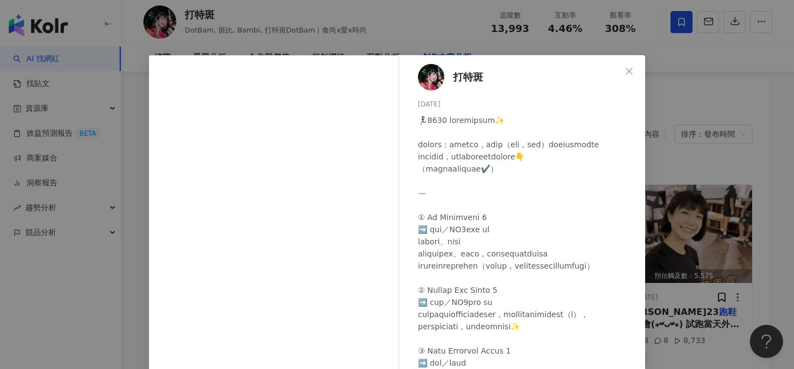
click at [680, 309] on div "打特斑 2025/8/3 1,053 31 查看原始貼文" at bounding box center [397, 184] width 794 height 369
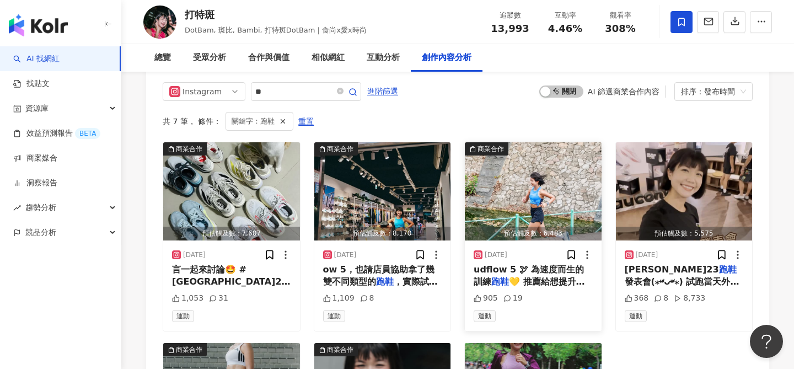
scroll to position [3468, 0]
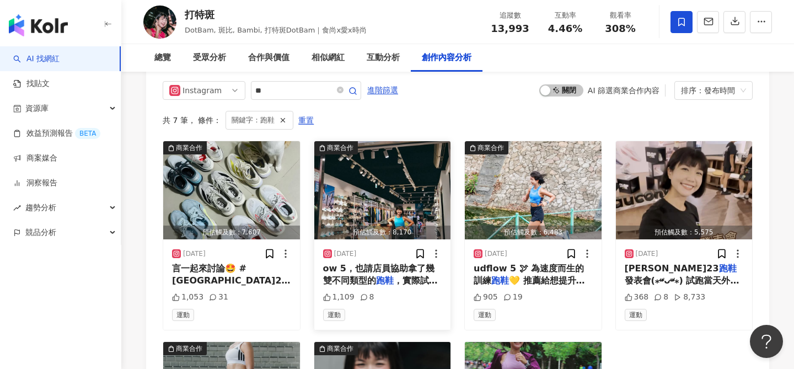
click at [424, 141] on img "button" at bounding box center [382, 190] width 137 height 98
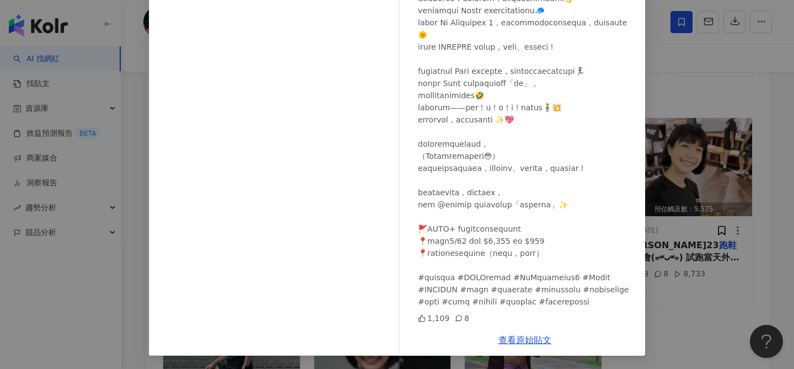
scroll to position [3494, 0]
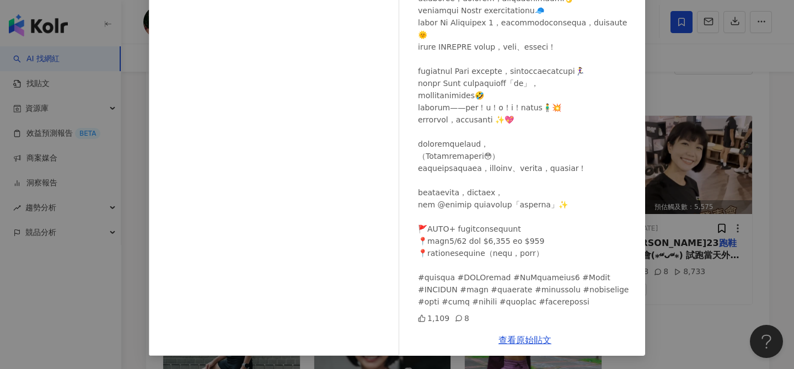
click at [689, 246] on div "打特斑 2025/7/14 1,109 8 查看原始貼文" at bounding box center [397, 184] width 794 height 369
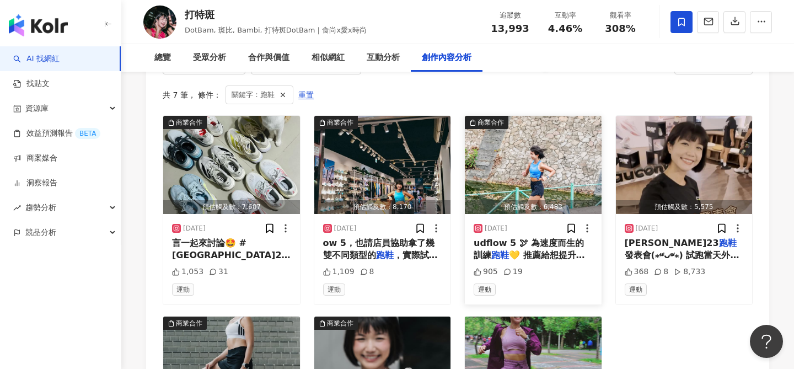
click at [510, 128] on img "button" at bounding box center [533, 165] width 137 height 98
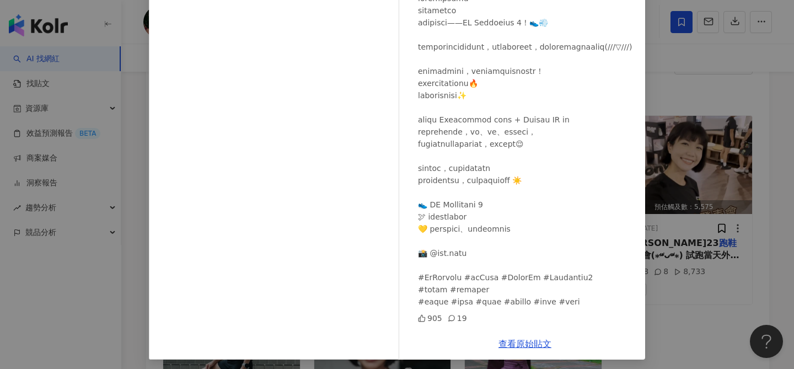
scroll to position [126, 0]
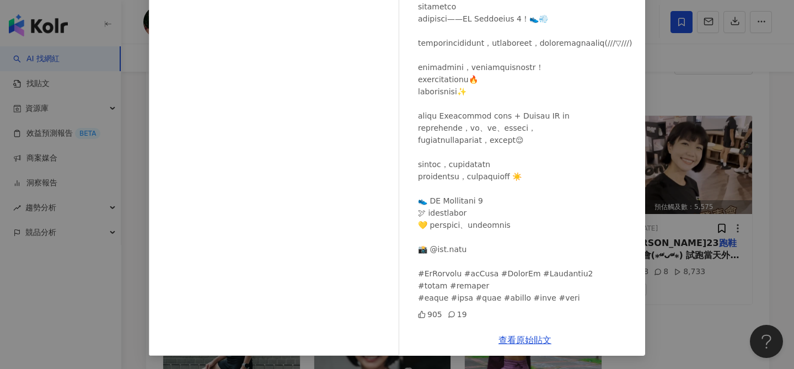
click at [667, 241] on div "打特斑 2025/7/10 905 19 查看原始貼文" at bounding box center [397, 184] width 794 height 369
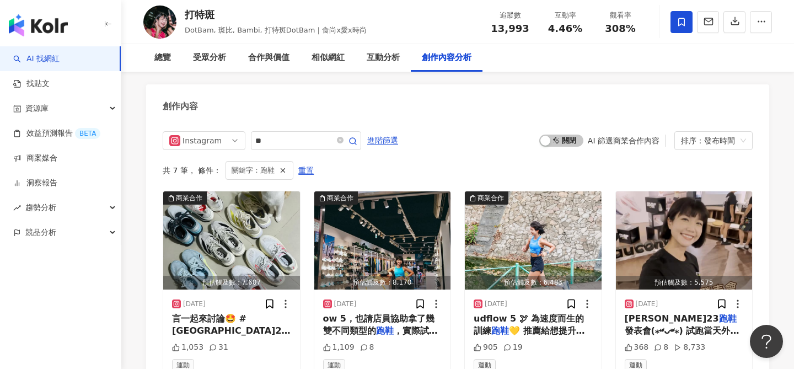
scroll to position [3399, 0]
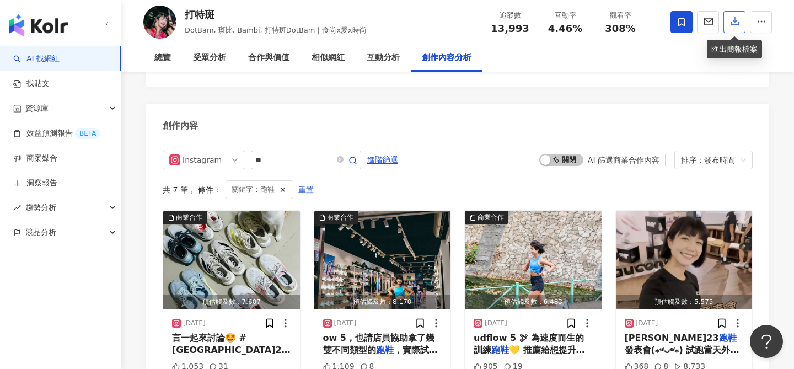
click at [741, 19] on button "button" at bounding box center [735, 22] width 22 height 22
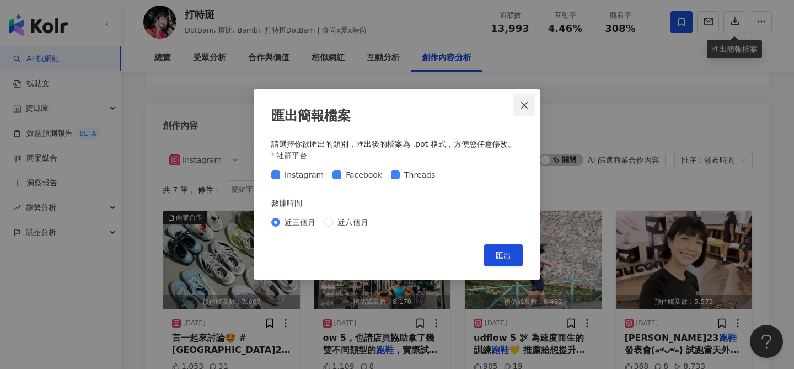
click at [520, 107] on span "Close" at bounding box center [525, 105] width 22 height 9
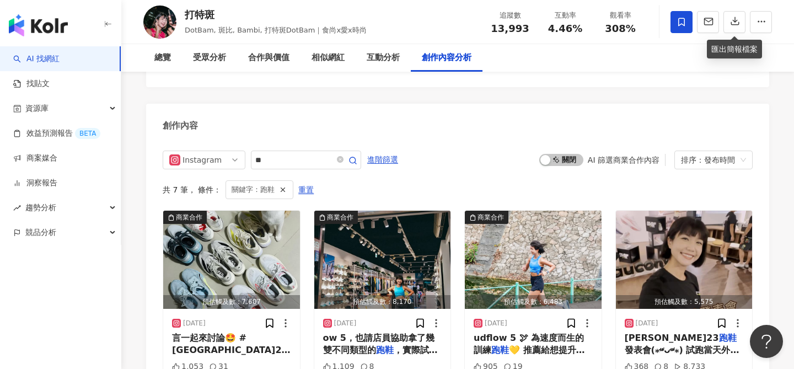
click at [684, 19] on icon at bounding box center [682, 22] width 10 height 10
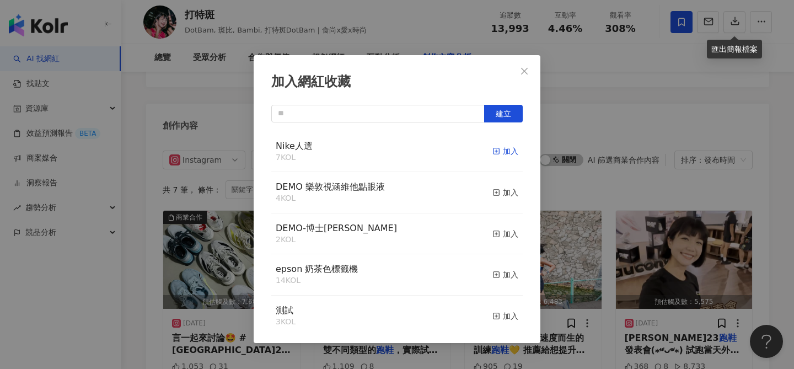
click at [507, 153] on div "加入" at bounding box center [506, 151] width 26 height 12
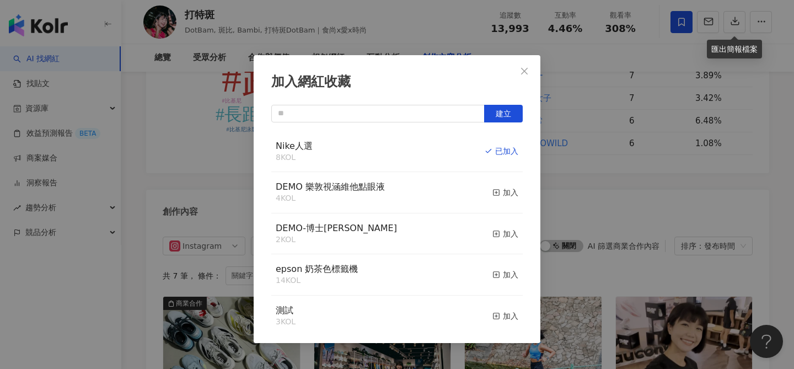
scroll to position [3387, 0]
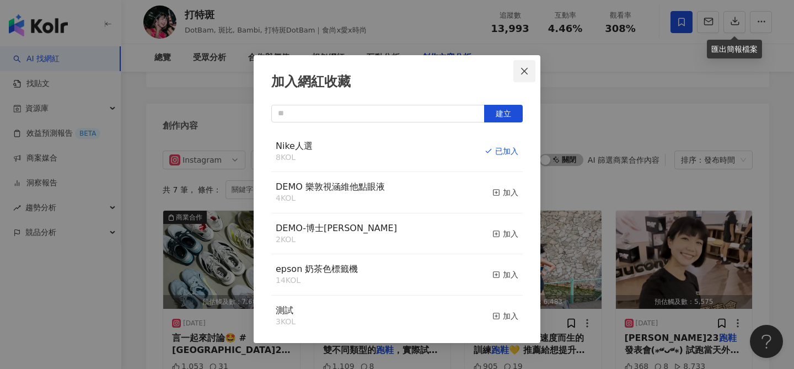
click at [527, 68] on icon "close" at bounding box center [524, 70] width 7 height 7
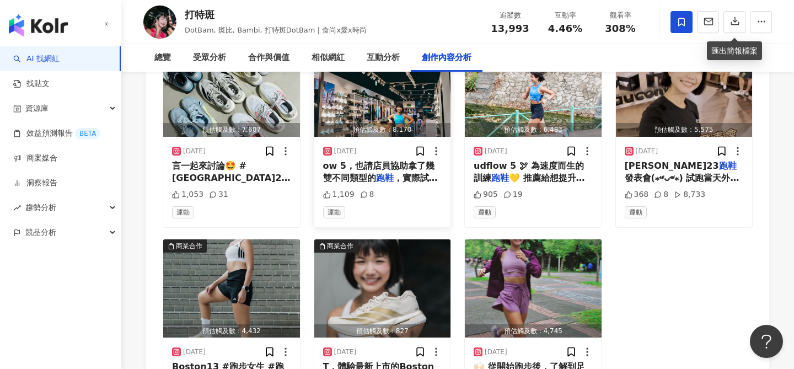
scroll to position [3561, 0]
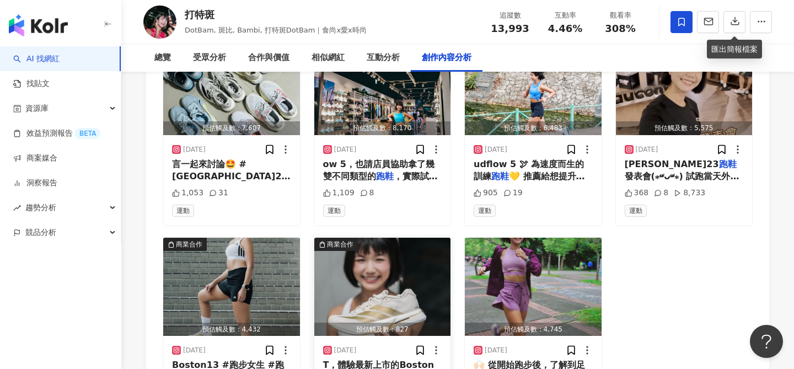
click at [391, 239] on img "button" at bounding box center [382, 287] width 137 height 98
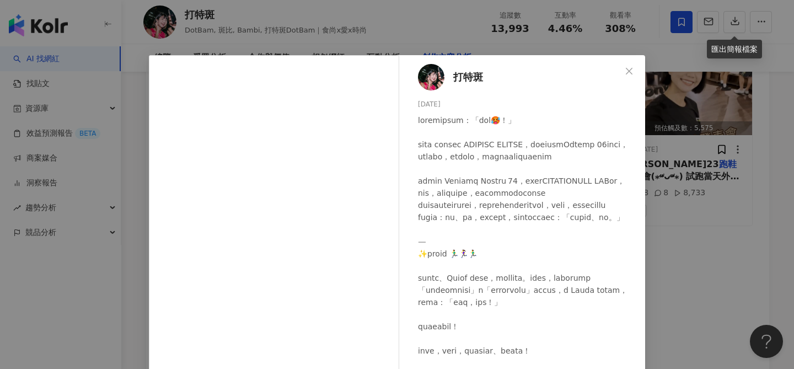
click at [679, 264] on div "打特斑 2025/6/11 隱藏 33 查看原始貼文" at bounding box center [397, 184] width 794 height 369
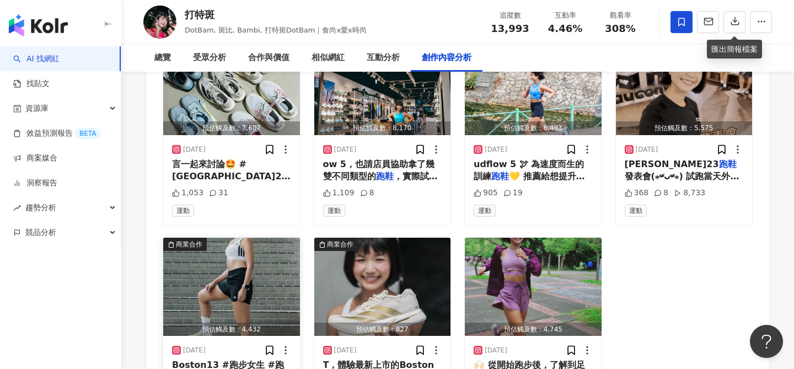
click at [268, 238] on img "button" at bounding box center [231, 287] width 137 height 98
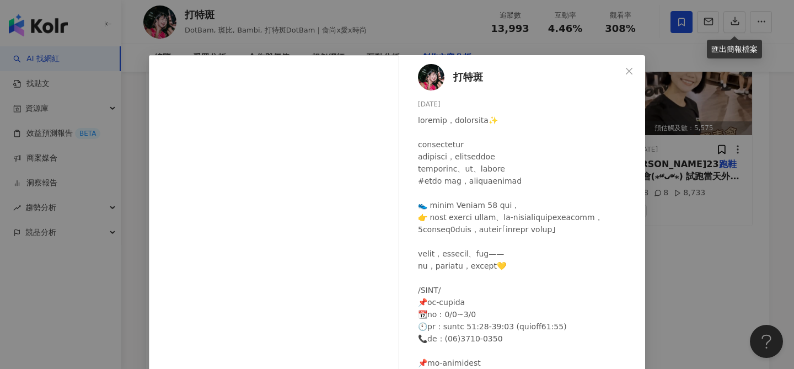
click at [682, 212] on div "打特斑 2025/6/12 653 26 查看原始貼文" at bounding box center [397, 184] width 794 height 369
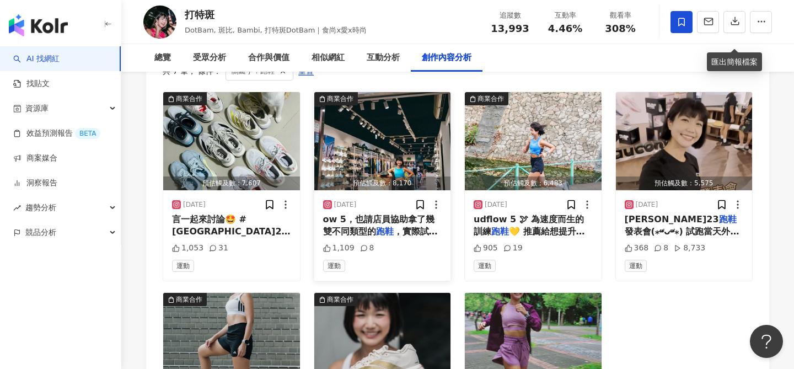
scroll to position [3552, 0]
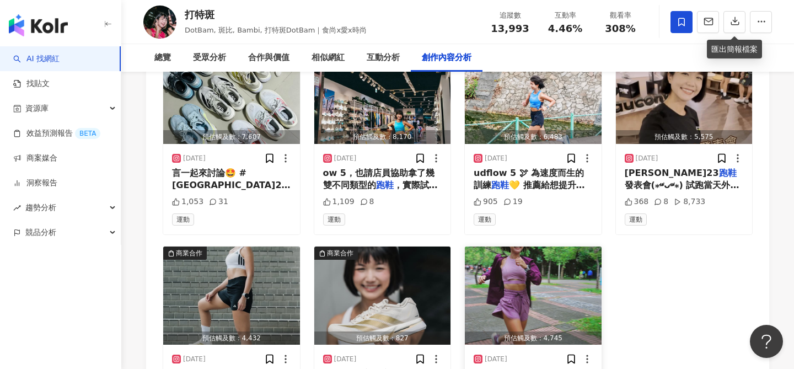
click at [537, 247] on img "button" at bounding box center [533, 296] width 137 height 98
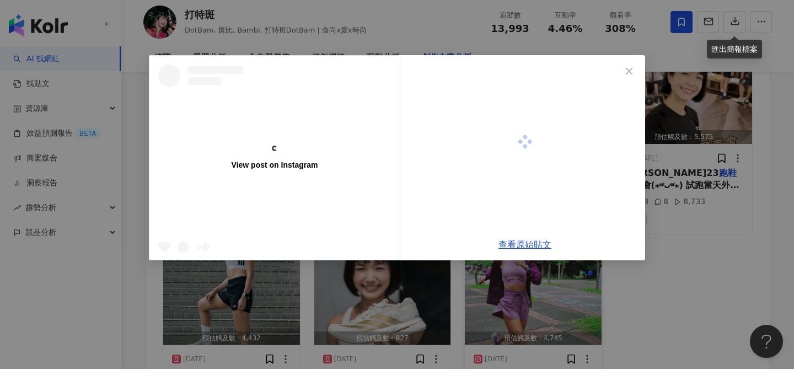
click at [537, 226] on div at bounding box center [525, 142] width 240 height 174
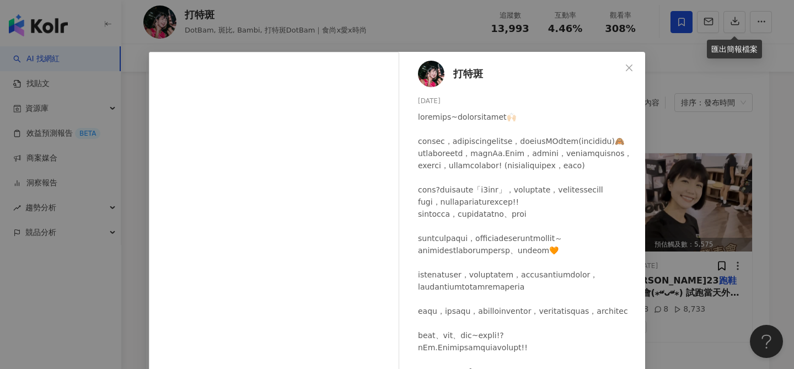
scroll to position [0, 0]
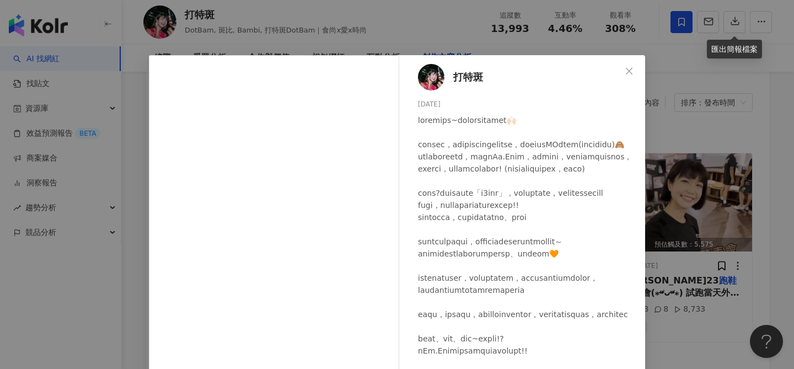
click at [662, 238] on div "打特斑 2024/11/4 684 13 查看原始貼文" at bounding box center [397, 184] width 794 height 369
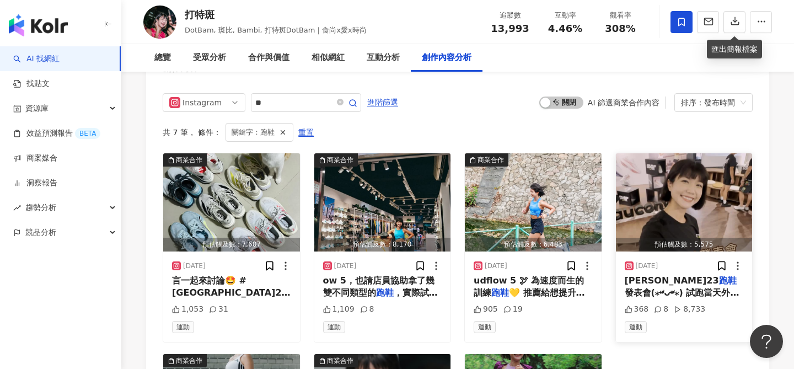
click at [644, 153] on img "button" at bounding box center [684, 202] width 137 height 98
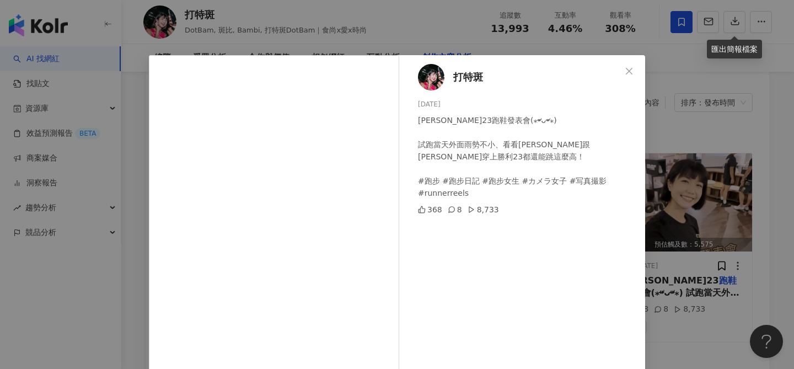
click at [707, 140] on div "打特斑 2025/6/15 索康尼勝利23跑鞋發表會(⁎⁍̴̛ᴗ⁍̴̛⁎) 試跑當天外面雨勢不小、看看阿正跟Cosmo穿上勝利23都還能跳這麼高！ #跑步 #…" at bounding box center [397, 184] width 794 height 369
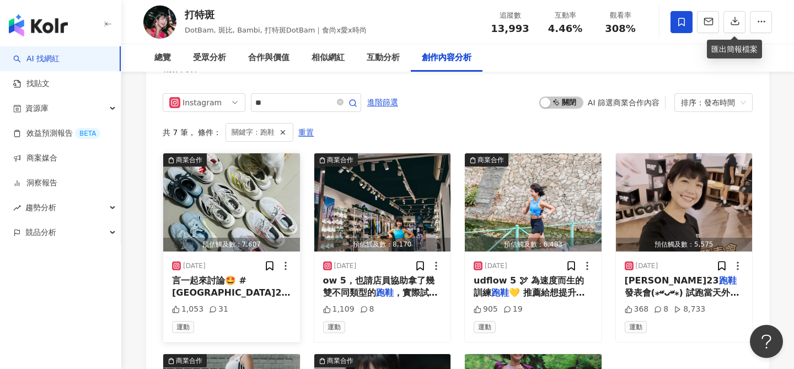
click at [257, 153] on img "button" at bounding box center [231, 202] width 137 height 98
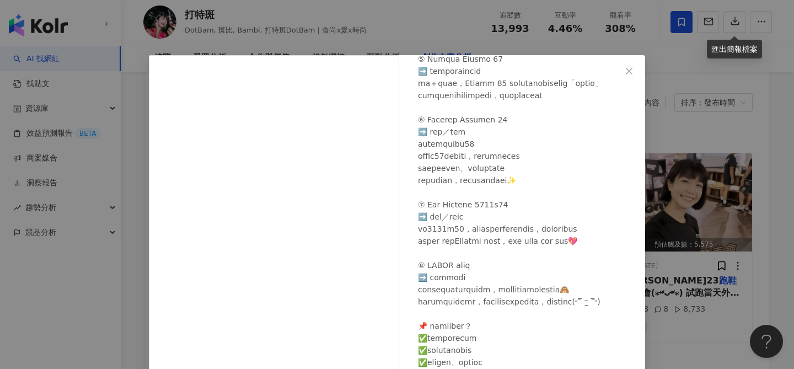
scroll to position [583, 0]
click at [255, 22] on div "打特斑 2025/8/3 1,053 31 查看原始貼文" at bounding box center [397, 184] width 794 height 369
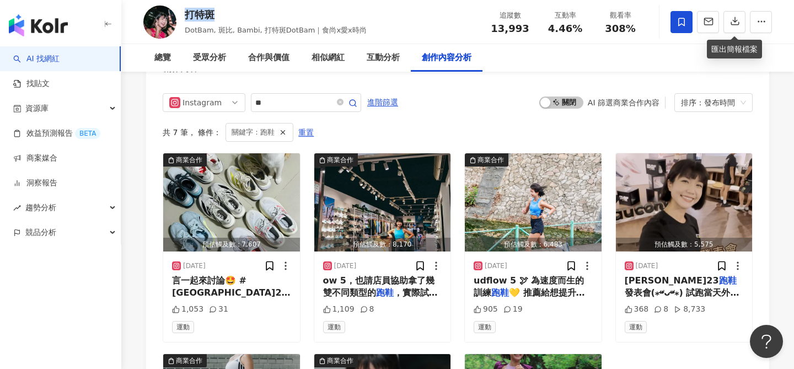
drag, startPoint x: 224, startPoint y: 15, endPoint x: 181, endPoint y: 16, distance: 43.6
click at [181, 16] on div "打特斑 DotBam, 斑比, Bambi, 打特斑DotBam｜食尚x愛x時尚 追蹤數 13,993 互動率 4.46% 觀看率 308%" at bounding box center [457, 22] width 673 height 44
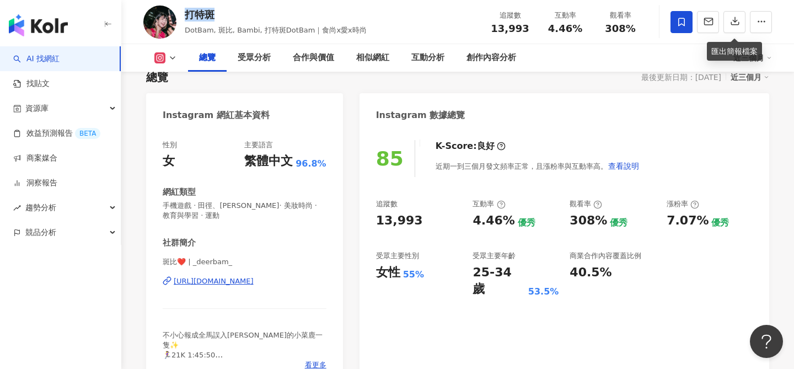
scroll to position [83, 0]
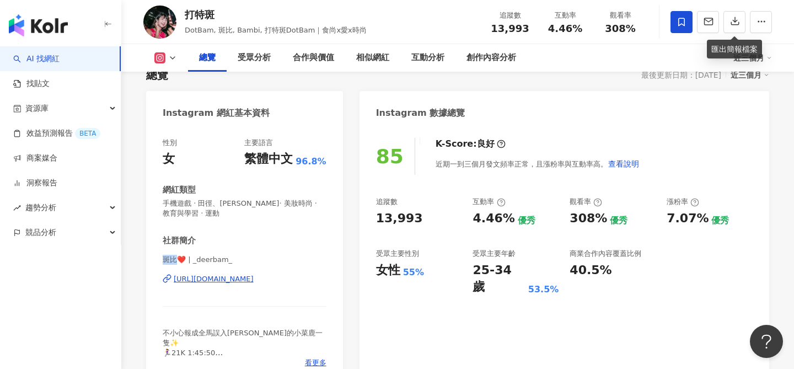
drag, startPoint x: 160, startPoint y: 259, endPoint x: 179, endPoint y: 259, distance: 18.8
click at [179, 259] on div "性別 女 主要語言 繁體中文 96.8% 網紅類型 手機遊戲 · 田徑、馬拉松 · 美妝時尚 · 教育與學習 · 運動 社群簡介 斑比❤️ | _deerba…" at bounding box center [244, 256] width 197 height 258
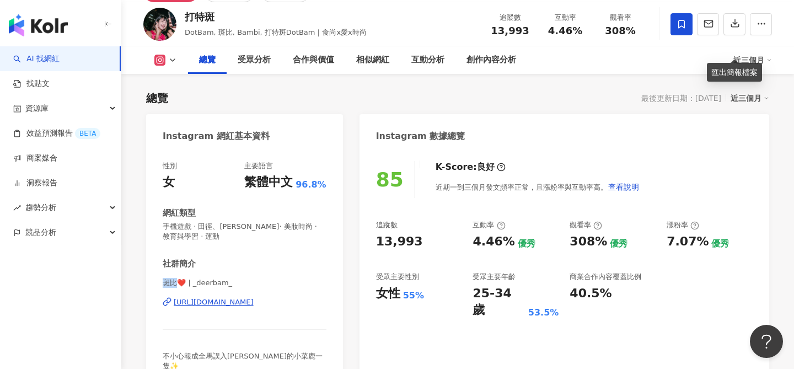
scroll to position [49, 0]
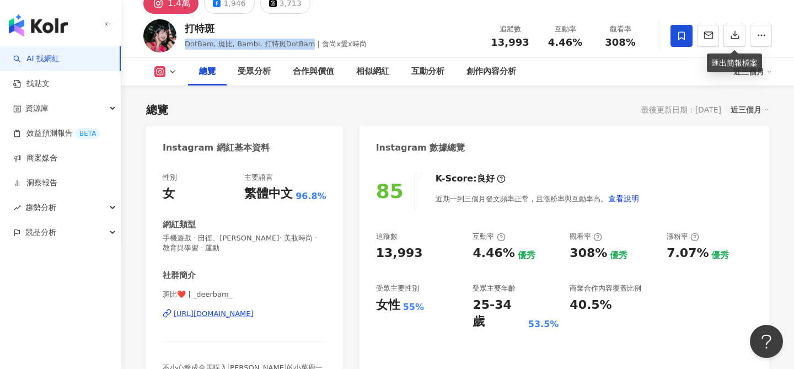
drag, startPoint x: 185, startPoint y: 43, endPoint x: 307, endPoint y: 41, distance: 121.4
click at [307, 41] on span "DotBam, 斑比, Bambi, 打特斑DotBam｜食尚x愛x時尚" at bounding box center [276, 44] width 182 height 8
copy span "DotBam, 斑比, Bambi, 打特斑DotBam"
click at [240, 312] on div "https://www.instagram.com/_deerbam_/" at bounding box center [214, 314] width 80 height 10
click at [505, 38] on span "13,993" at bounding box center [510, 42] width 38 height 12
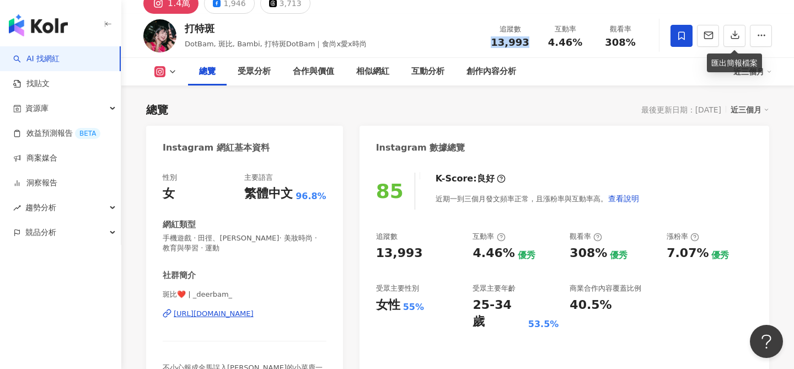
click at [505, 38] on span "13,993" at bounding box center [510, 42] width 38 height 12
copy span "13,993"
click at [281, 7] on div "3,713" at bounding box center [291, 3] width 22 height 15
click at [283, 9] on div "3,713" at bounding box center [291, 3] width 22 height 15
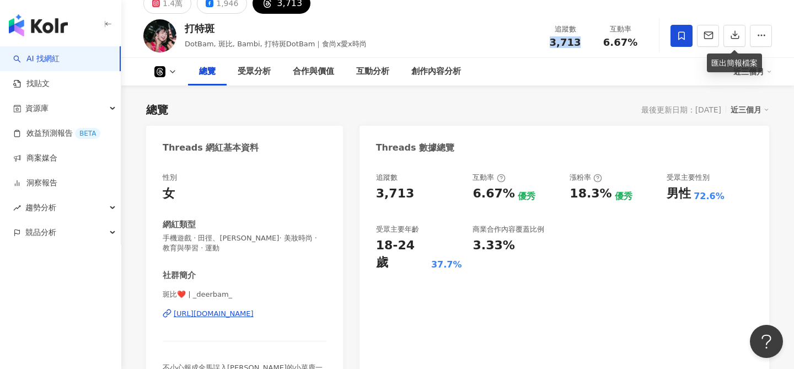
click at [253, 316] on div "https://www.threads.com/@_deerbam_" at bounding box center [214, 314] width 80 height 10
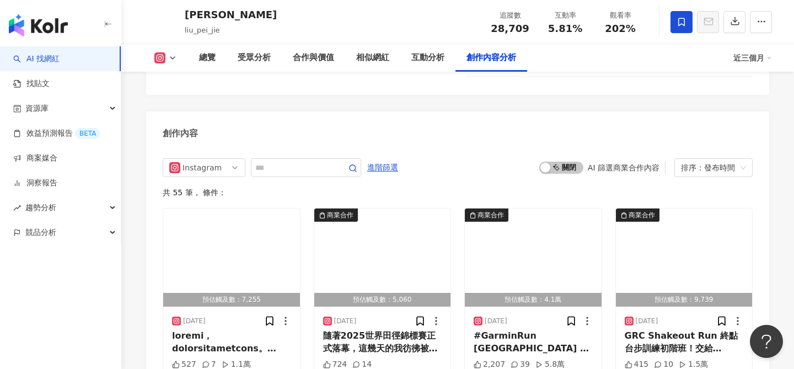
scroll to position [3366, 0]
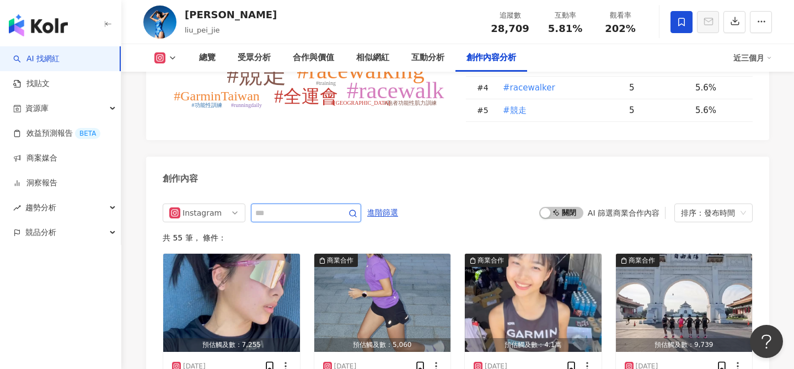
click at [300, 206] on input "text" at bounding box center [293, 212] width 77 height 13
type input "**"
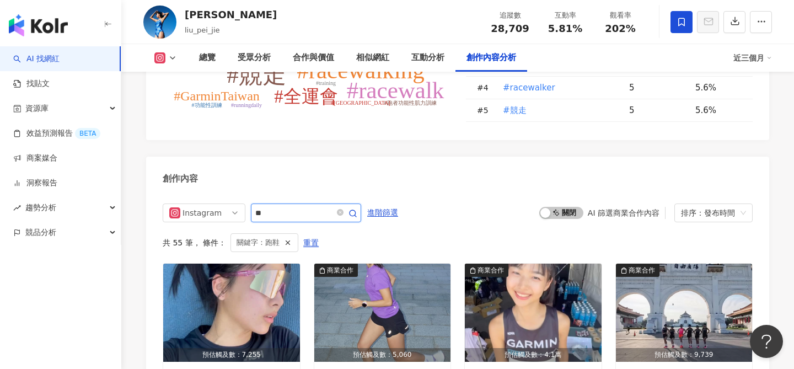
scroll to position [3427, 0]
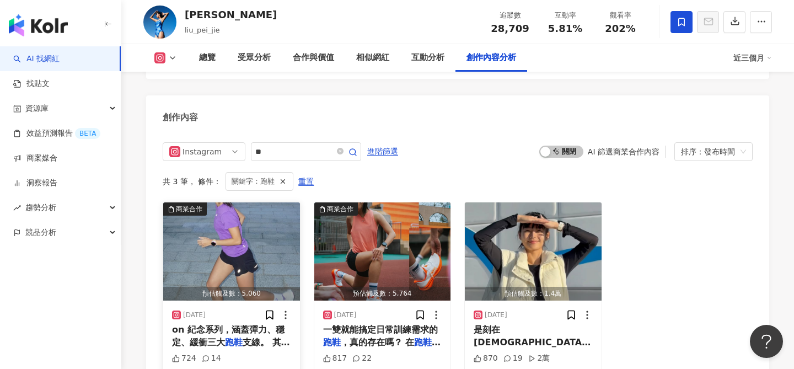
click at [275, 232] on img "button" at bounding box center [231, 251] width 137 height 98
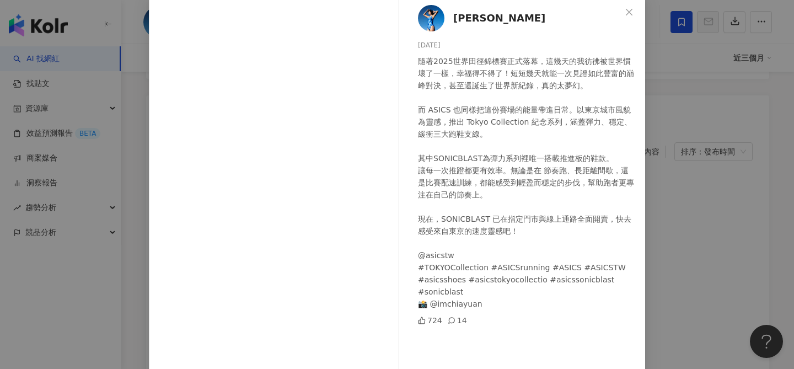
scroll to position [57, 0]
click at [656, 262] on div "[PERSON_NAME][DATE] 隨著2025世界田徑錦標賽正式落幕，這幾天的我彷彿被世界慣壞了一樣，幸福得不得了！短短幾天就能一次見證如此豐富的巔峰對…" at bounding box center [397, 184] width 794 height 369
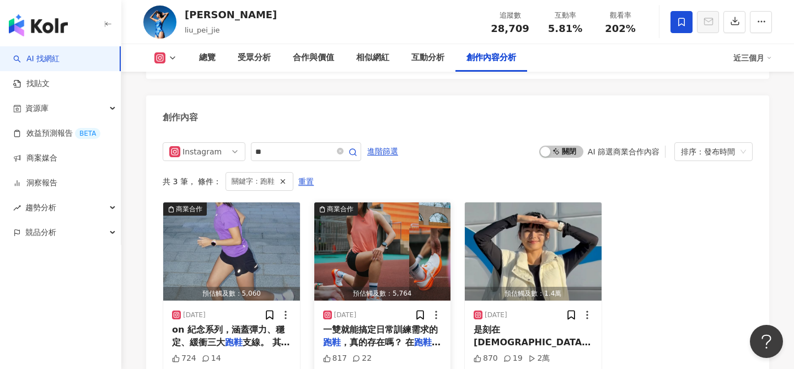
click at [372, 236] on img "button" at bounding box center [382, 251] width 137 height 98
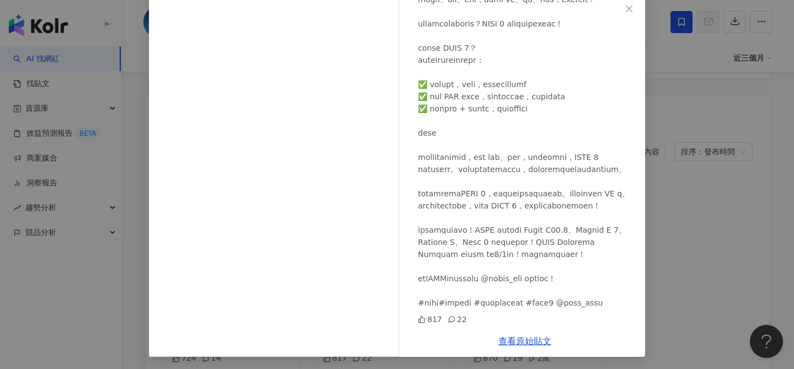
scroll to position [63, 0]
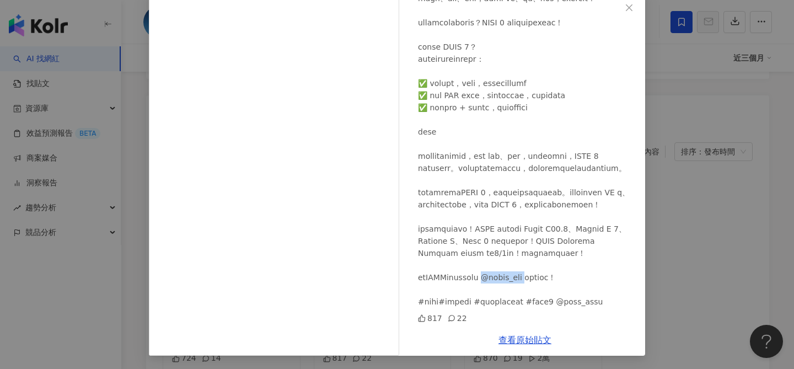
drag, startPoint x: 520, startPoint y: 276, endPoint x: 562, endPoint y: 276, distance: 41.4
click at [562, 276] on div at bounding box center [527, 132] width 218 height 352
click at [670, 194] on div "[PERSON_NAME][DATE] 817 22 查看原始貼文" at bounding box center [397, 184] width 794 height 369
click at [676, 191] on div "[PERSON_NAME][DATE] 817 22 查看原始貼文" at bounding box center [397, 184] width 794 height 369
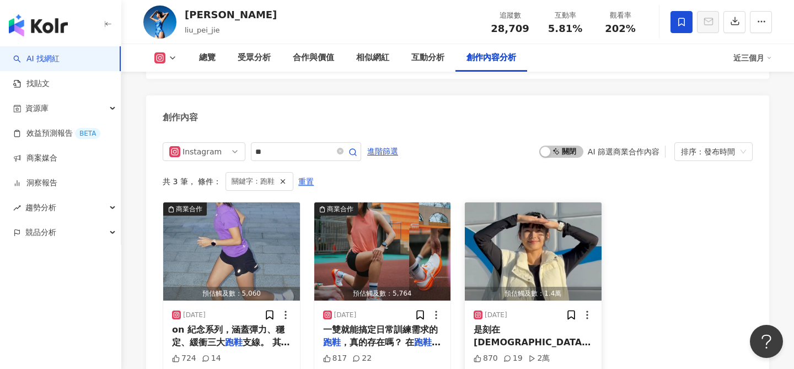
click at [538, 224] on img "button" at bounding box center [533, 251] width 137 height 98
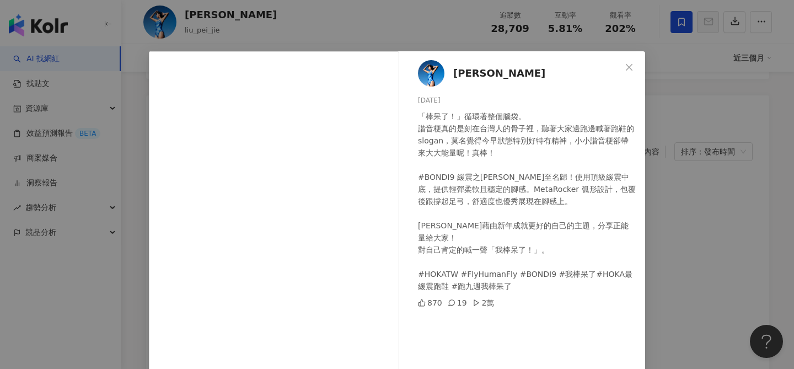
scroll to position [5, 0]
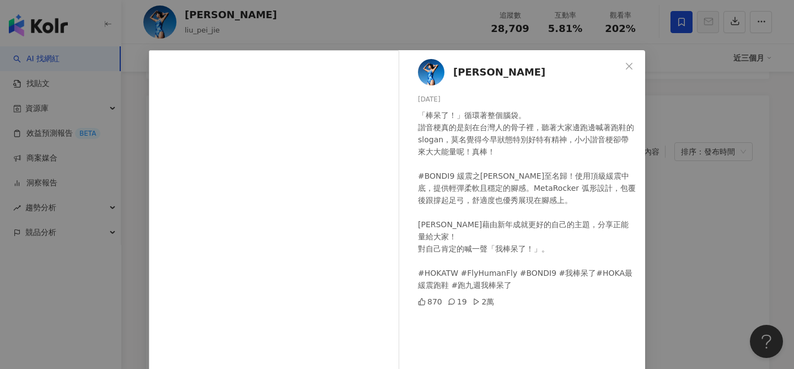
click at [699, 209] on div "[PERSON_NAME][DATE] 「棒呆了！」循環著整個腦袋。 諧音梗真的是刻在台灣人的骨子裡，聽著大家邊跑邊喊著跑鞋的slogan，莫名覺得今早狀態特…" at bounding box center [397, 184] width 794 height 369
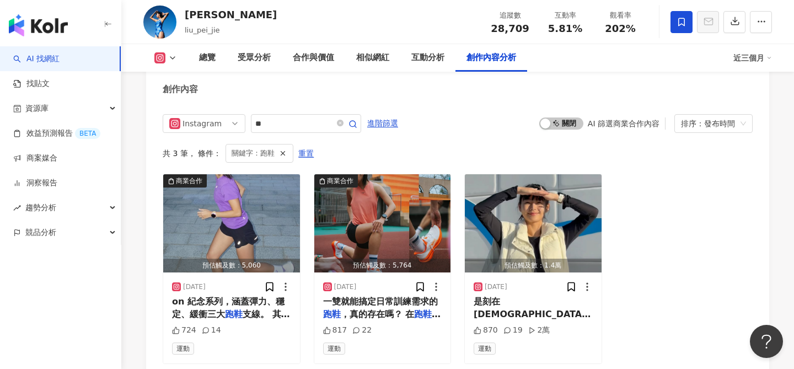
scroll to position [3456, 0]
click at [273, 206] on img "button" at bounding box center [231, 223] width 137 height 98
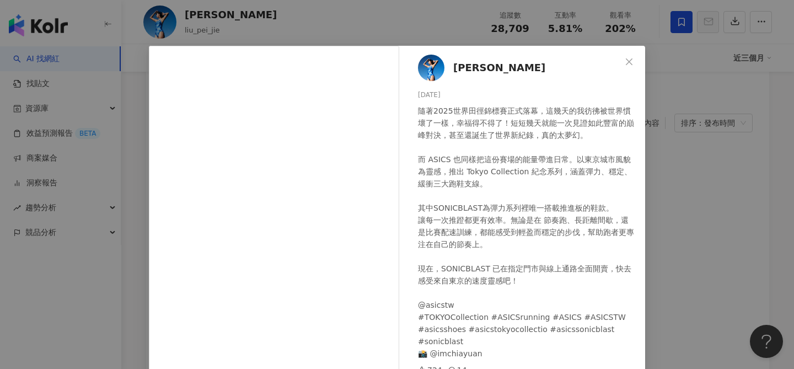
scroll to position [0, 0]
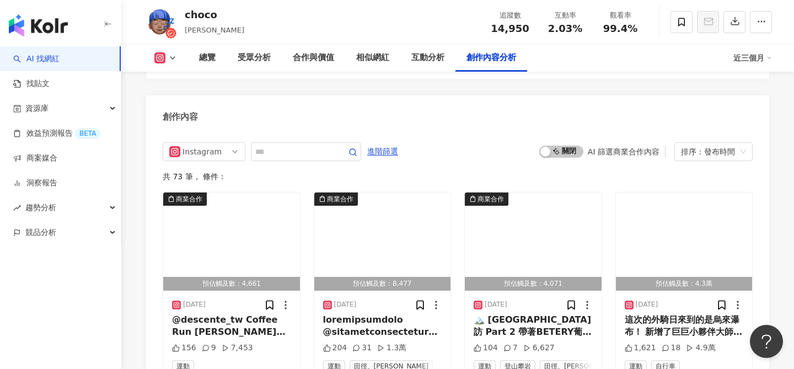
scroll to position [3366, 0]
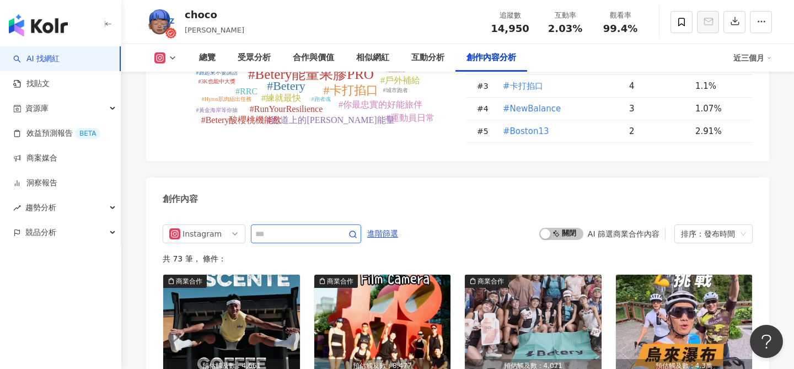
click at [315, 227] on input "text" at bounding box center [293, 233] width 77 height 13
type input "**"
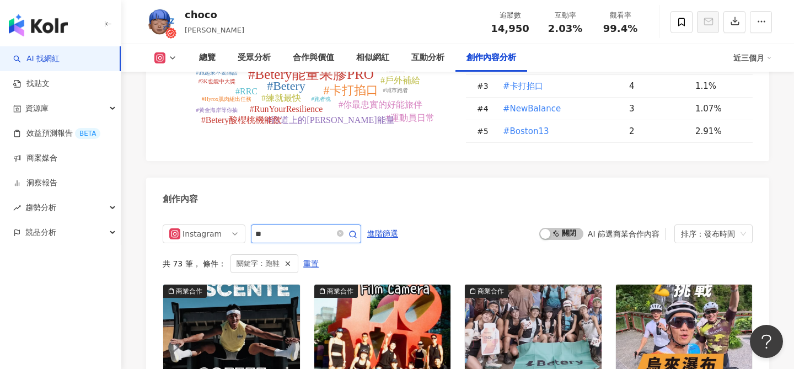
scroll to position [3401, 0]
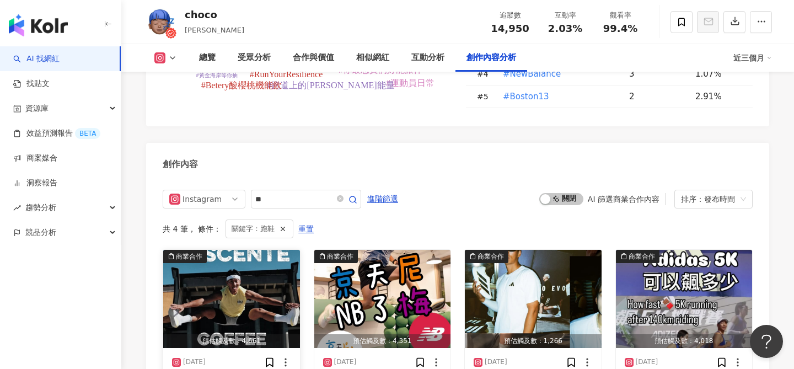
click at [293, 250] on img "button" at bounding box center [231, 299] width 137 height 98
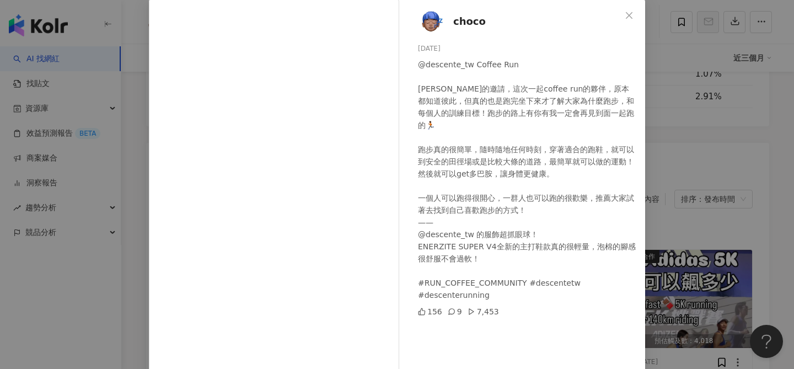
scroll to position [54, 0]
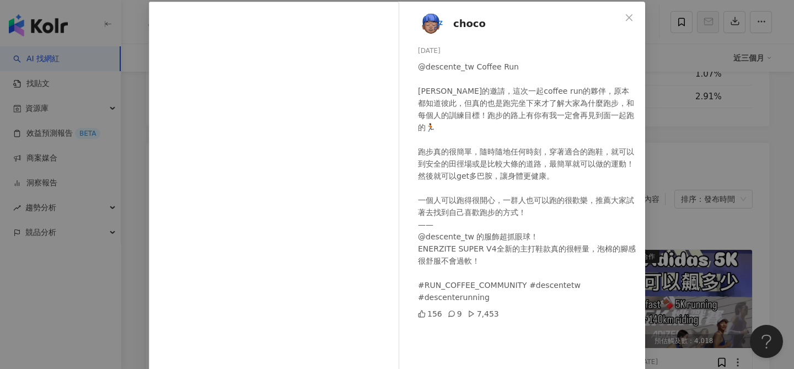
click at [666, 227] on div "choco 2025/9/6 @descente_tw Coffee Run 謝謝 Descente的邀請，這次一起coffee run的夥伴，原本都知道彼此…" at bounding box center [397, 184] width 794 height 369
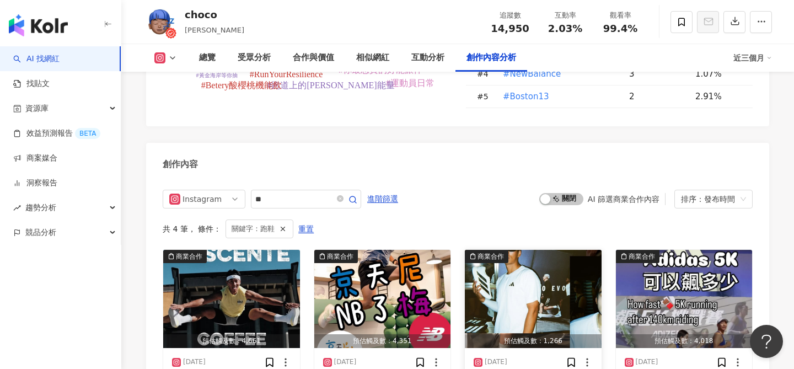
click at [516, 250] on img "button" at bounding box center [533, 299] width 137 height 98
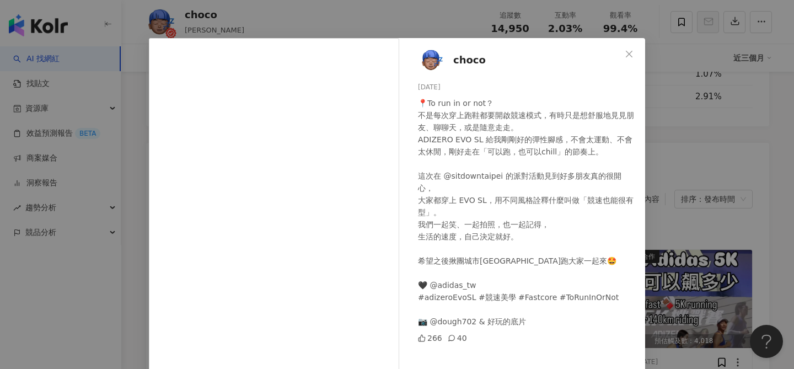
scroll to position [18, 0]
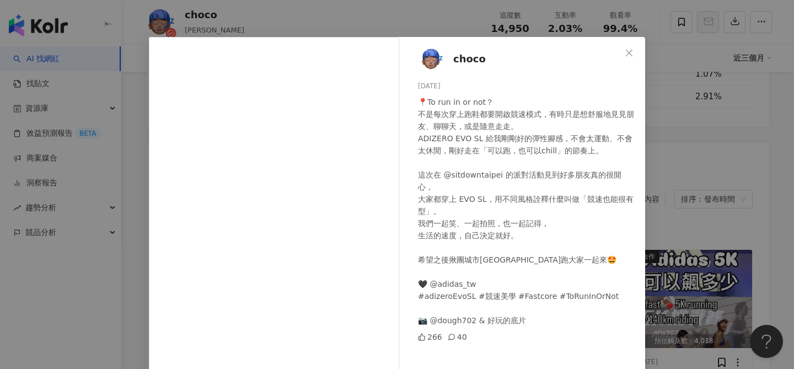
click at [678, 157] on div "choco 2025/7/4 📍To run in or not？ 不是每次穿上跑鞋都要開啟競速模式，有時只是想舒服地見見朋友、聊聊天，或是隨意走走。 ADI…" at bounding box center [397, 184] width 794 height 369
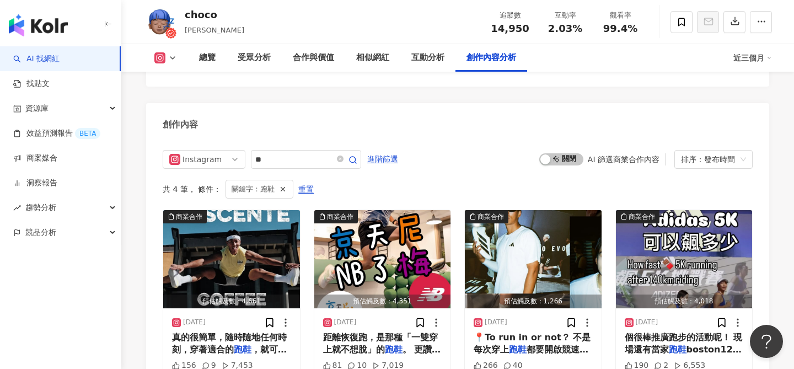
scroll to position [3446, 0]
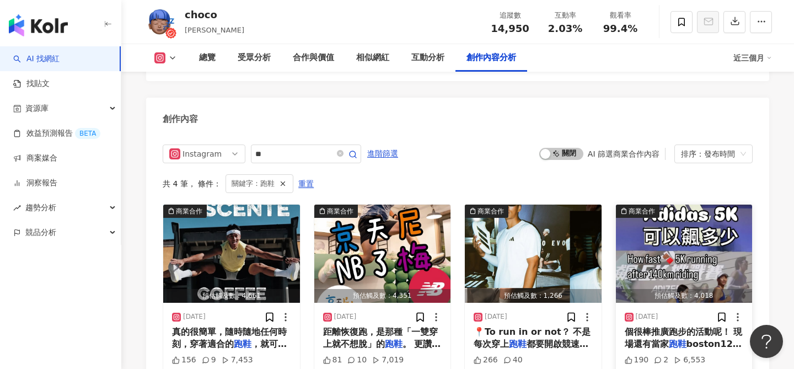
click at [676, 205] on img "button" at bounding box center [684, 254] width 137 height 98
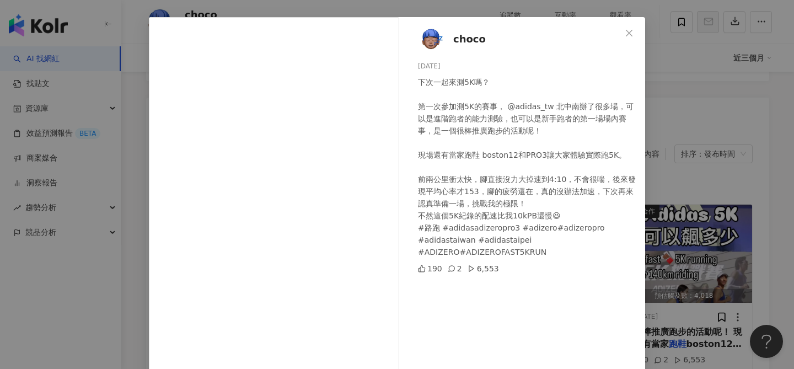
scroll to position [40, 0]
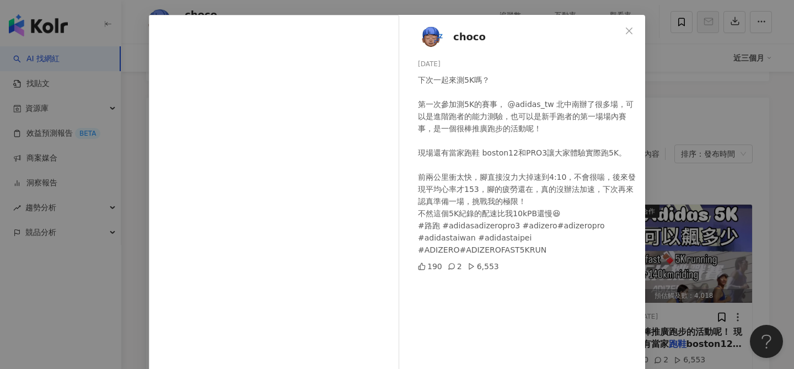
click at [654, 125] on div "choco 2024/11/12 下次一起來測5K嗎？ 第一次參加測5K的賽事， @adidas_tw 北中南辦了很多場，可以是進階跑者的能力測驗，也可以是新…" at bounding box center [397, 184] width 794 height 369
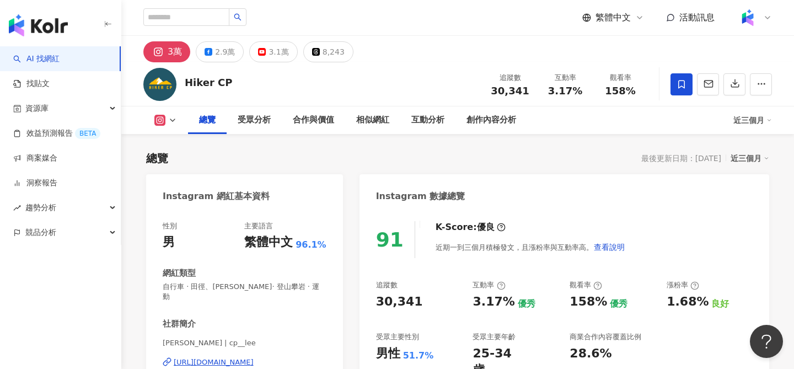
scroll to position [286, 0]
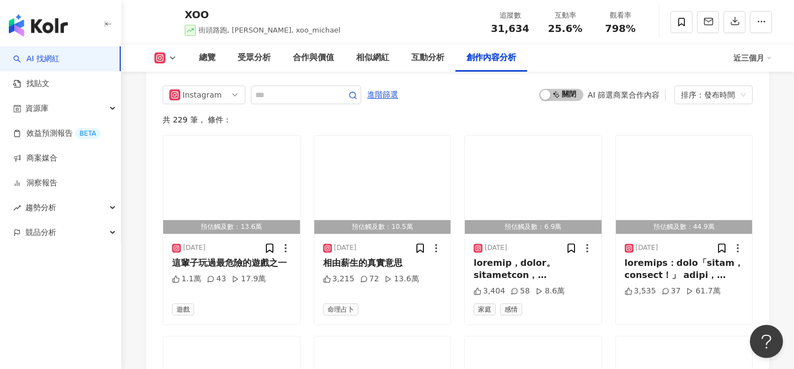
scroll to position [3306, 0]
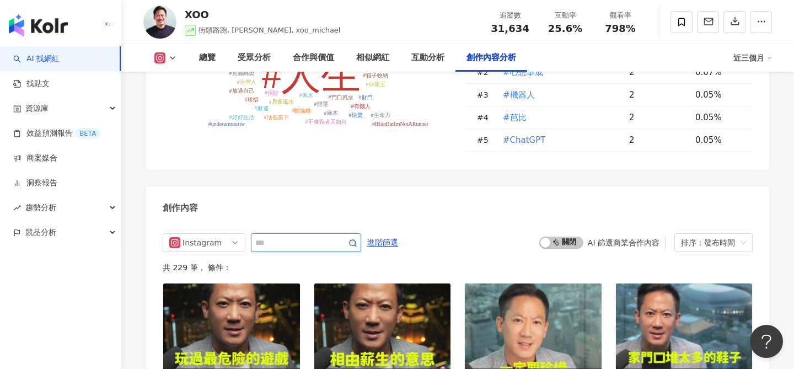
click at [326, 236] on input "text" at bounding box center [293, 242] width 77 height 13
type input "*"
type input "**"
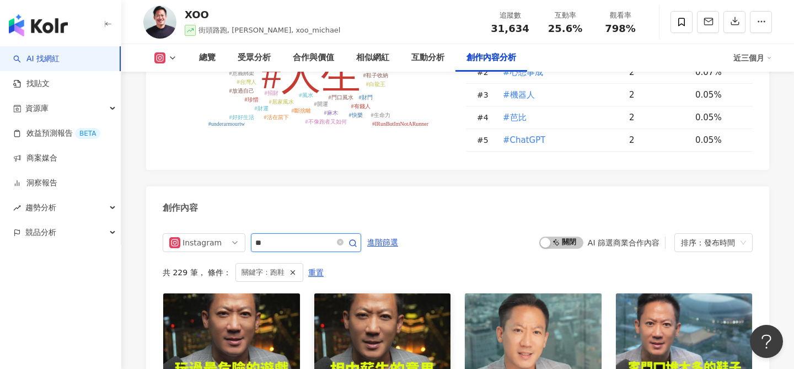
scroll to position [3380, 0]
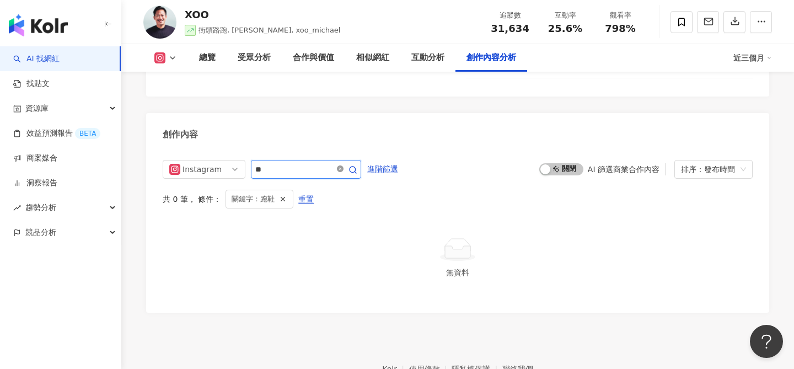
click at [342, 165] on icon "close-circle" at bounding box center [340, 168] width 7 height 7
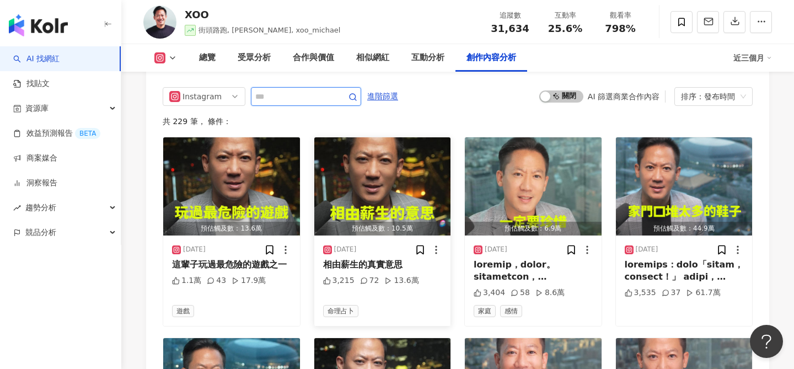
scroll to position [3453, 0]
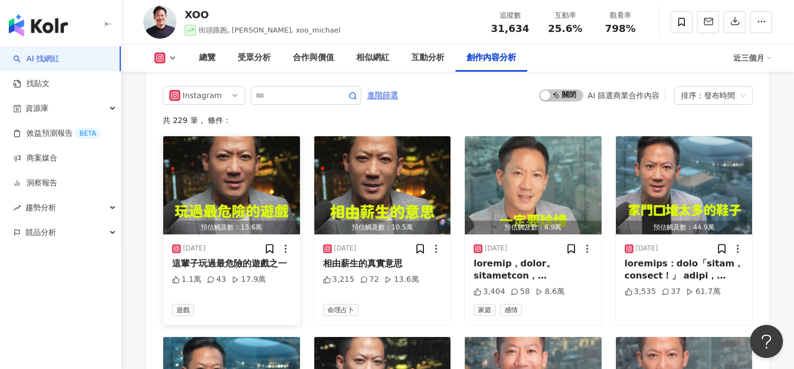
click at [231, 146] on img "button" at bounding box center [231, 185] width 137 height 98
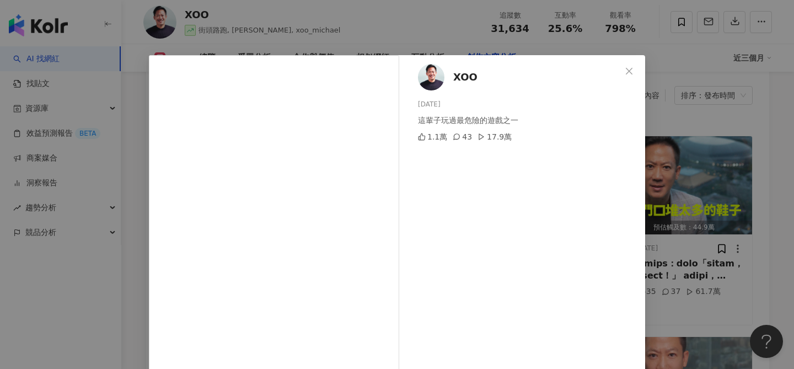
click at [644, 168] on div "XOO [DATE] 這輩子玩過最危險的遊戲之一 1.1萬 43 17.9萬" at bounding box center [525, 252] width 240 height 395
click at [673, 178] on div "XOO [DATE] 這輩子玩過最危險的遊戲之一 1.1萬 43 17.9萬 查看原始貼文" at bounding box center [397, 184] width 794 height 369
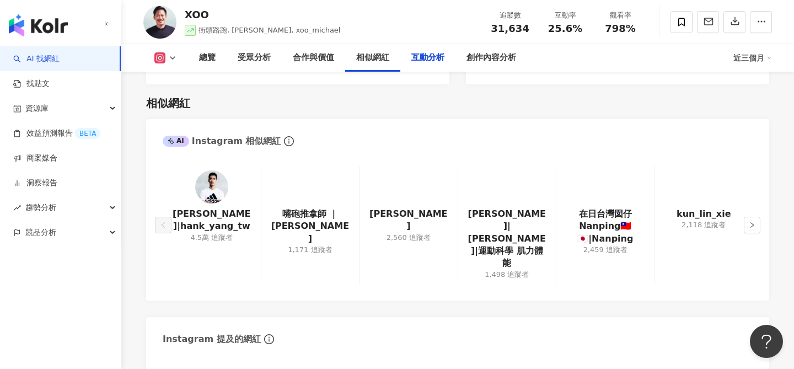
scroll to position [2196, 0]
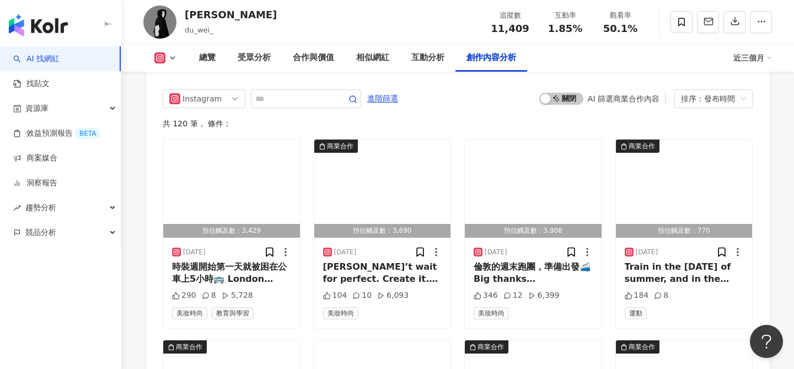
scroll to position [3415, 0]
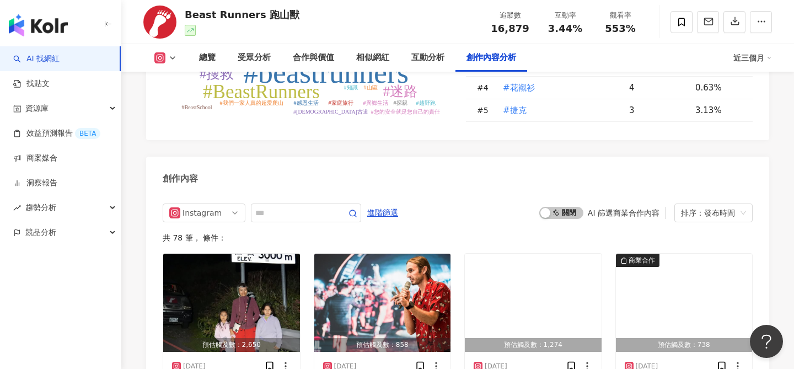
scroll to position [3346, 0]
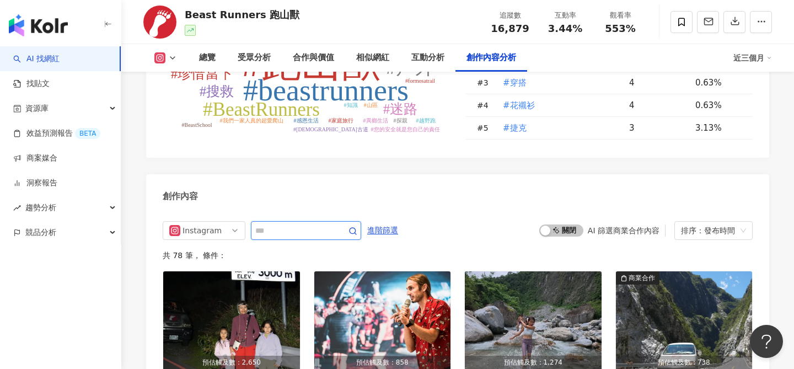
click at [309, 224] on input "text" at bounding box center [293, 230] width 77 height 13
type input "***"
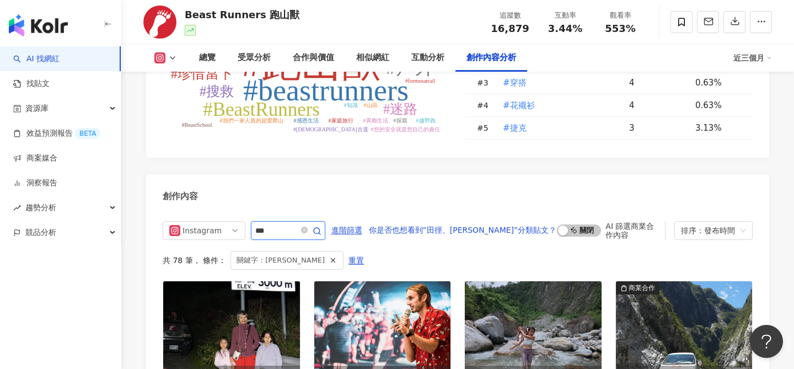
scroll to position [3387, 0]
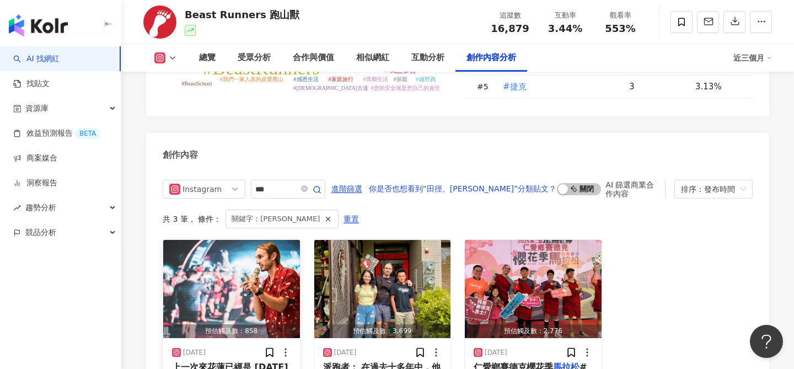
click at [230, 240] on img "button" at bounding box center [231, 289] width 137 height 98
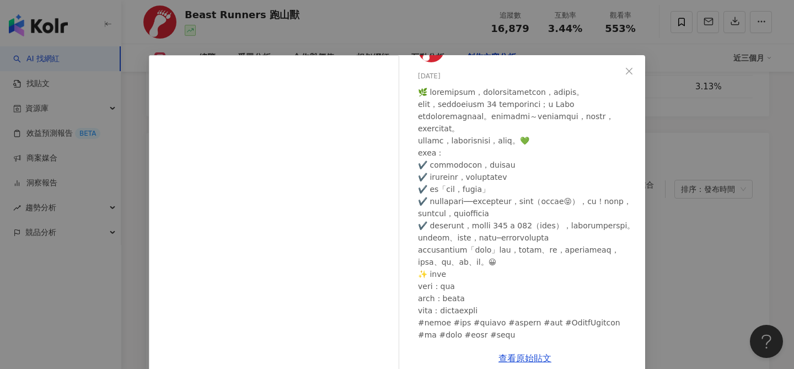
scroll to position [0, 0]
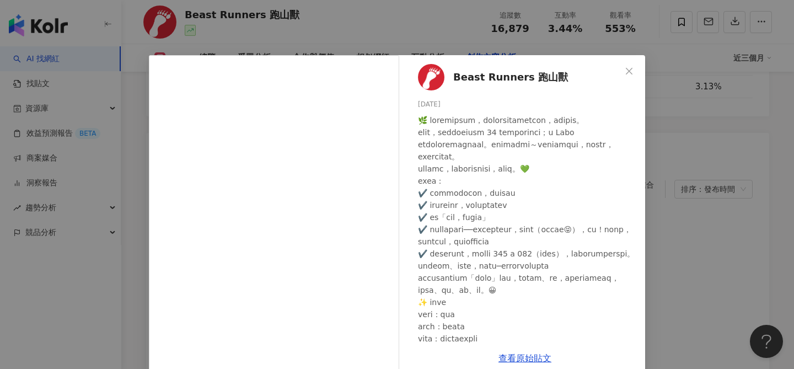
click at [690, 180] on div "Beast Runners 跑山獸 2025/8/31 190 查看原始貼文" at bounding box center [397, 184] width 794 height 369
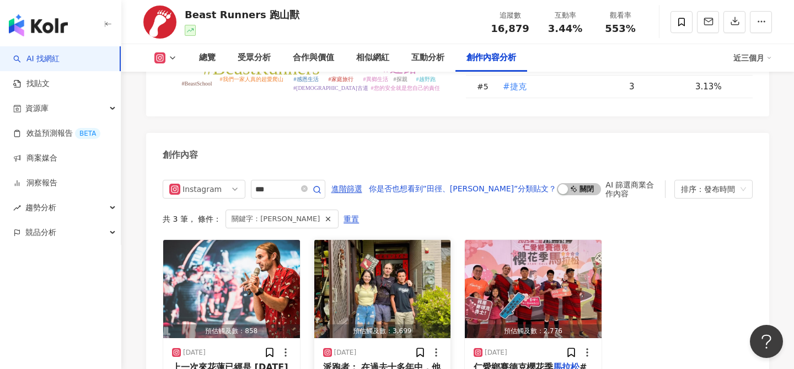
click at [381, 243] on img "button" at bounding box center [382, 289] width 137 height 98
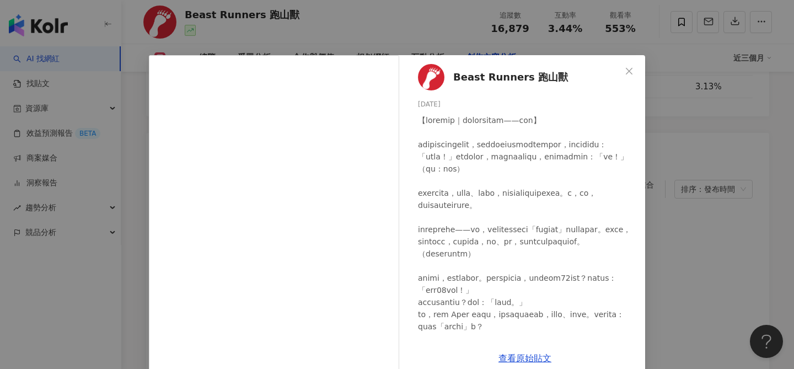
click at [675, 258] on div "Beast Runners 跑山獸 2025/5/8 547 3 查看原始貼文" at bounding box center [397, 184] width 794 height 369
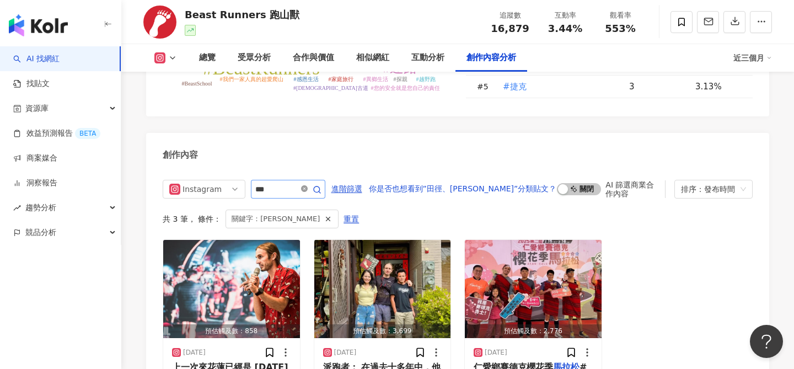
click at [308, 185] on icon "close-circle" at bounding box center [304, 188] width 7 height 7
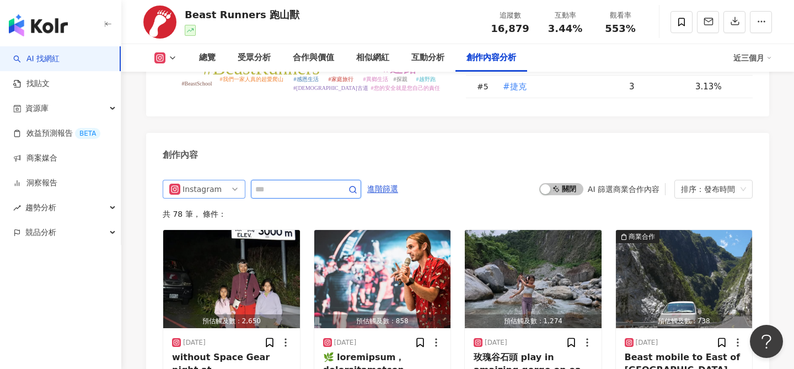
click at [218, 180] on span "Instagram" at bounding box center [204, 189] width 70 height 18
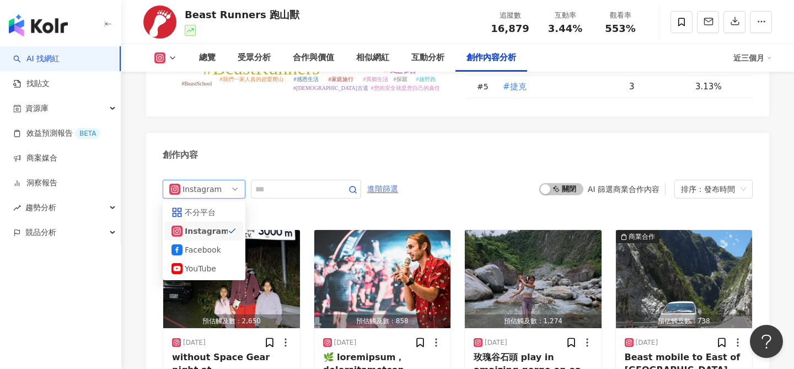
click at [391, 180] on span "進階篩選" at bounding box center [382, 189] width 31 height 18
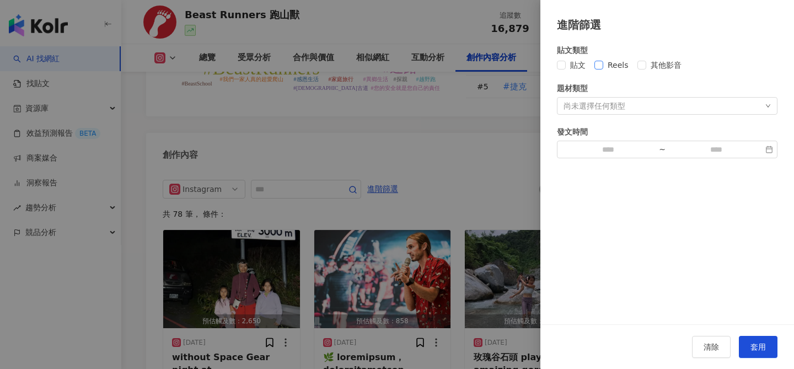
click at [626, 66] on span "Reels" at bounding box center [618, 65] width 30 height 12
click at [756, 351] on span "套用" at bounding box center [758, 347] width 15 height 9
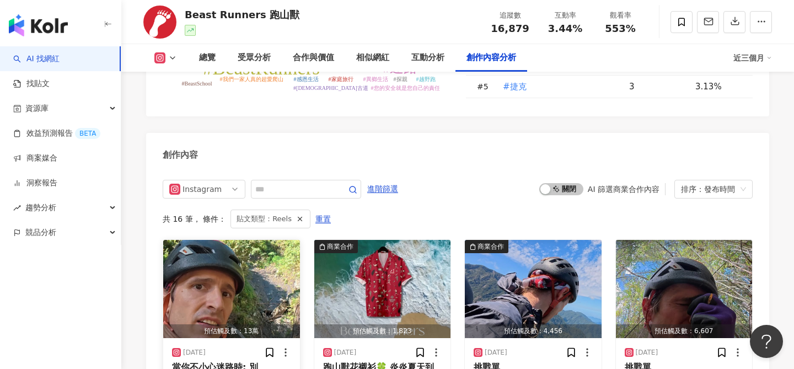
click at [244, 240] on img "button" at bounding box center [231, 289] width 137 height 98
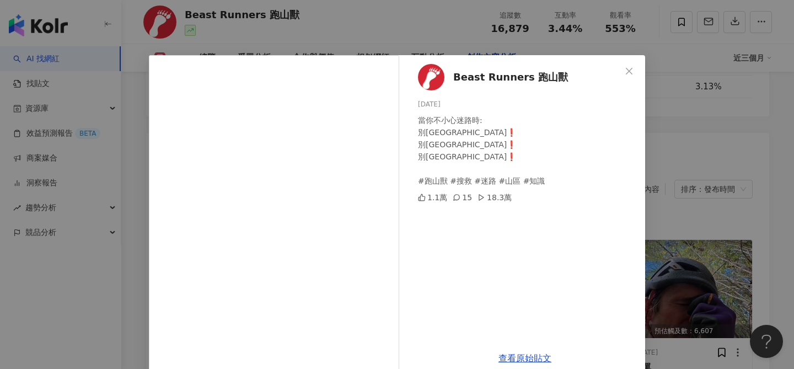
click at [654, 152] on div "Beast Runners 跑山獸 2025/8/4 當你不小心迷路時: 別下切溪谷❗ 別下切溪谷❗ 別下切溪谷❗ #跑山獸 #搜救 #迷路 #山區 #知識 …" at bounding box center [397, 184] width 794 height 369
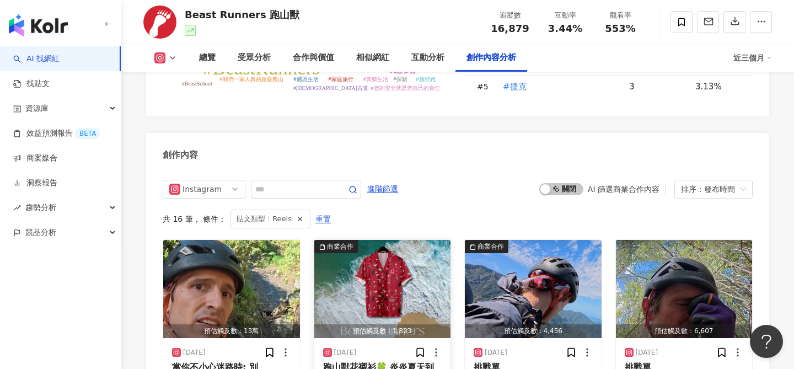
click at [387, 240] on img "button" at bounding box center [382, 289] width 137 height 98
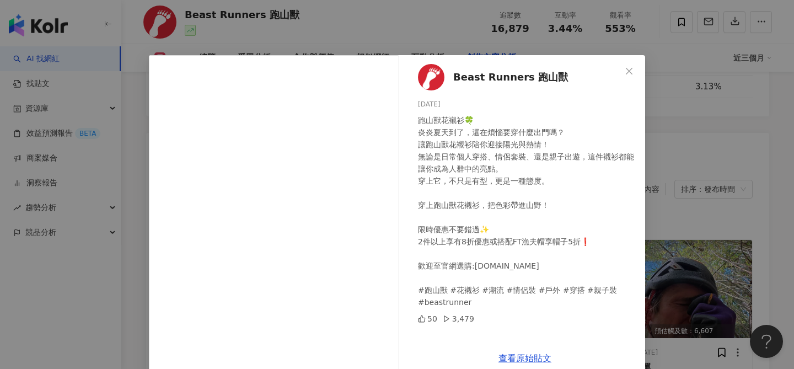
click at [702, 184] on div "Beast Runners 跑山獸 2025/7/12 跑山獸花襯衫🍀 炎炎夏天到了，還在煩惱要穿什麼出門嗎？ 讓跑山獸花襯衫陪你迎接陽光與熱情！ 無論是日常…" at bounding box center [397, 184] width 794 height 369
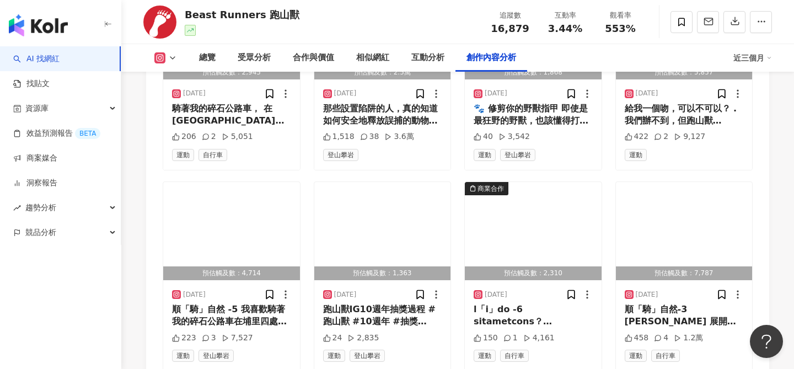
scroll to position [3895, 0]
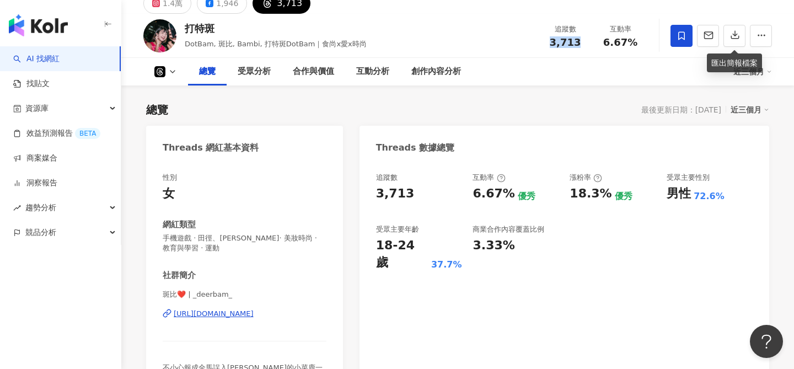
scroll to position [49, 0]
click at [168, 7] on div "1.4萬" at bounding box center [173, 3] width 20 height 15
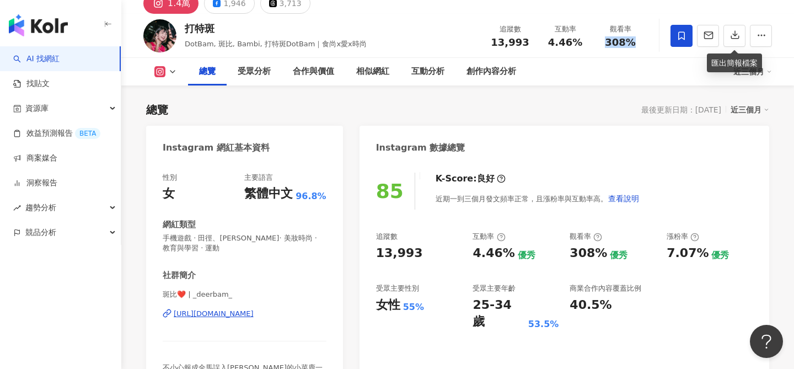
drag, startPoint x: 606, startPoint y: 40, endPoint x: 639, endPoint y: 40, distance: 33.6
click at [639, 40] on div "308%" at bounding box center [621, 42] width 42 height 11
copy span "308%"
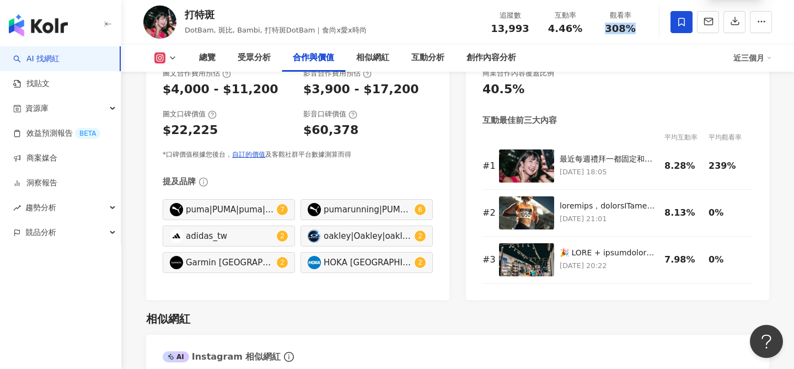
scroll to position [1519, 0]
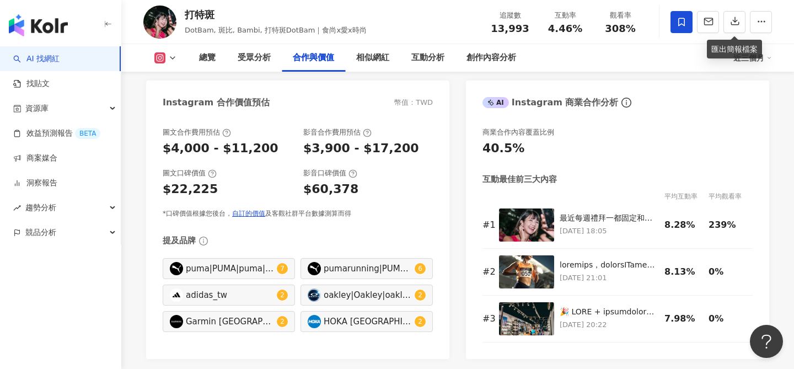
click at [273, 276] on div "puma|PUMA|puma|PUMA 7" at bounding box center [229, 268] width 132 height 21
type input "****"
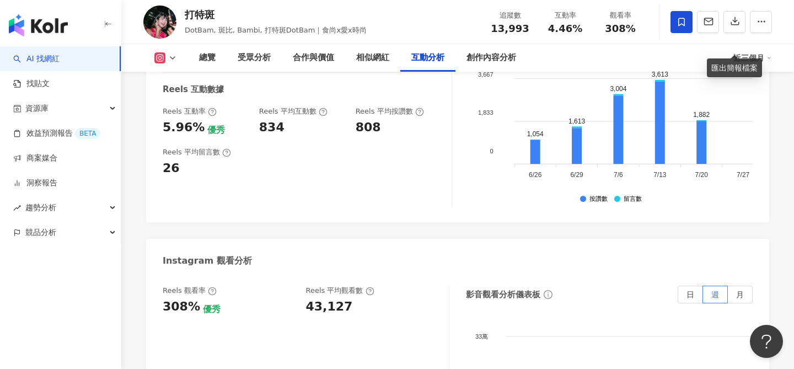
scroll to position [2469, 0]
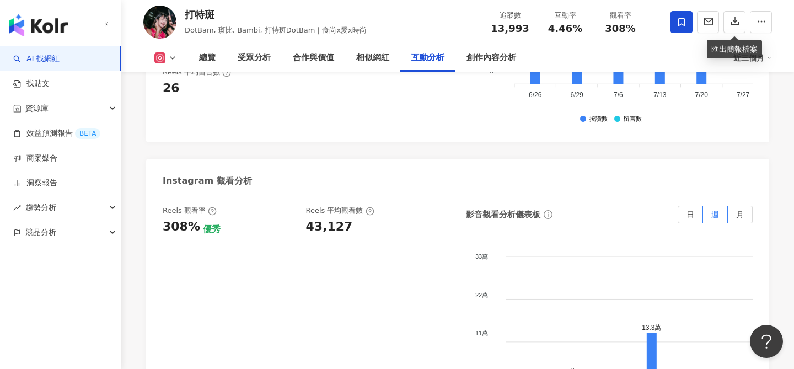
click at [332, 218] on div "43,127" at bounding box center [329, 226] width 47 height 17
copy div "43,127"
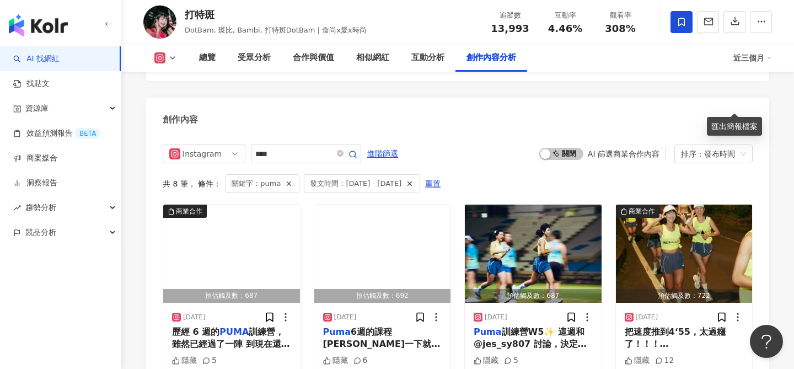
scroll to position [3618, 0]
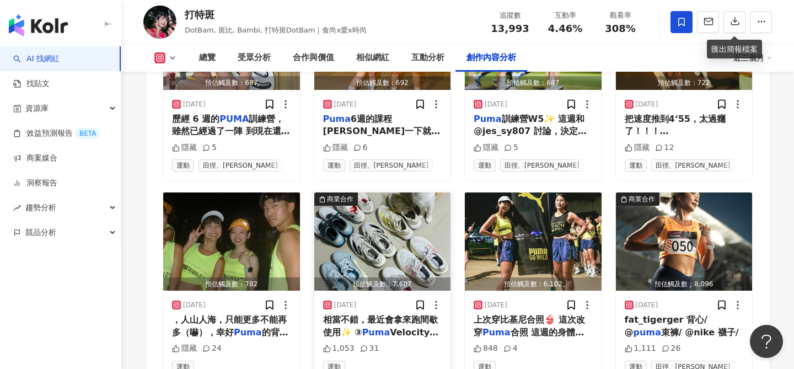
click at [383, 193] on img "button" at bounding box center [382, 242] width 137 height 98
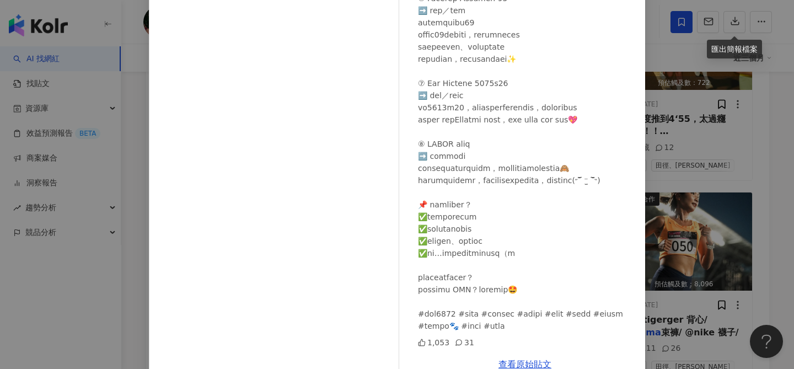
scroll to position [146, 0]
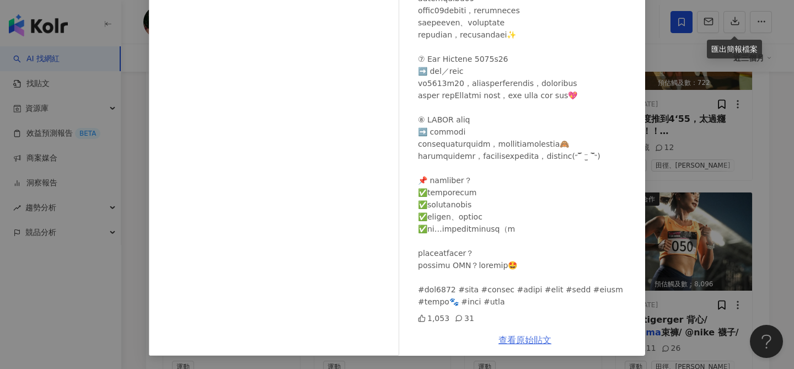
click at [530, 343] on link "查看原始貼文" at bounding box center [525, 340] width 53 height 10
